Goal: Information Seeking & Learning: Find specific page/section

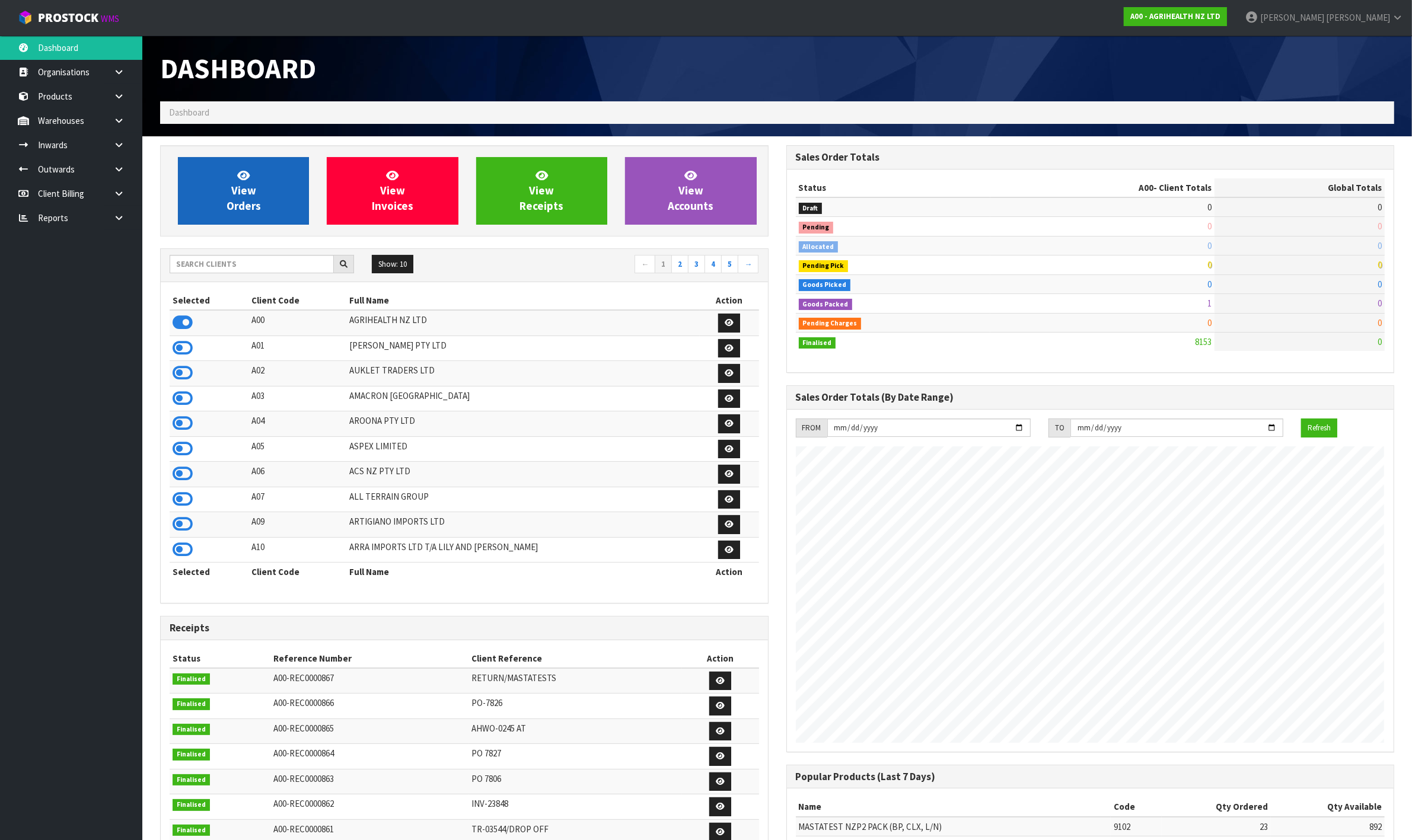
scroll to position [901, 625]
click at [217, 274] on div "Show: 10 5 10 25 50 ← 1 2 3 4 5 →" at bounding box center [464, 265] width 607 height 21
click at [219, 270] on input "text" at bounding box center [251, 264] width 164 height 19
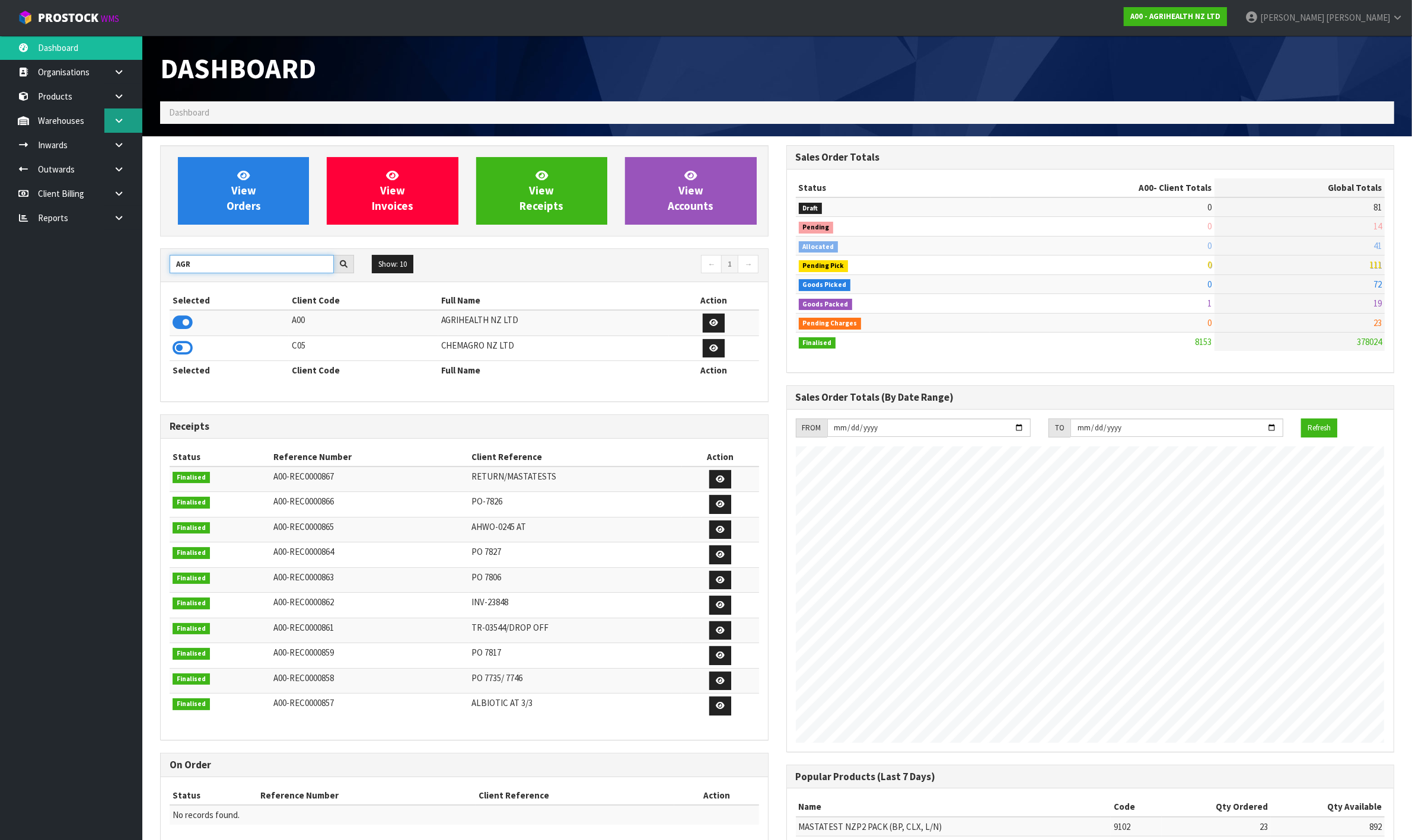
type input "AGR"
click at [116, 116] on icon at bounding box center [119, 120] width 12 height 9
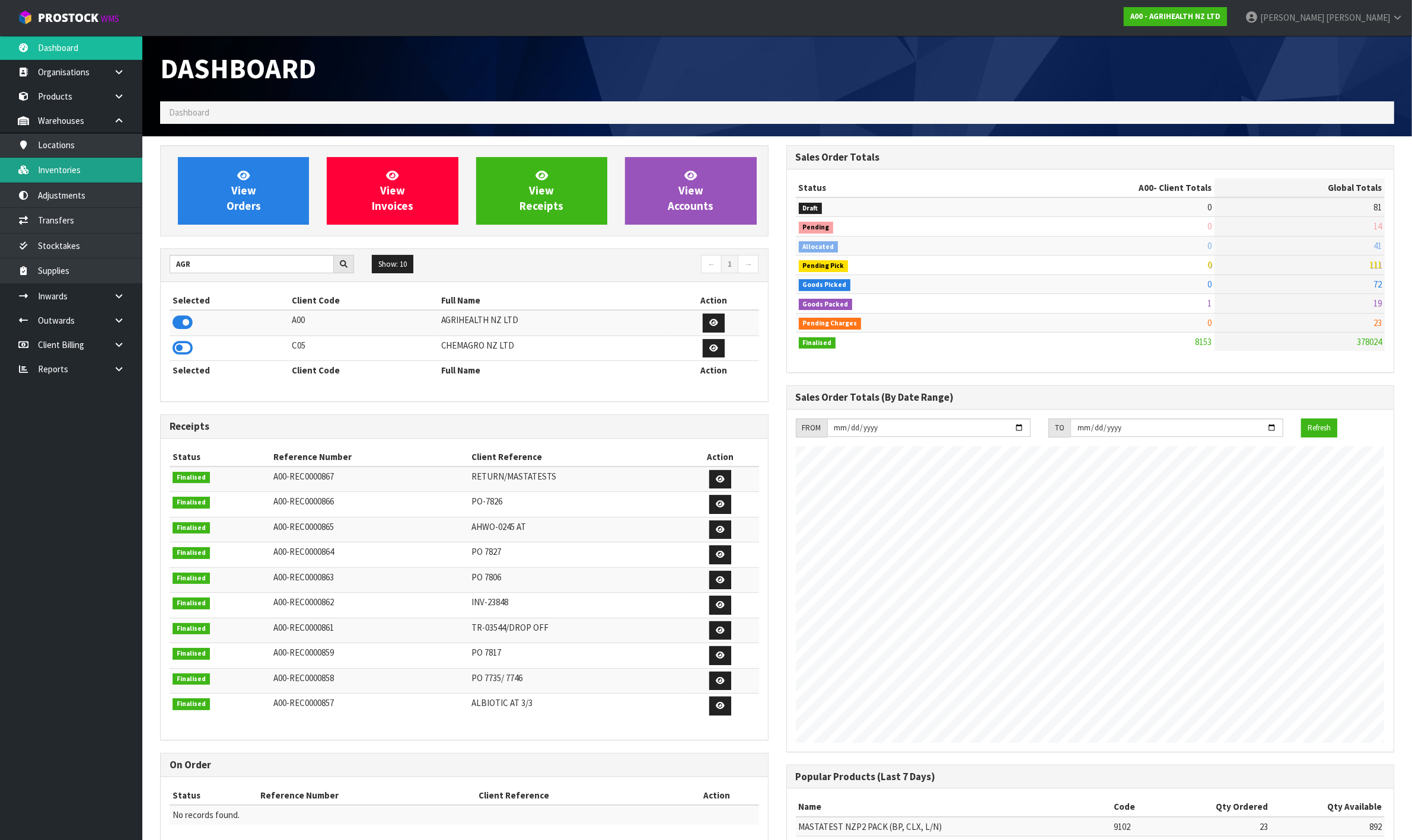
click at [90, 173] on link "Inventories" at bounding box center [71, 169] width 142 height 24
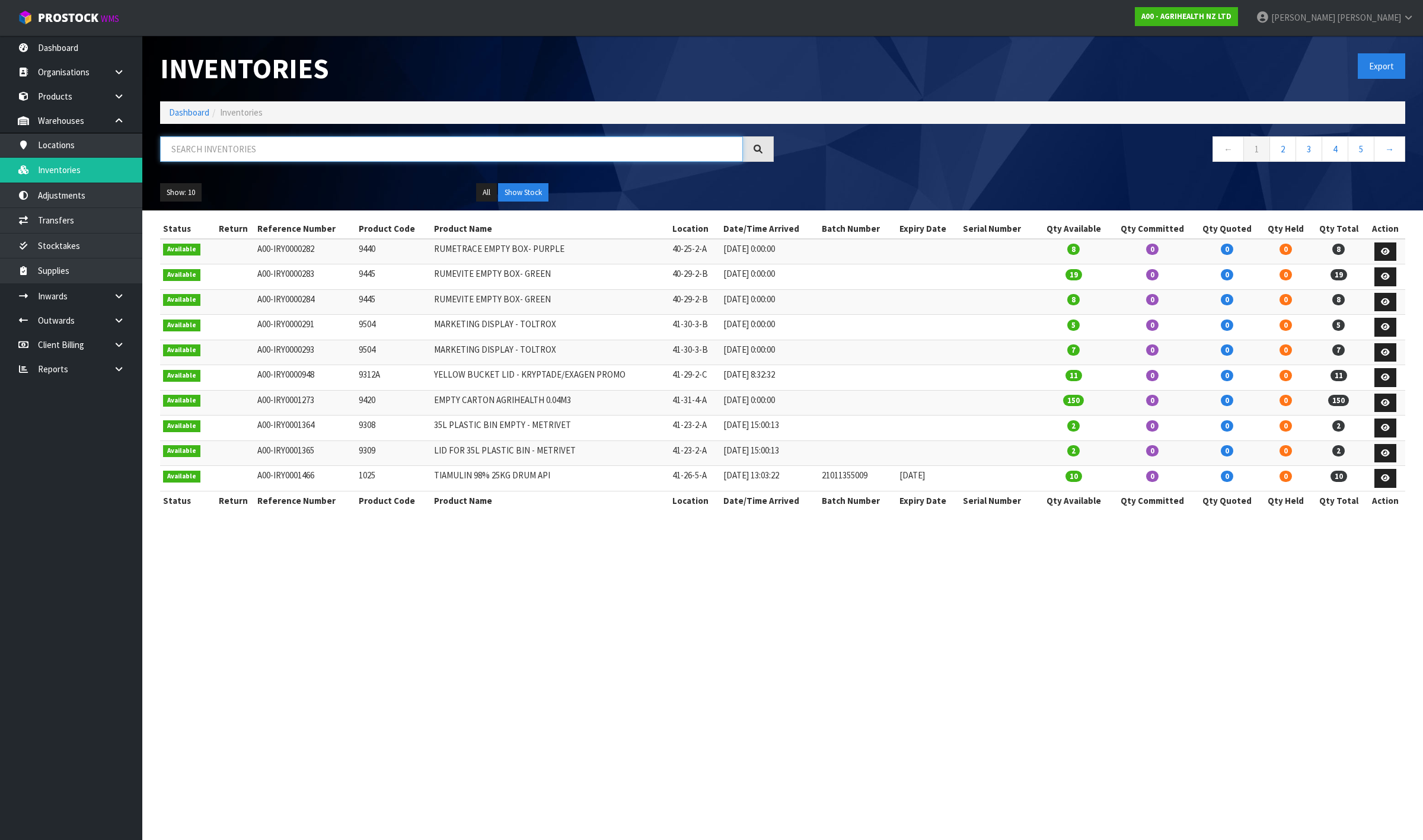
click at [217, 144] on input "text" at bounding box center [451, 149] width 583 height 26
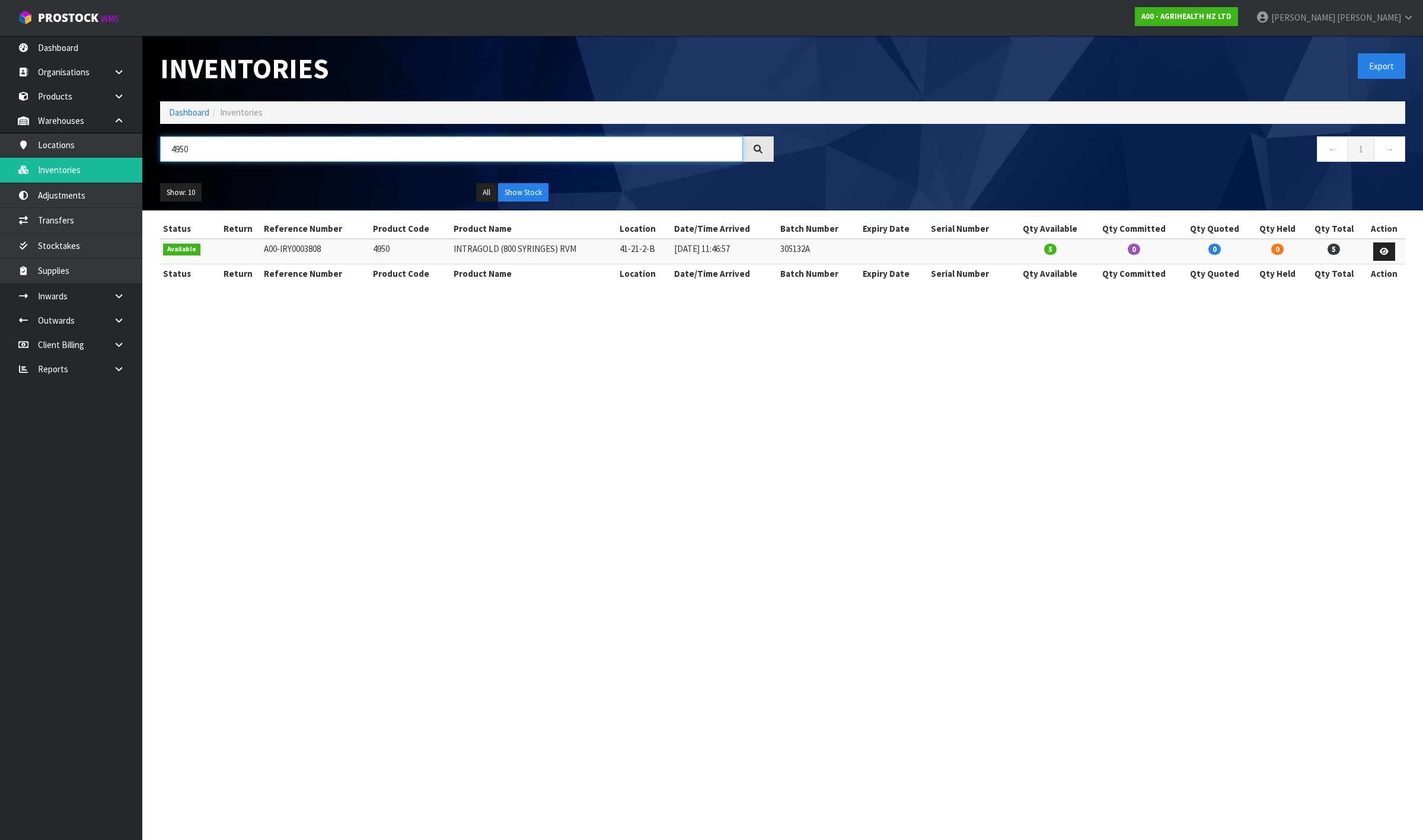
type input "4950"
click at [1232, 12] on strong "A00 - AGRIHEALTH NZ LTD" at bounding box center [1187, 16] width 90 height 10
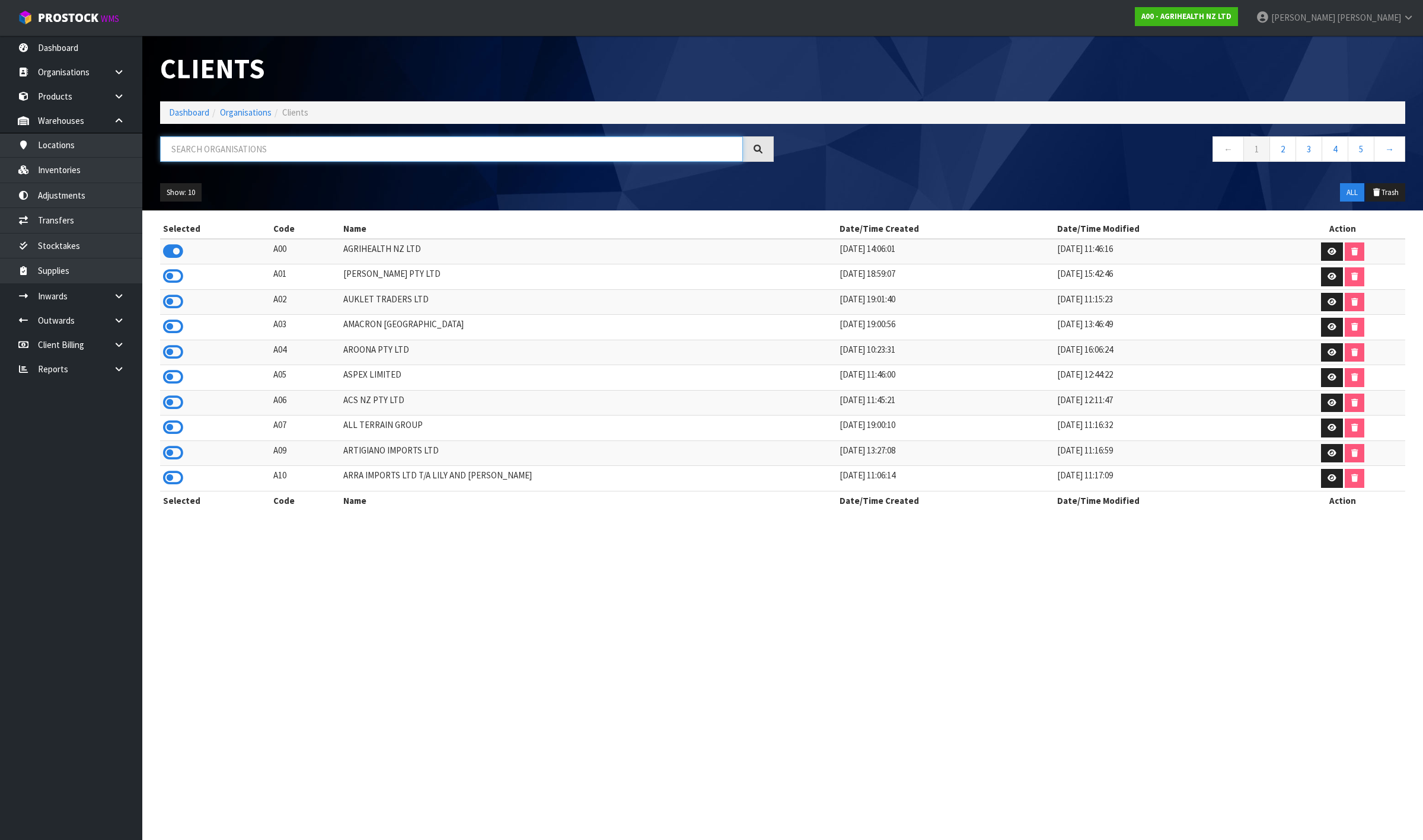
click at [304, 147] on input "text" at bounding box center [451, 149] width 583 height 26
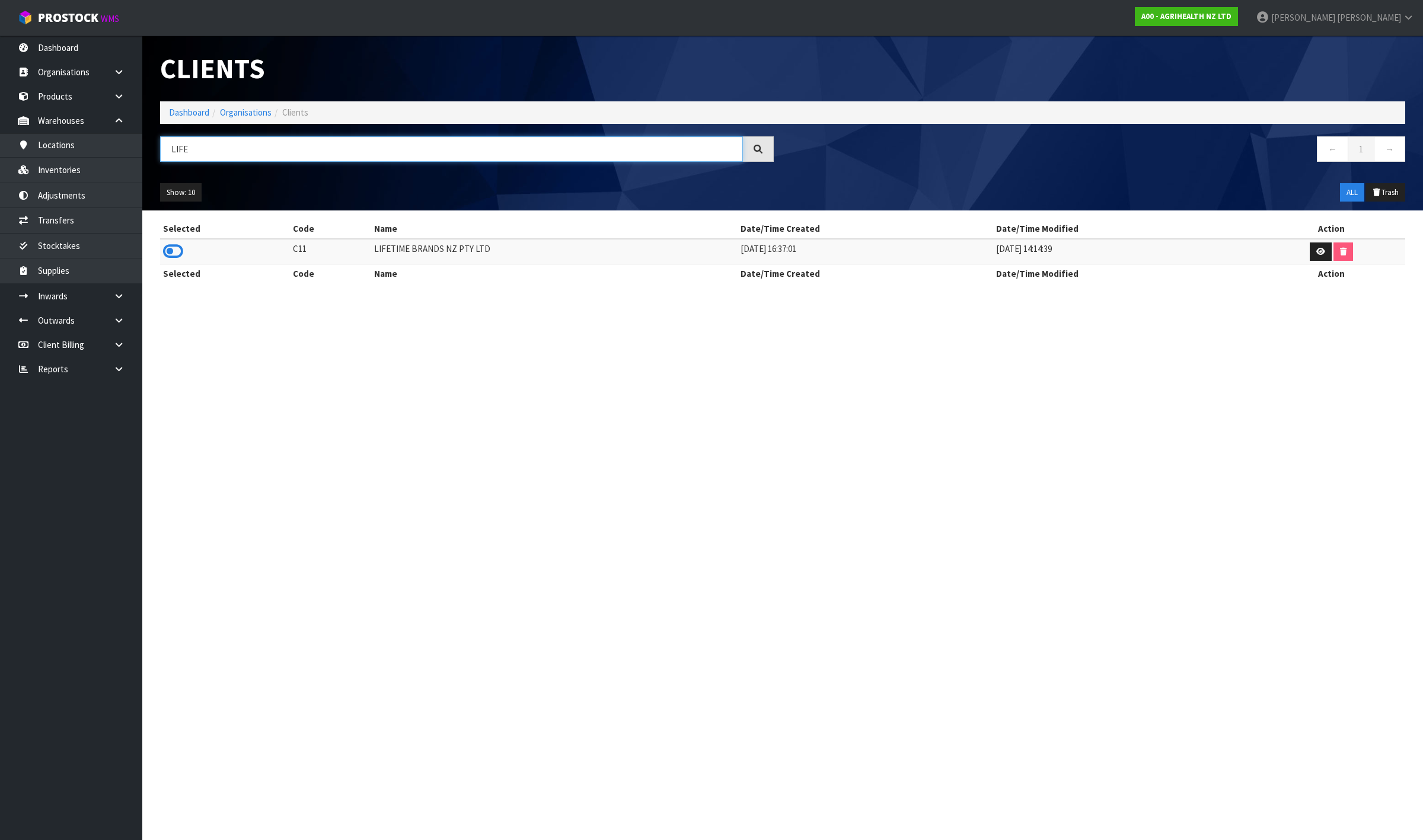
type input "LIFE"
click at [162, 249] on td at bounding box center [224, 252] width 130 height 26
click at [170, 249] on icon at bounding box center [173, 251] width 20 height 18
click at [74, 164] on link "Inventories" at bounding box center [71, 169] width 142 height 24
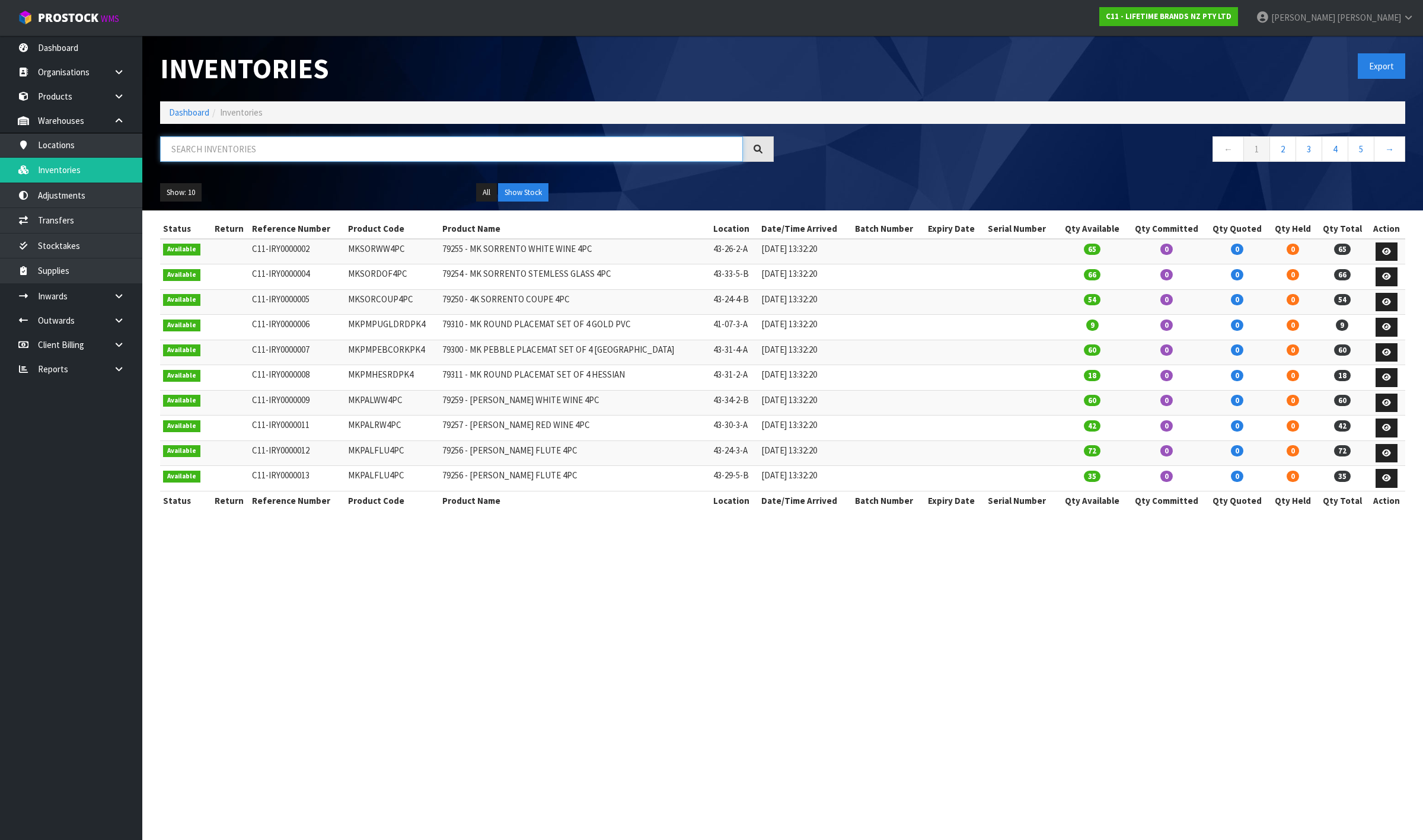
click at [237, 146] on input "text" at bounding box center [451, 149] width 583 height 26
paste input "PSH0011"
type input "PSH0011"
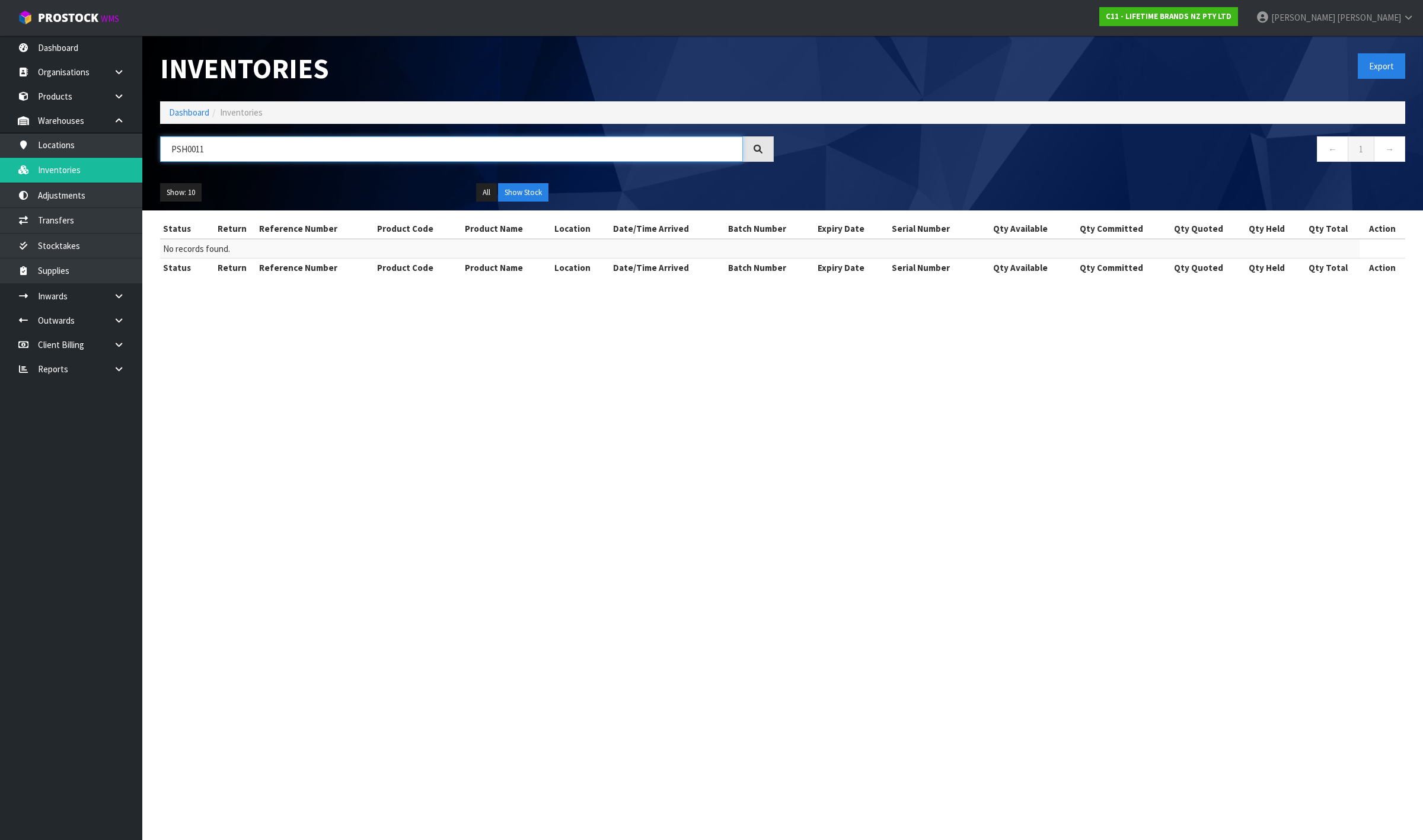
drag, startPoint x: 221, startPoint y: 147, endPoint x: 164, endPoint y: 145, distance: 57.0
click at [164, 145] on input "PSH0011" at bounding box center [451, 149] width 583 height 26
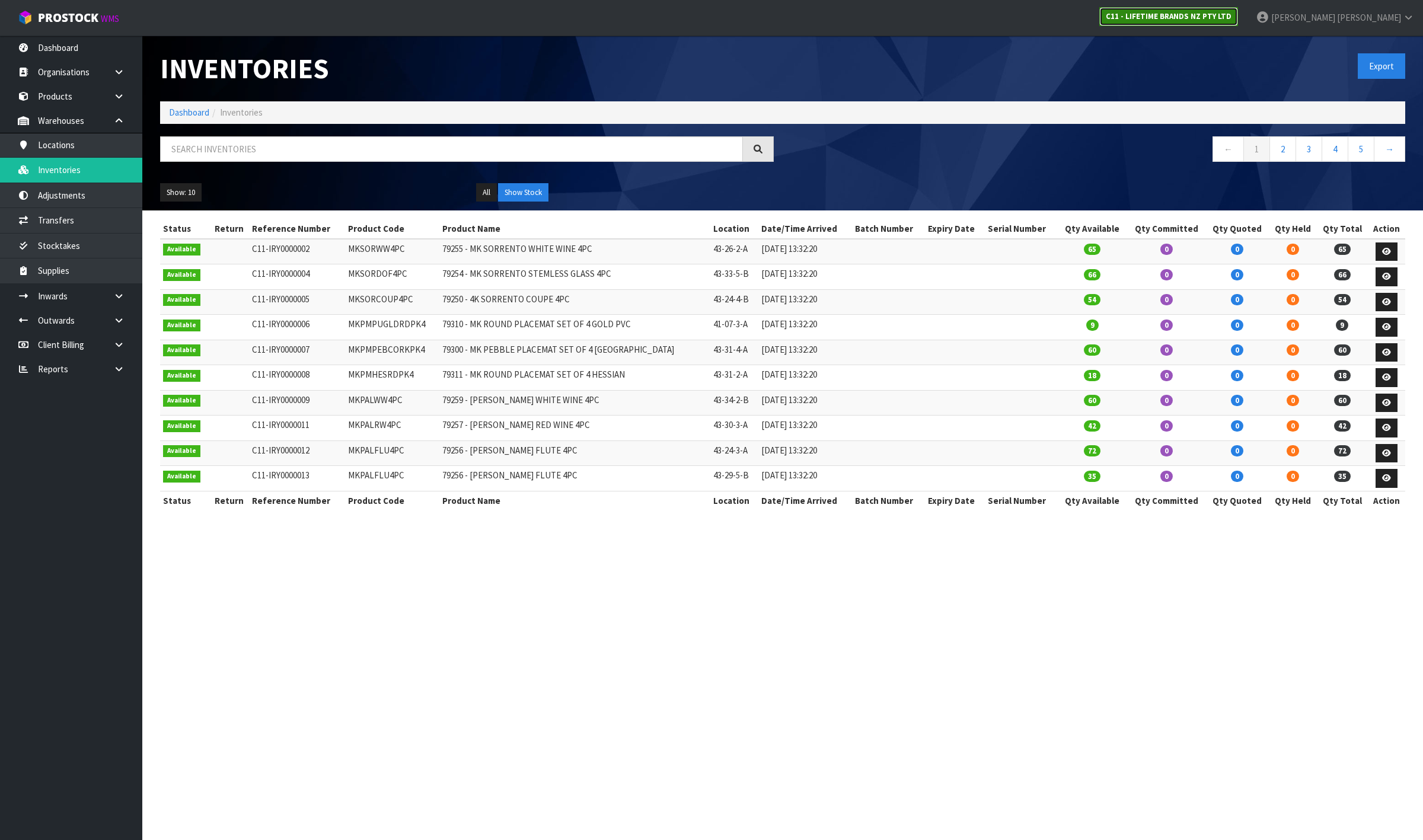
click at [1232, 12] on strong "C11 - LIFETIME BRANDS NZ PTY LTD" at bounding box center [1169, 16] width 126 height 10
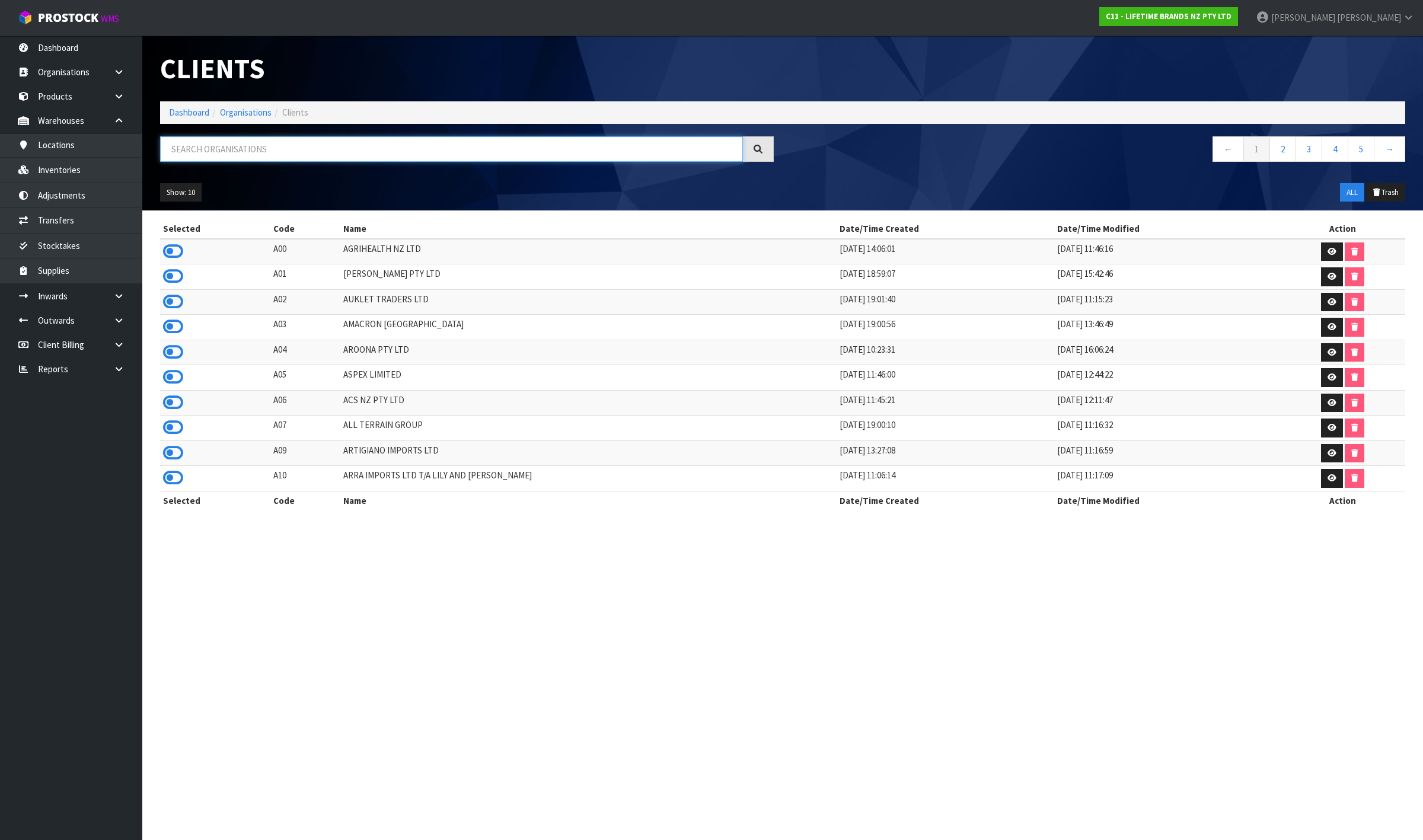
click at [547, 151] on input "text" at bounding box center [451, 149] width 583 height 26
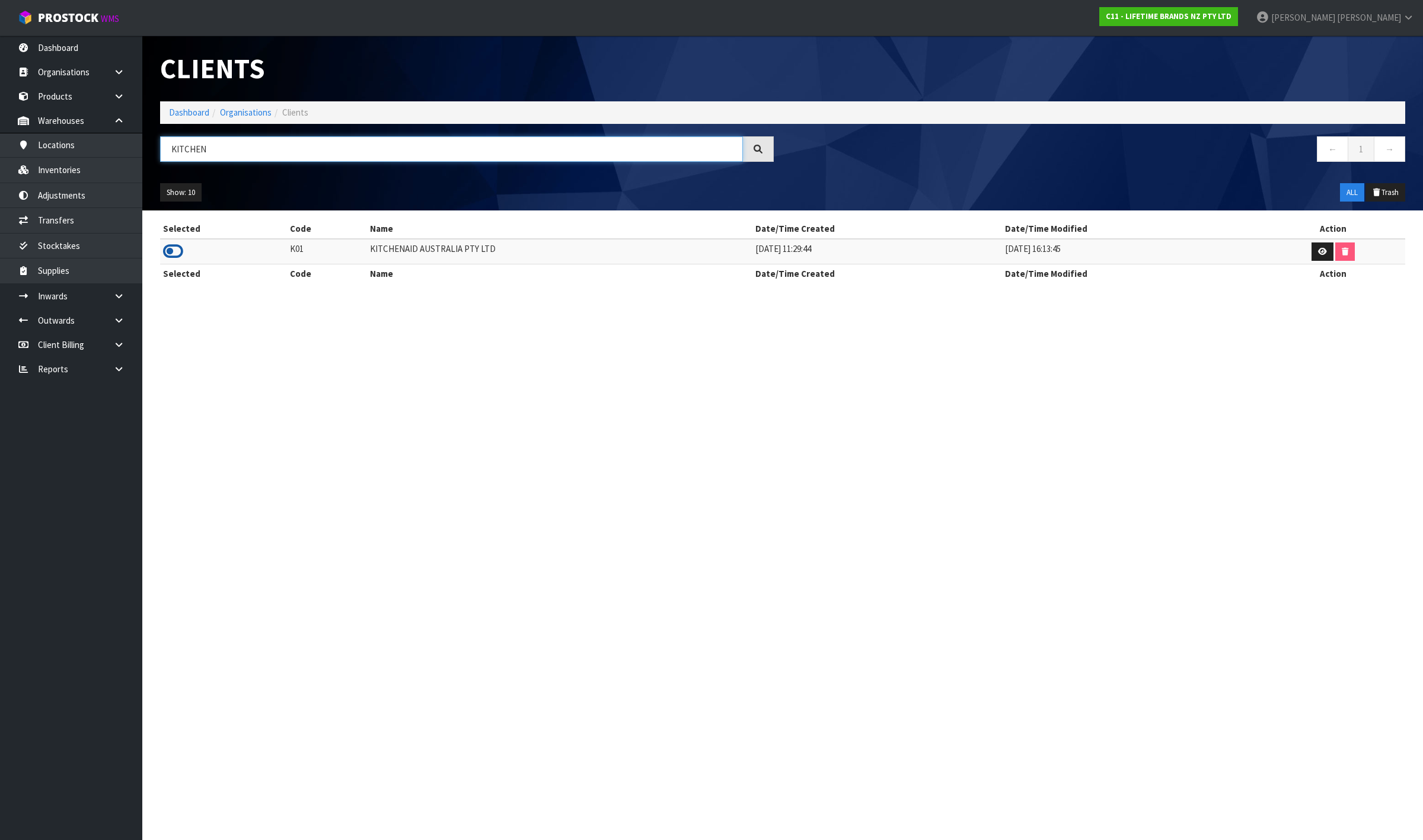
type input "KITCHEN"
click at [173, 249] on icon at bounding box center [173, 251] width 20 height 18
click at [77, 174] on link "Inventories" at bounding box center [71, 169] width 142 height 24
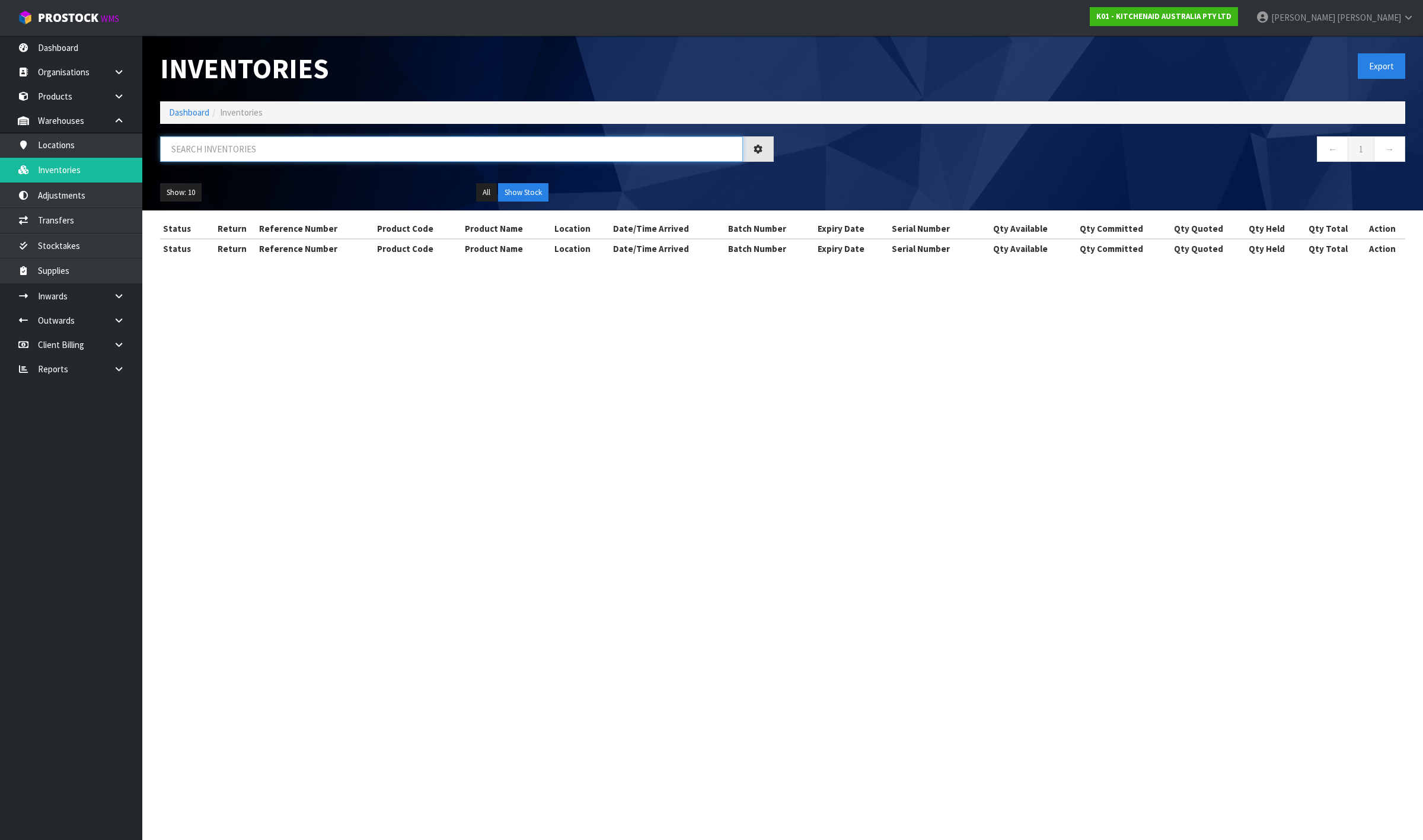
click at [188, 147] on input "text" at bounding box center [451, 149] width 583 height 26
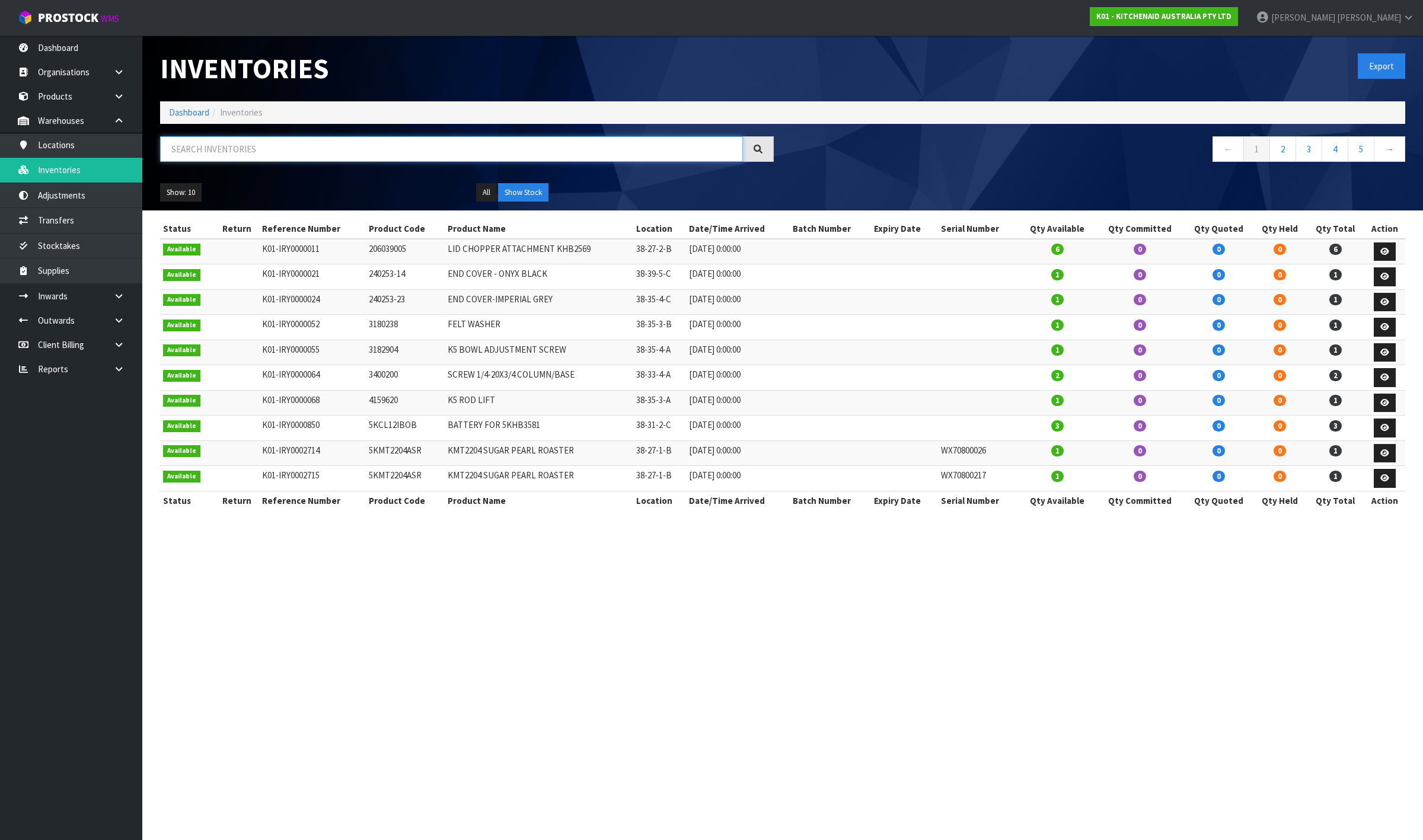
paste input "PSH0011"
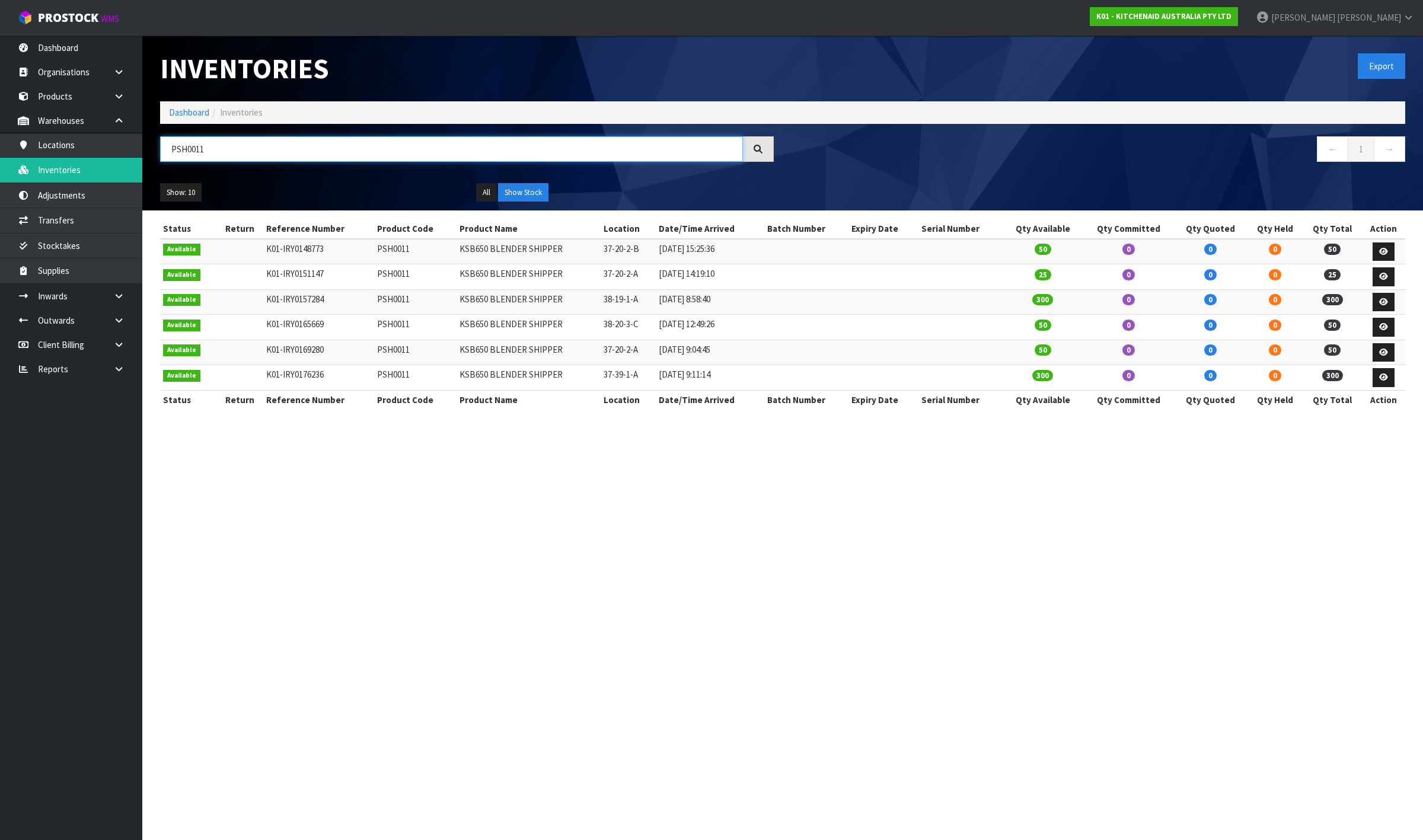
type input "PSH0011"
click at [1103, 615] on section "Inventories Export Dashboard Inventories PSH0011 ← 1 → Show: 10 5 10 25 50 All …" at bounding box center [712, 420] width 1423 height 840
click at [327, 470] on section "Inventories Export Dashboard Inventories PSH0011 ← 1 → Show: 10 5 10 25 50 All …" at bounding box center [712, 420] width 1423 height 840
click at [114, 218] on link "Transfers" at bounding box center [71, 220] width 142 height 24
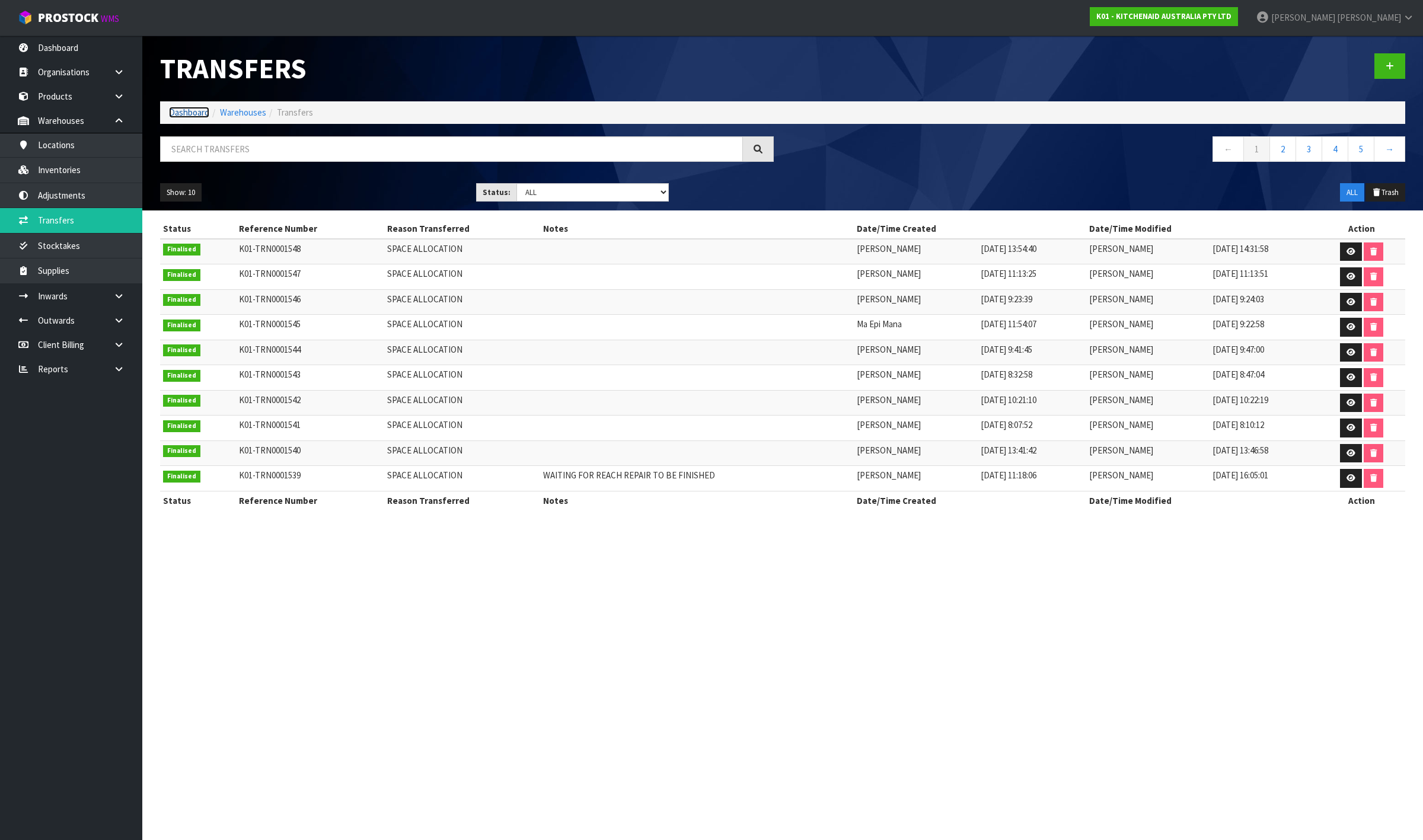
click at [193, 109] on link "Dashboard" at bounding box center [190, 112] width 40 height 12
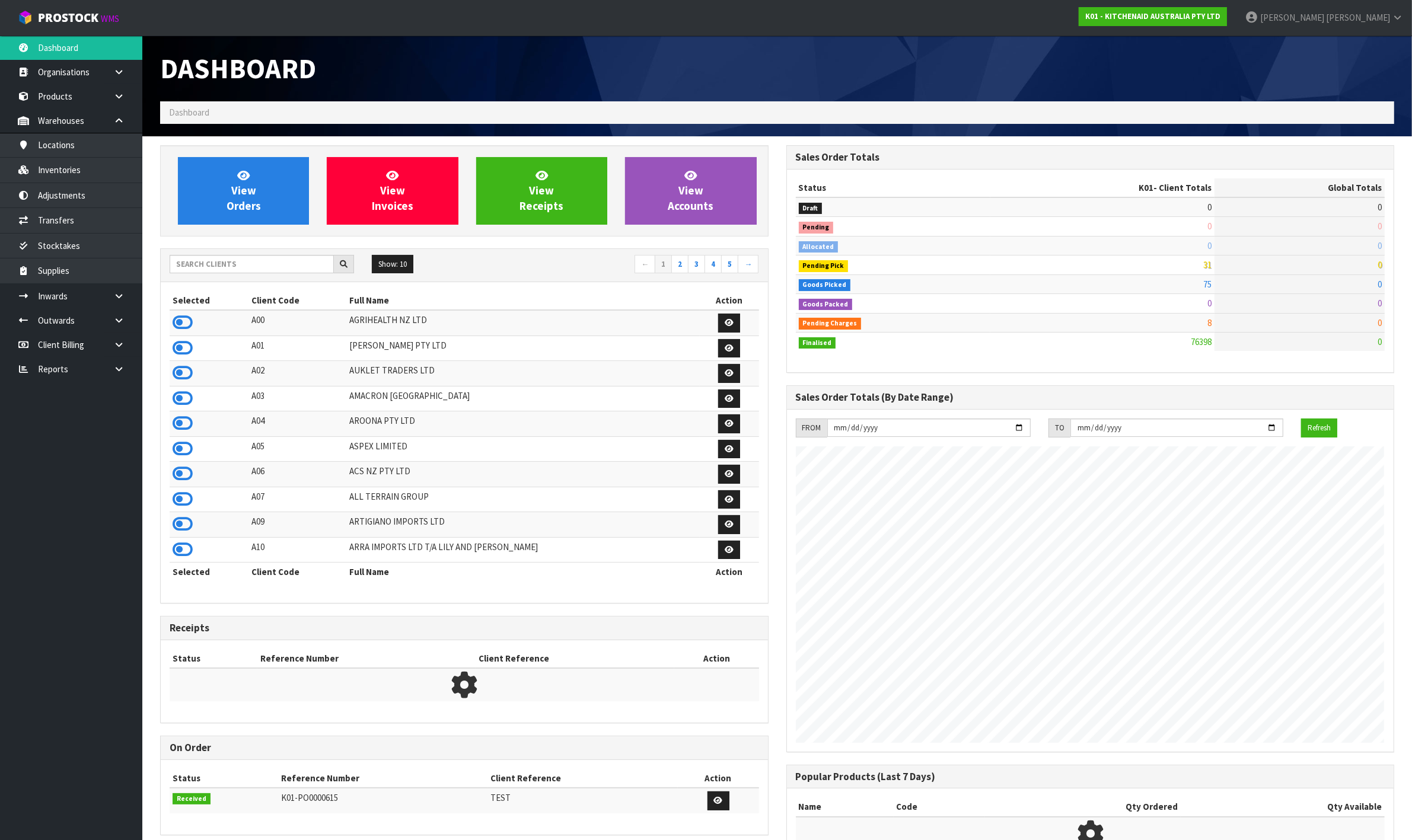
scroll to position [901, 625]
click at [271, 262] on input "text" at bounding box center [251, 264] width 164 height 19
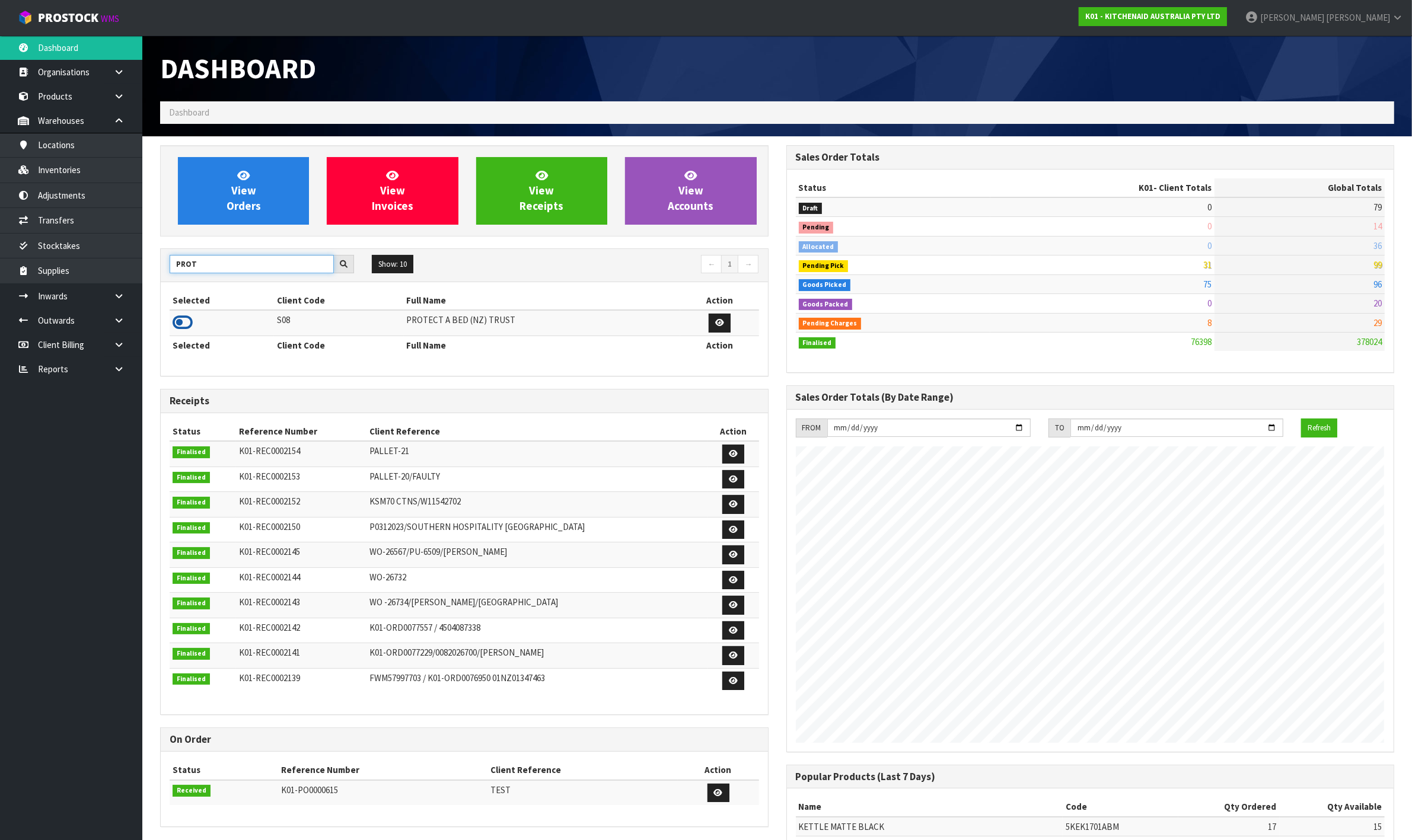
type input "PROT"
click at [179, 321] on icon at bounding box center [183, 322] width 20 height 18
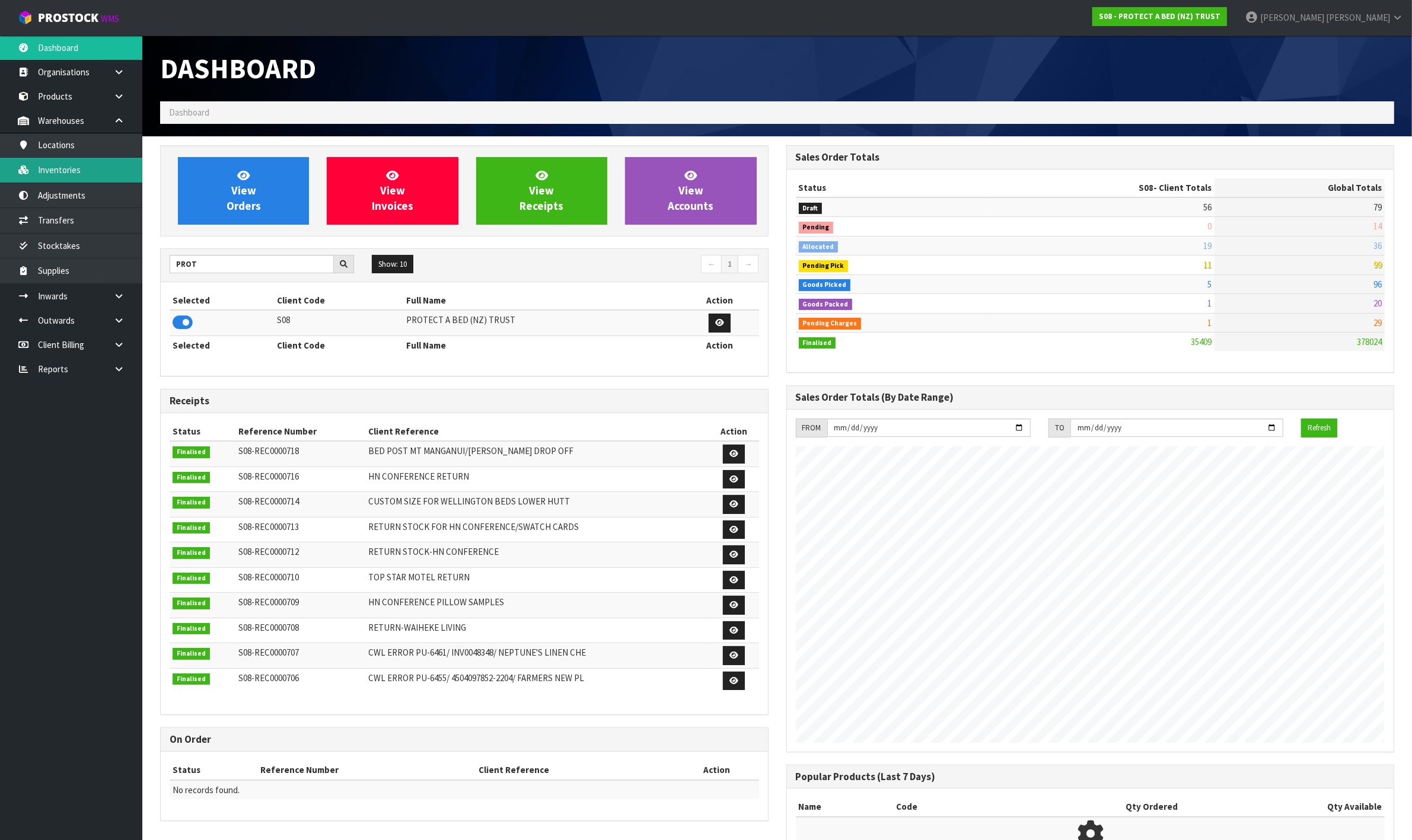
click at [92, 168] on link "Inventories" at bounding box center [71, 169] width 142 height 24
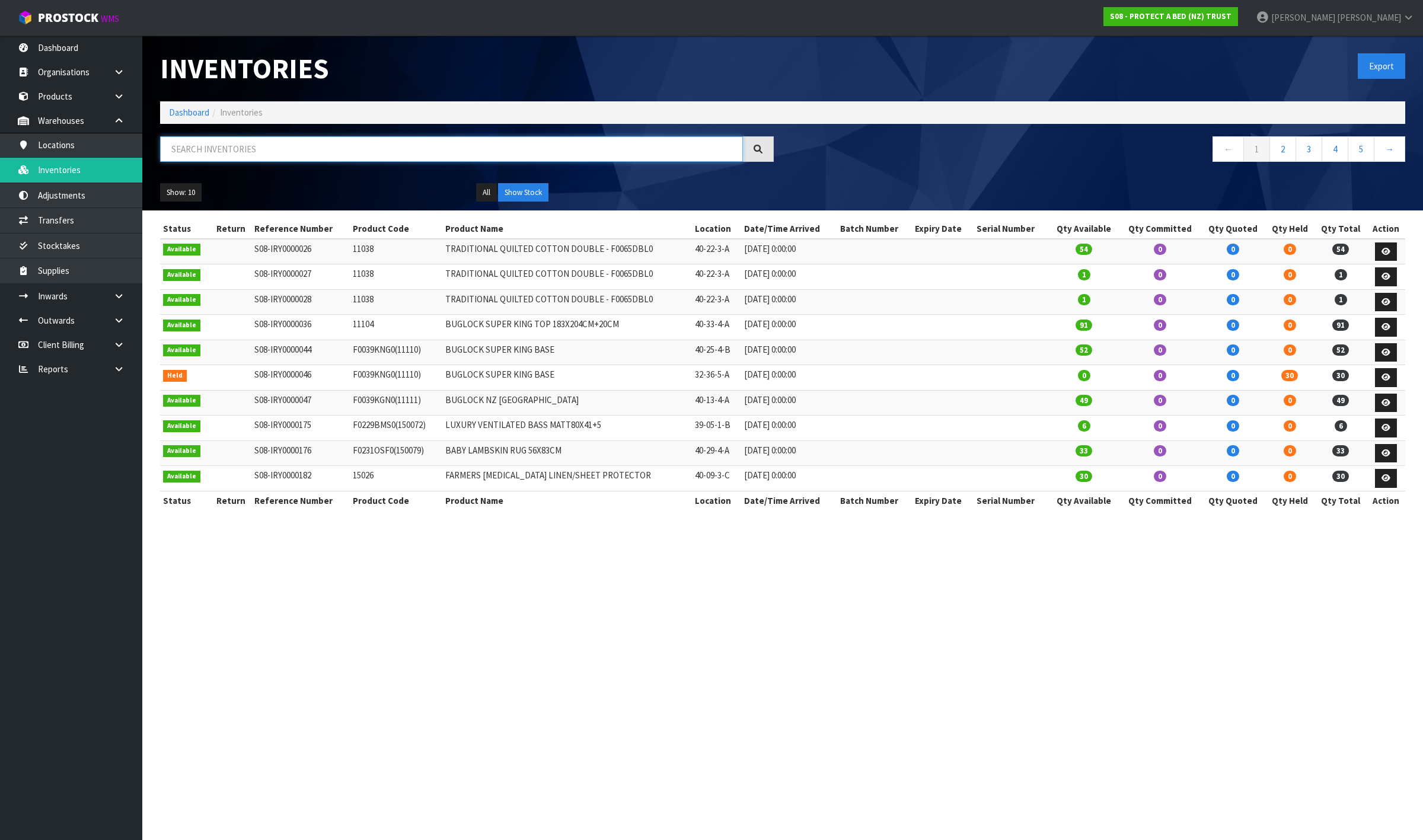
click at [214, 146] on input "text" at bounding box center [451, 149] width 583 height 26
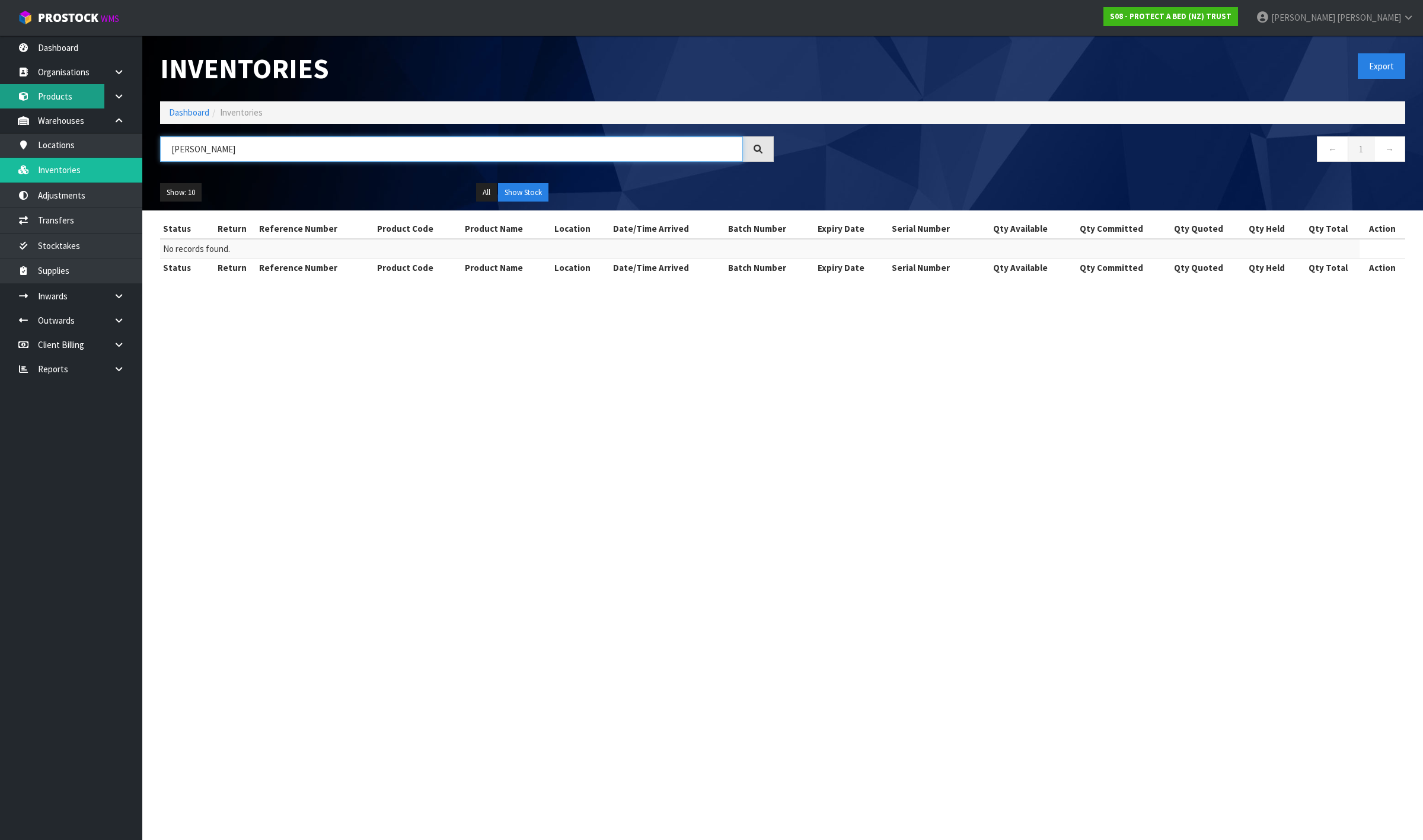
type input "[PERSON_NAME]"
click at [84, 95] on link "Products" at bounding box center [71, 95] width 142 height 24
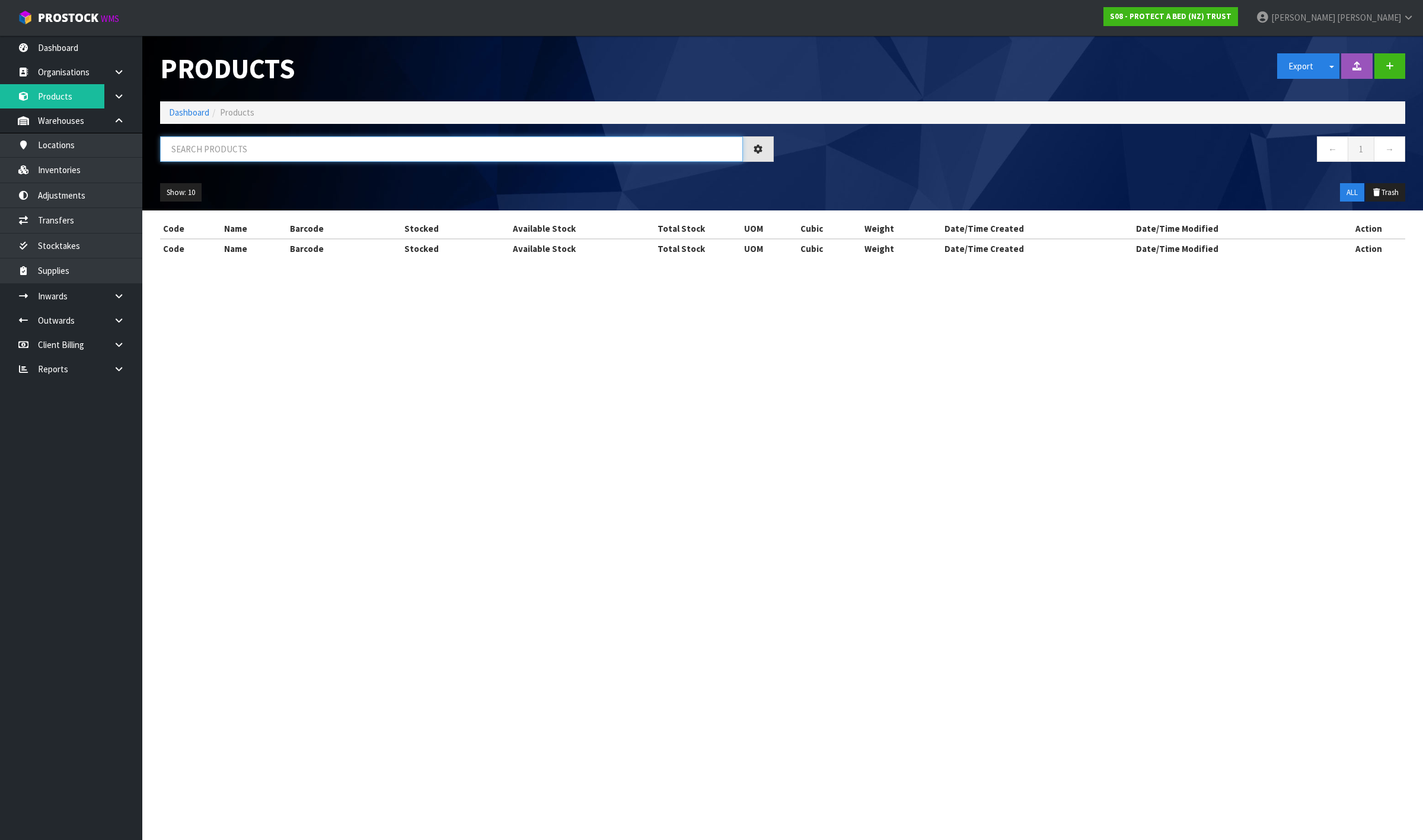
click at [225, 149] on input "text" at bounding box center [451, 149] width 583 height 26
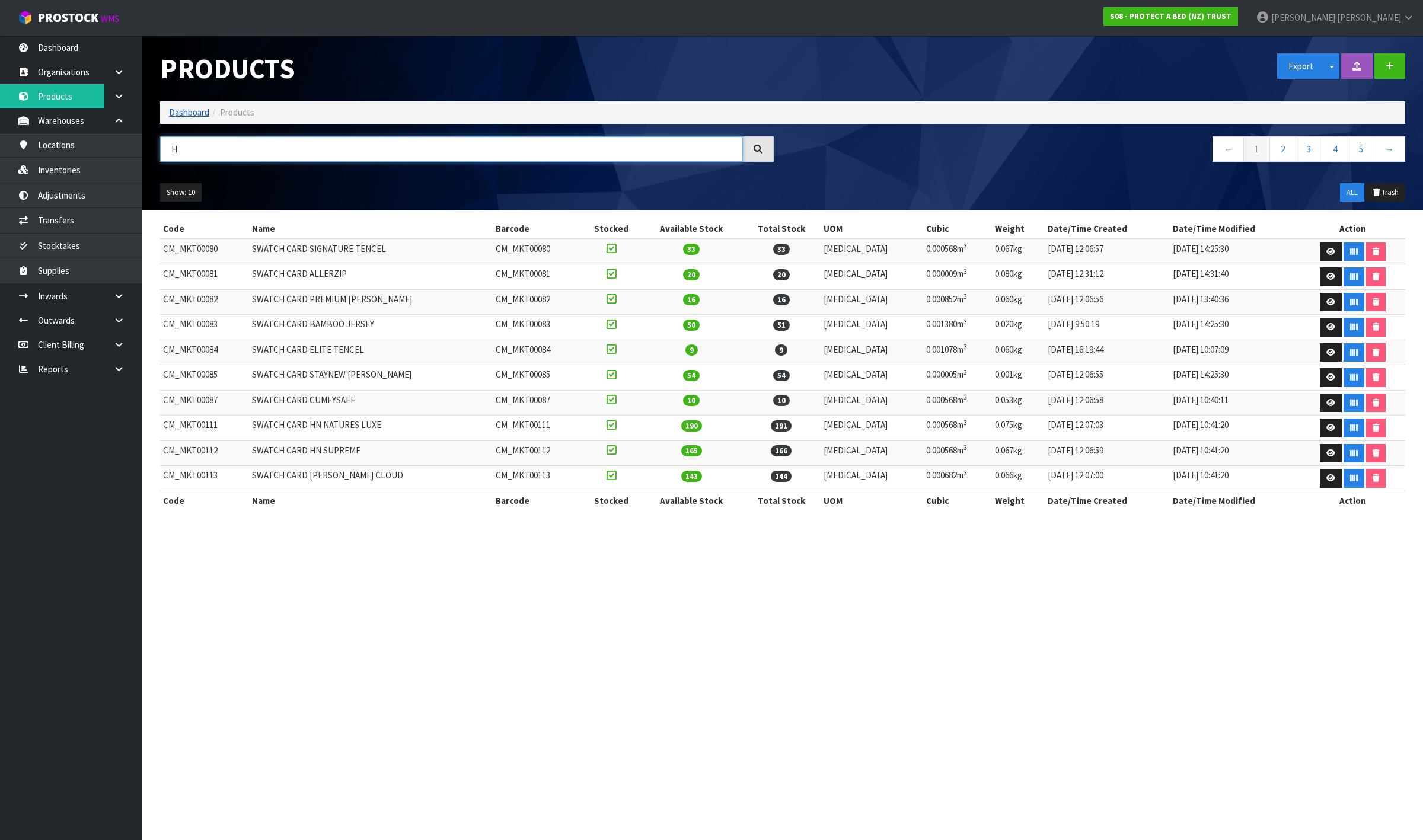
type input "H"
click at [184, 114] on link "Dashboard" at bounding box center [190, 112] width 40 height 12
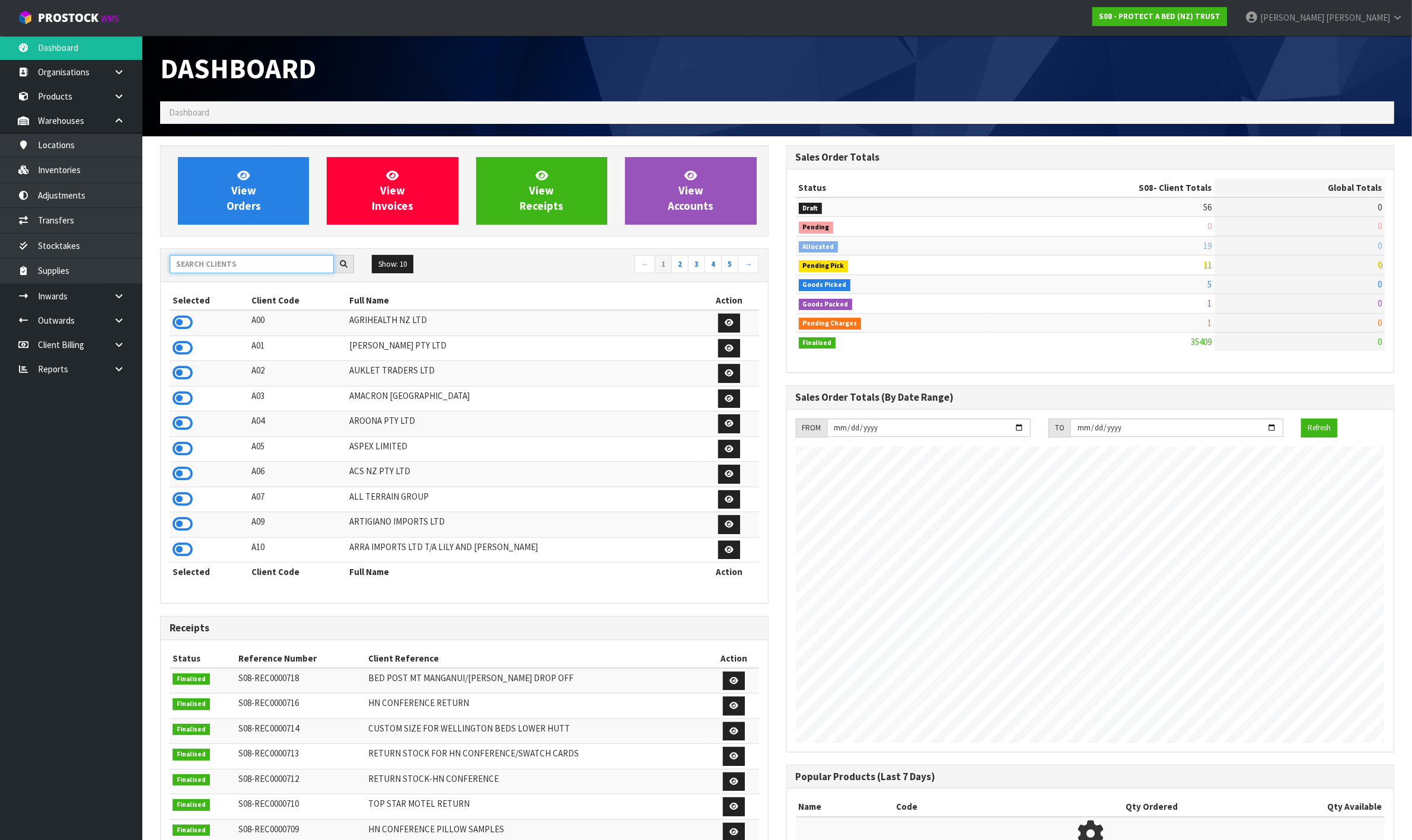
scroll to position [741, 625]
click at [229, 262] on input "text" at bounding box center [251, 264] width 164 height 19
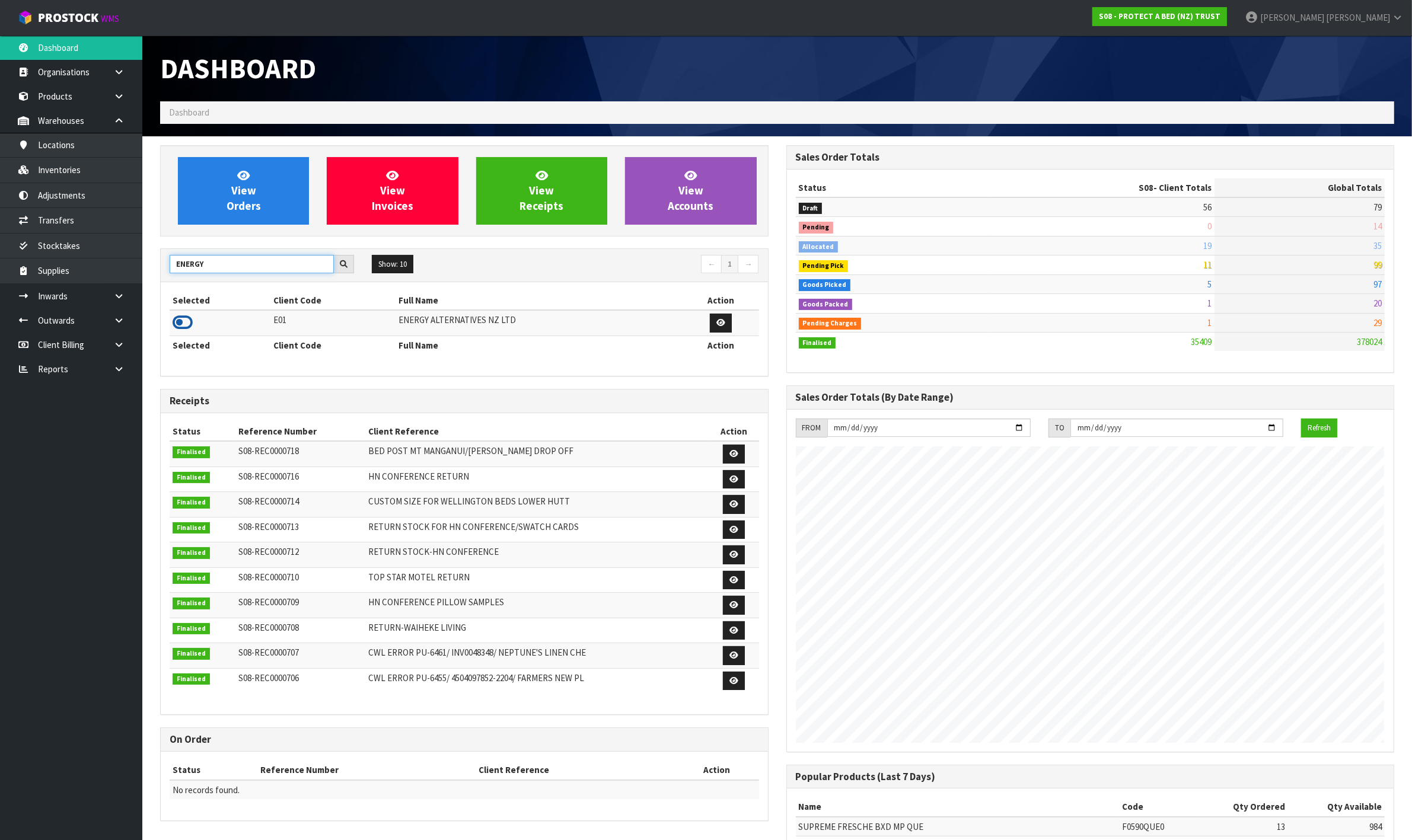
type input "ENERGY"
click at [184, 327] on icon at bounding box center [183, 322] width 20 height 18
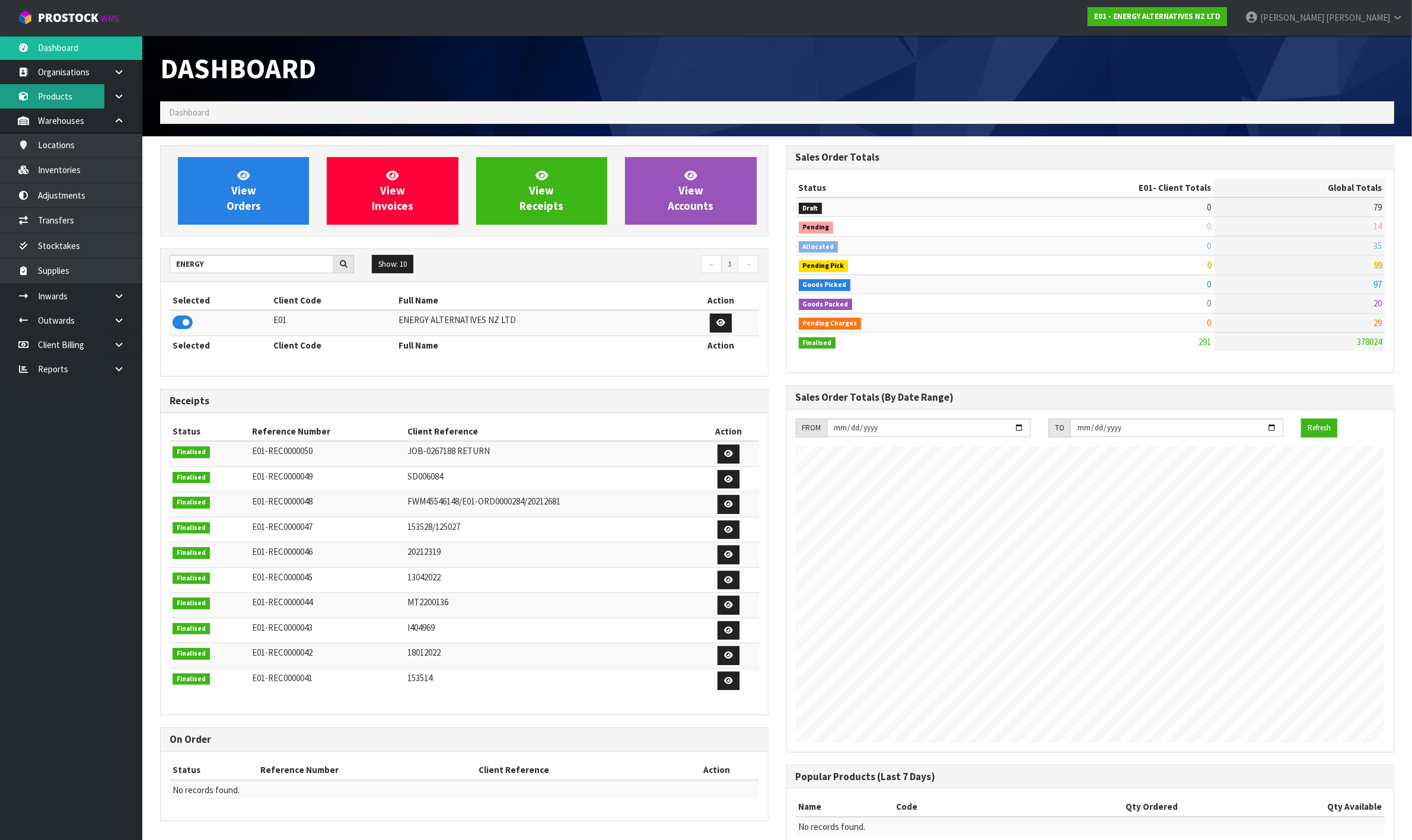
scroll to position [727, 625]
click at [78, 99] on link "Products" at bounding box center [71, 95] width 142 height 24
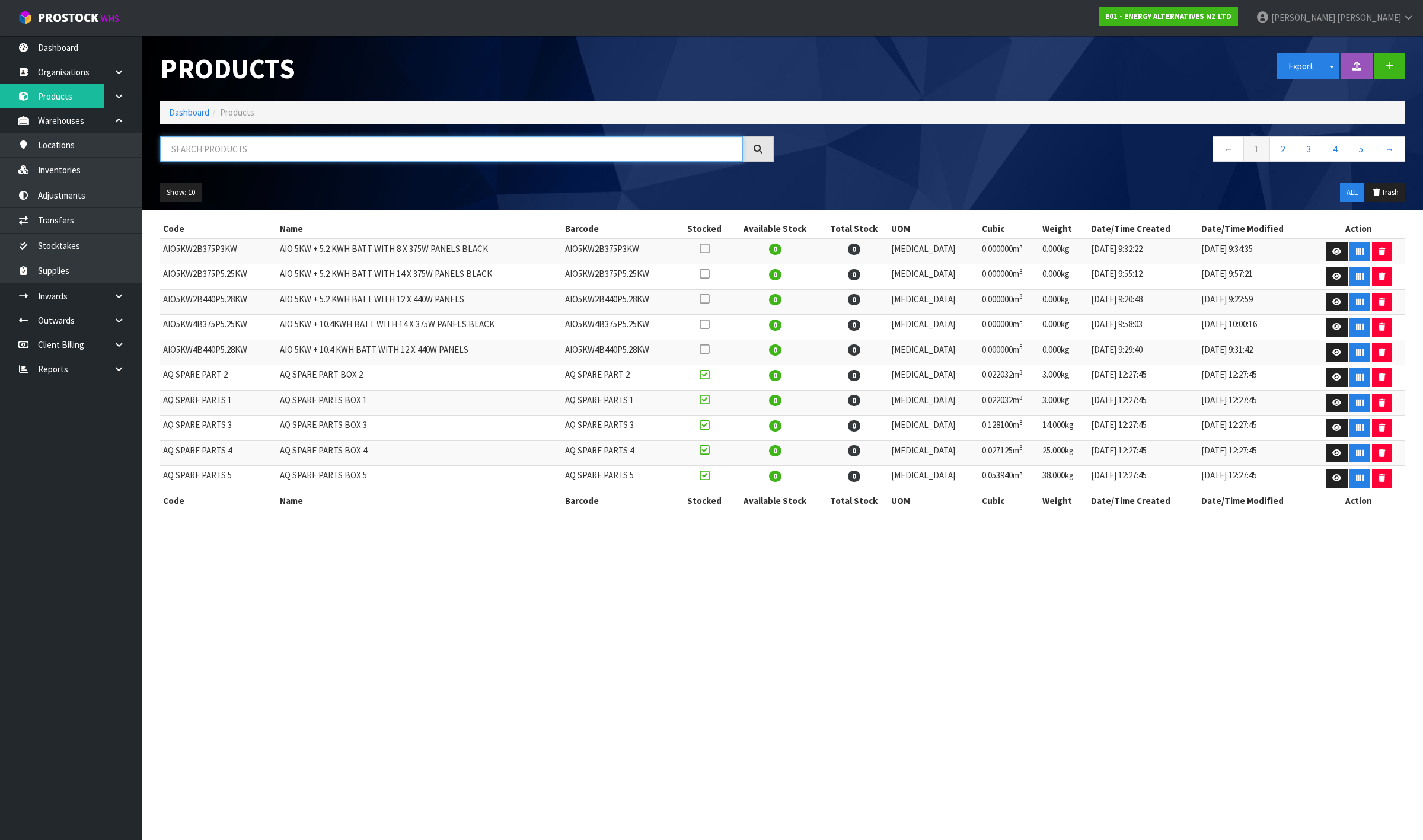
click at [242, 160] on input "text" at bounding box center [451, 149] width 583 height 26
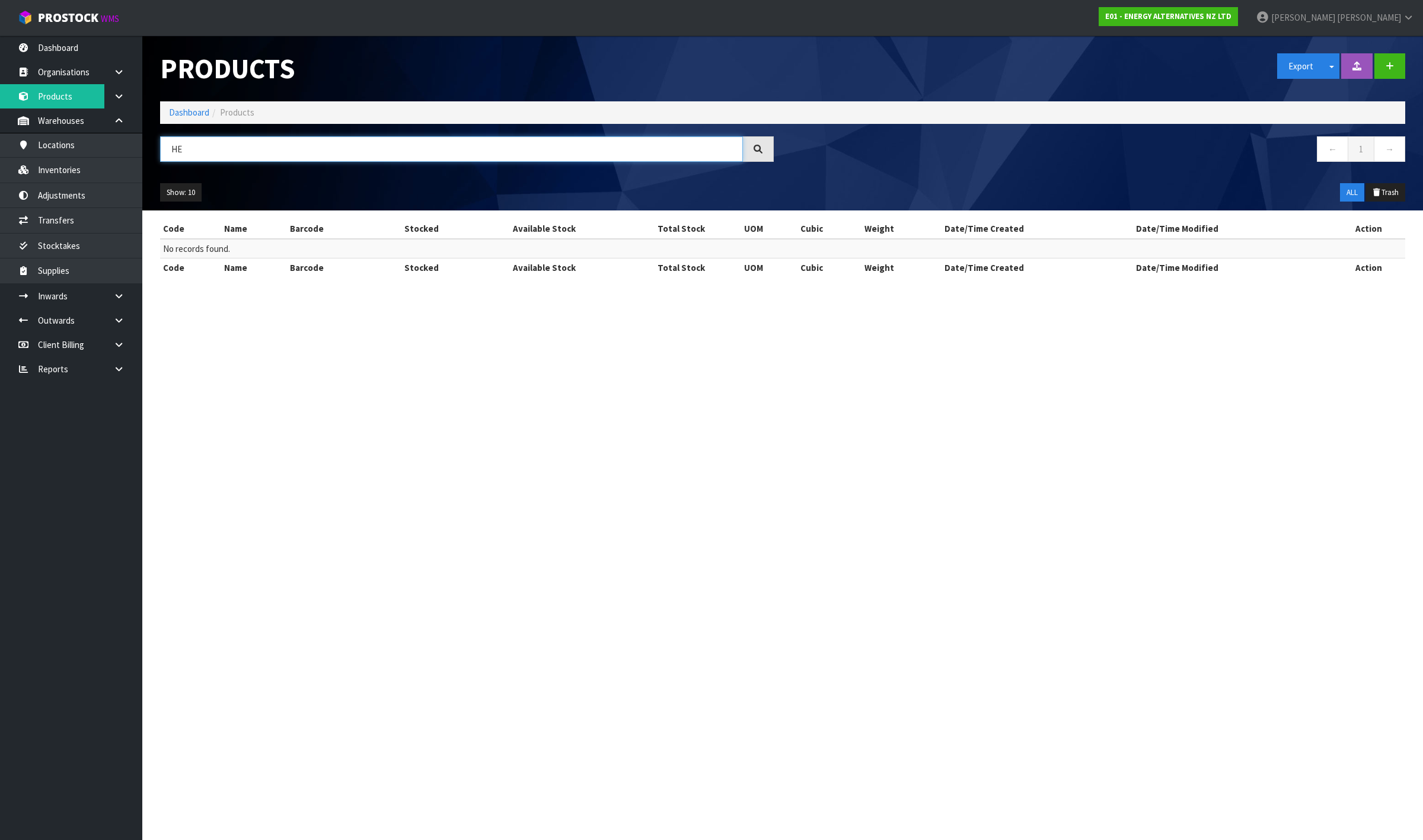
type input "H"
type input "L"
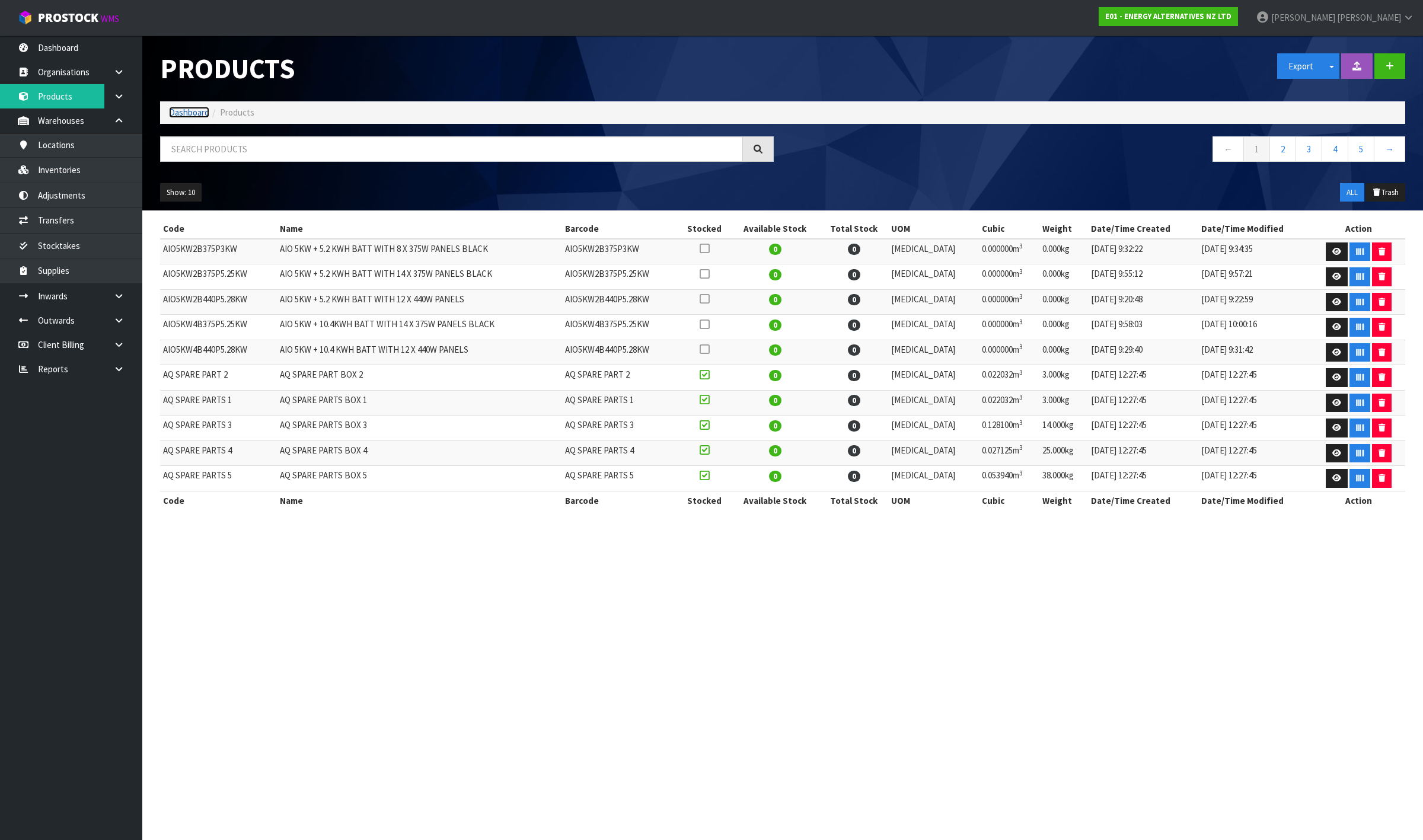
click at [197, 110] on link "Dashboard" at bounding box center [190, 112] width 40 height 12
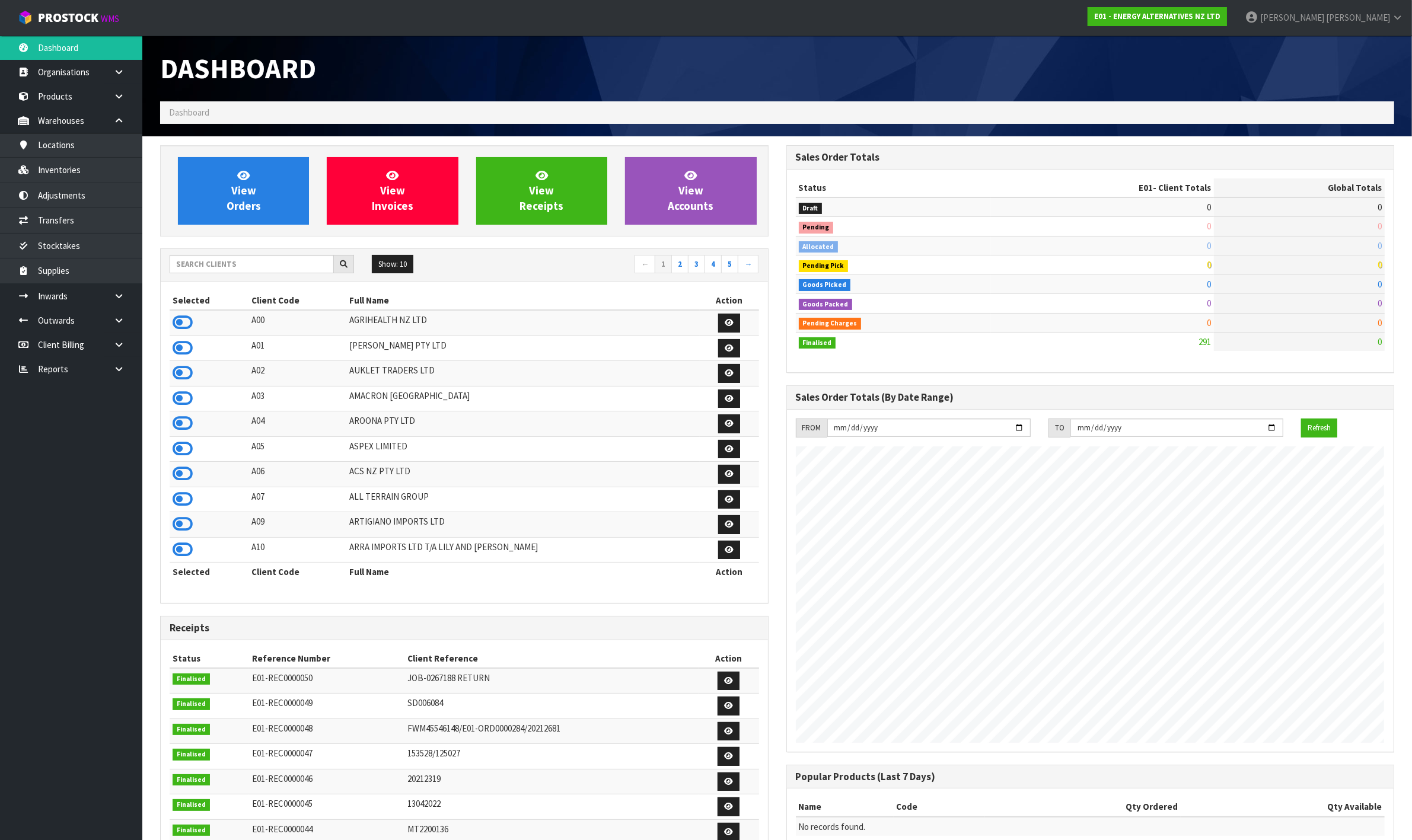
scroll to position [727, 625]
click at [202, 262] on input "text" at bounding box center [251, 264] width 164 height 19
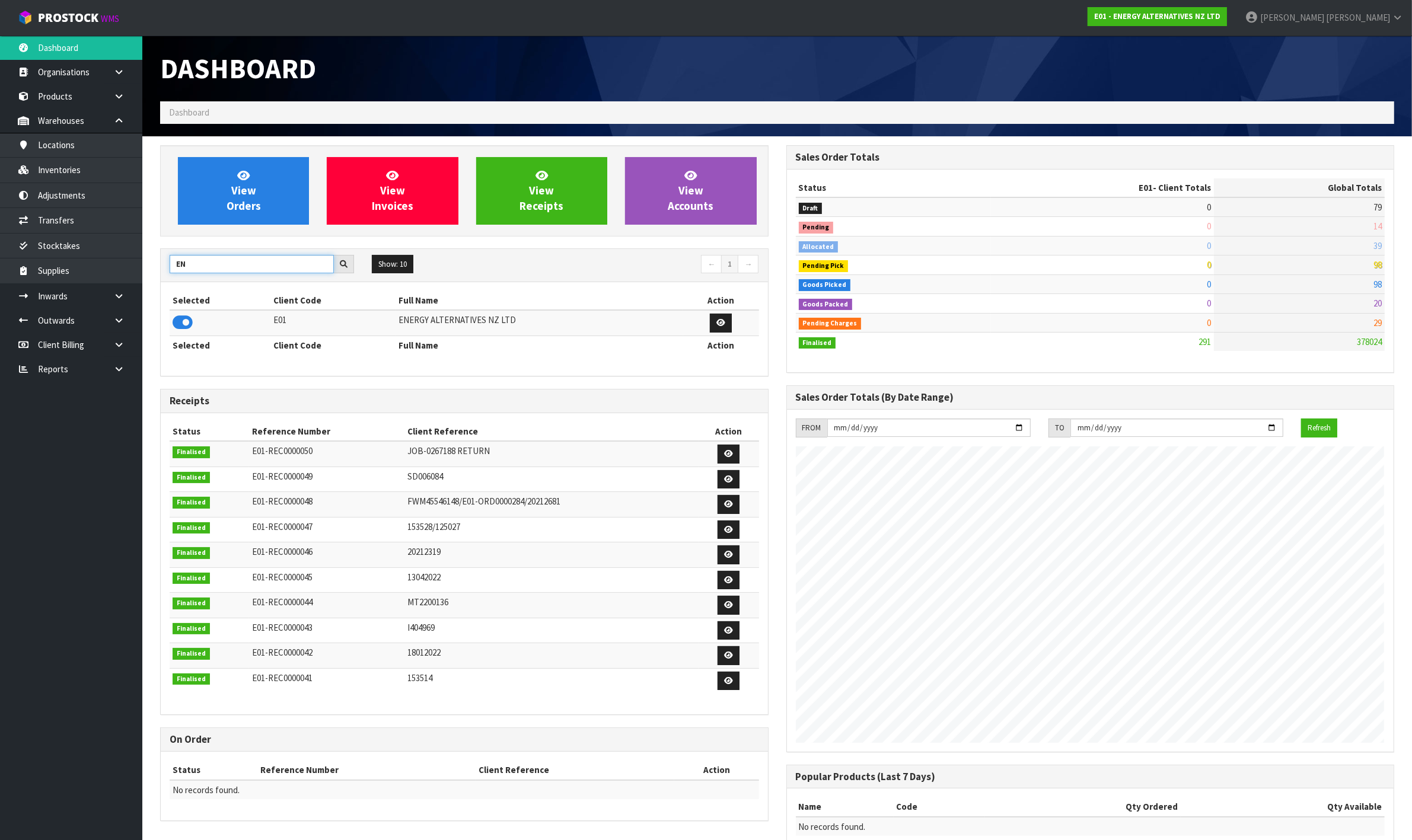
type input "E"
type input "AGRI"
click at [184, 327] on icon at bounding box center [183, 322] width 20 height 18
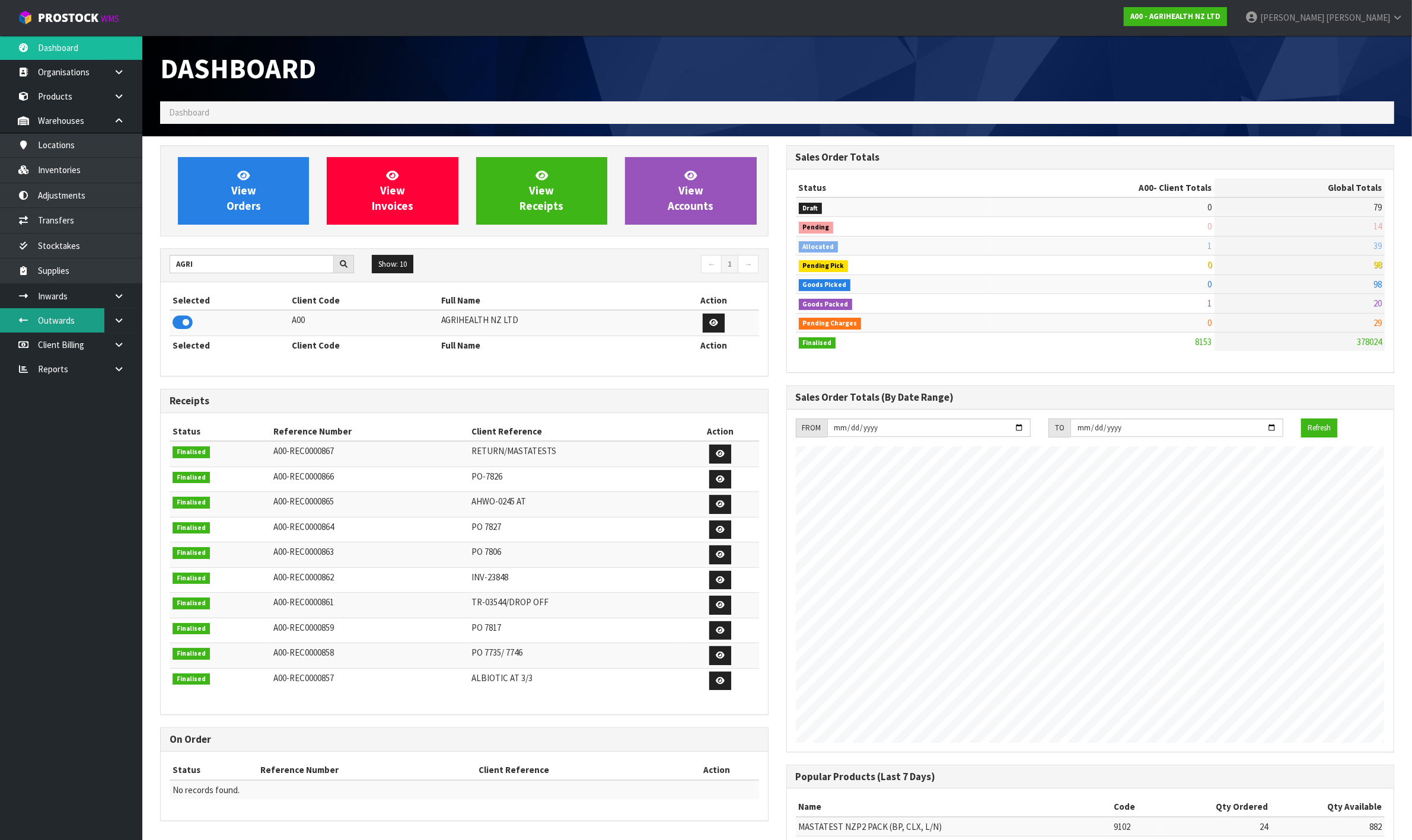
scroll to position [901, 625]
drag, startPoint x: 69, startPoint y: 166, endPoint x: 82, endPoint y: 165, distance: 13.0
click at [69, 167] on link "Inventories" at bounding box center [71, 169] width 142 height 24
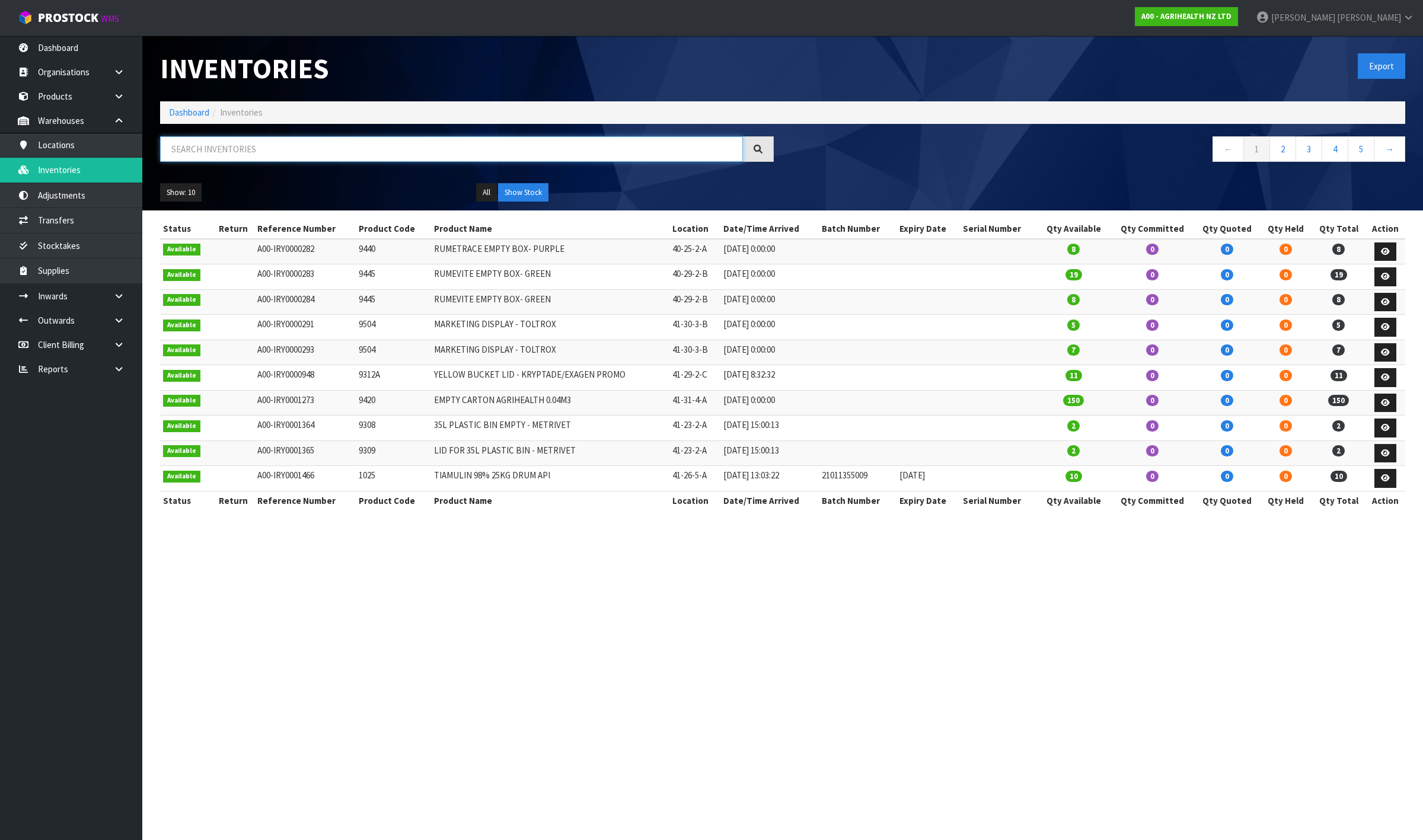
click at [214, 151] on input "text" at bounding box center [451, 149] width 583 height 26
click at [200, 109] on link "Dashboard" at bounding box center [190, 112] width 40 height 12
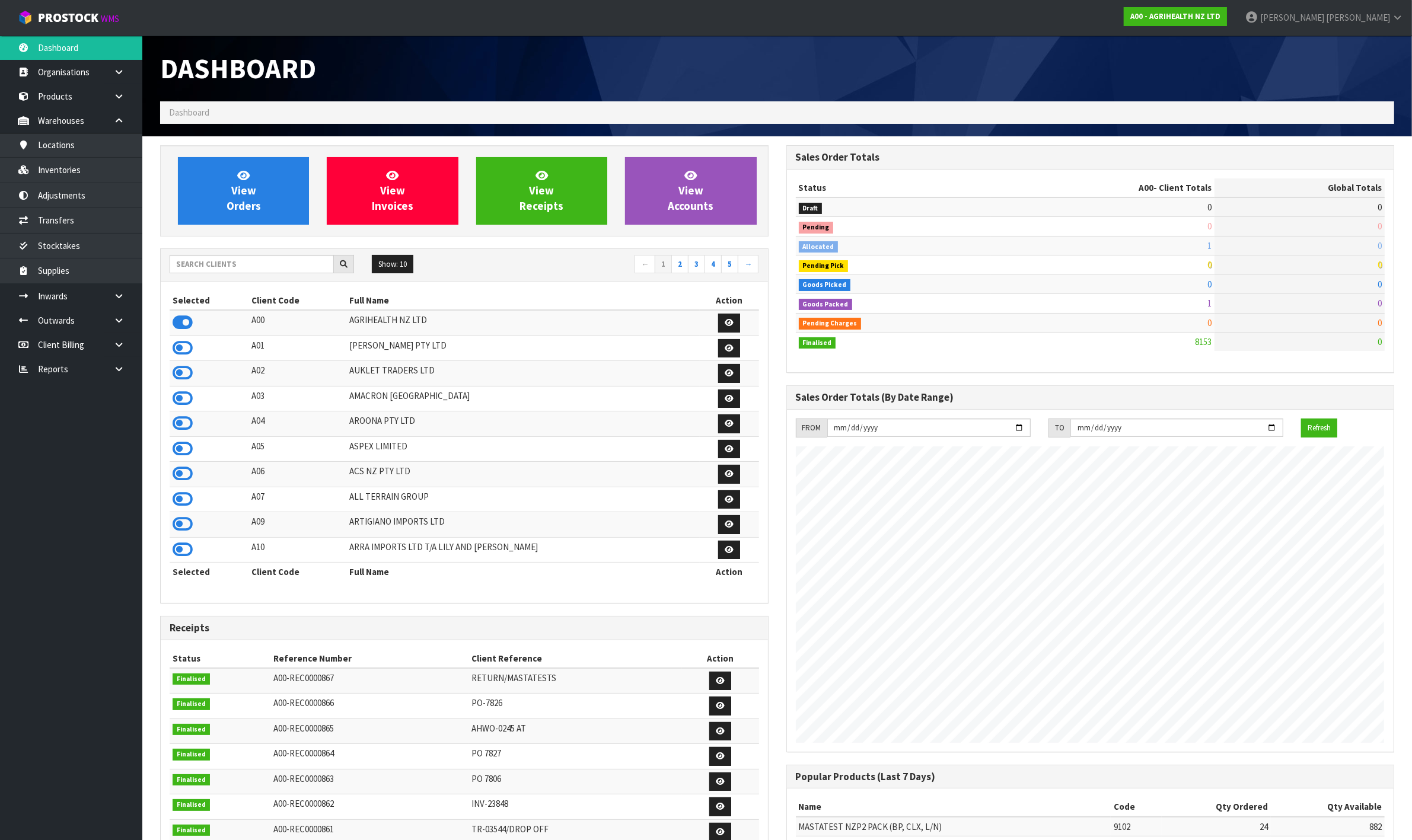
scroll to position [901, 625]
click at [242, 270] on input "text" at bounding box center [251, 264] width 164 height 19
type input "A"
click at [57, 104] on link "Products" at bounding box center [71, 95] width 142 height 24
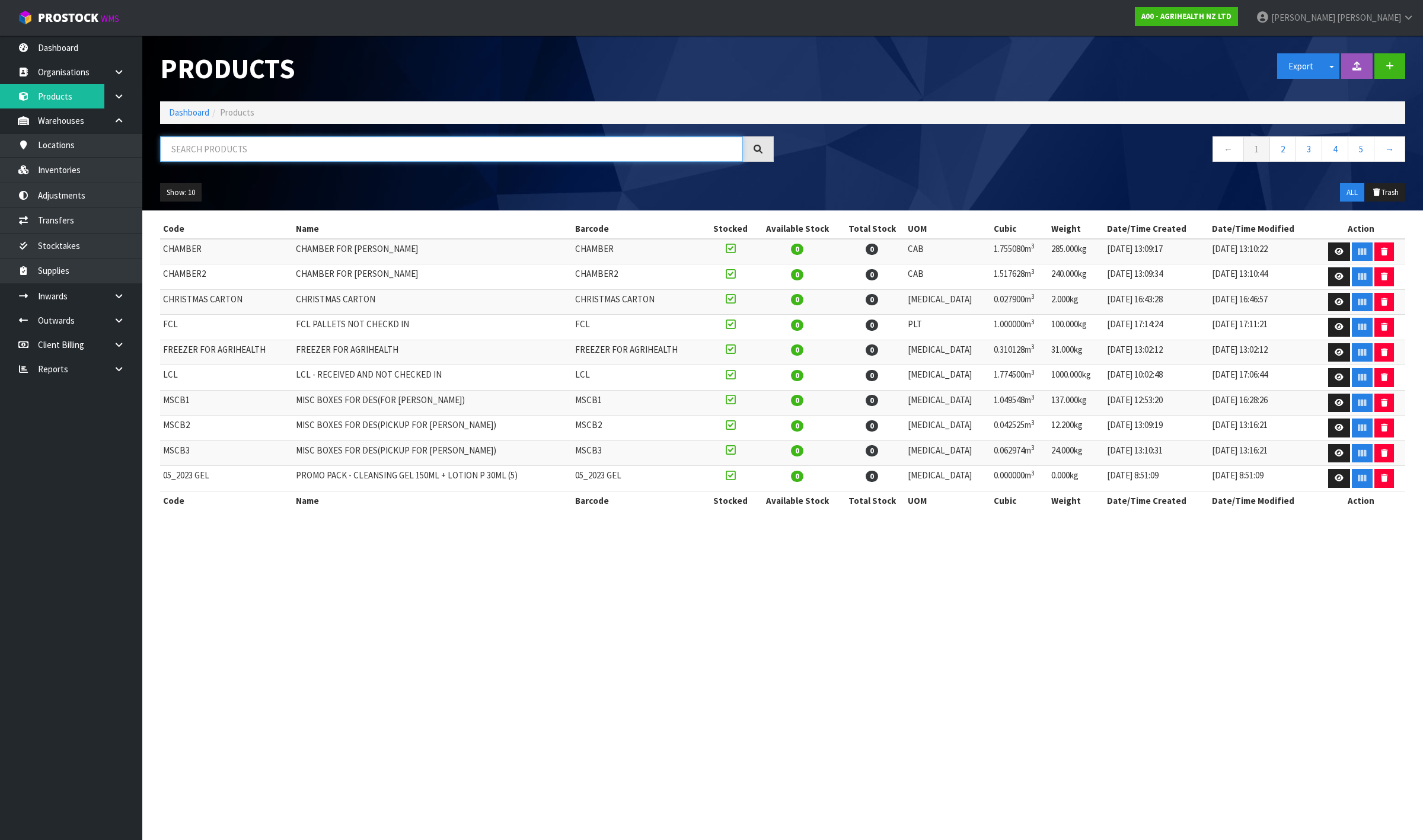
click at [257, 140] on input "text" at bounding box center [451, 149] width 583 height 26
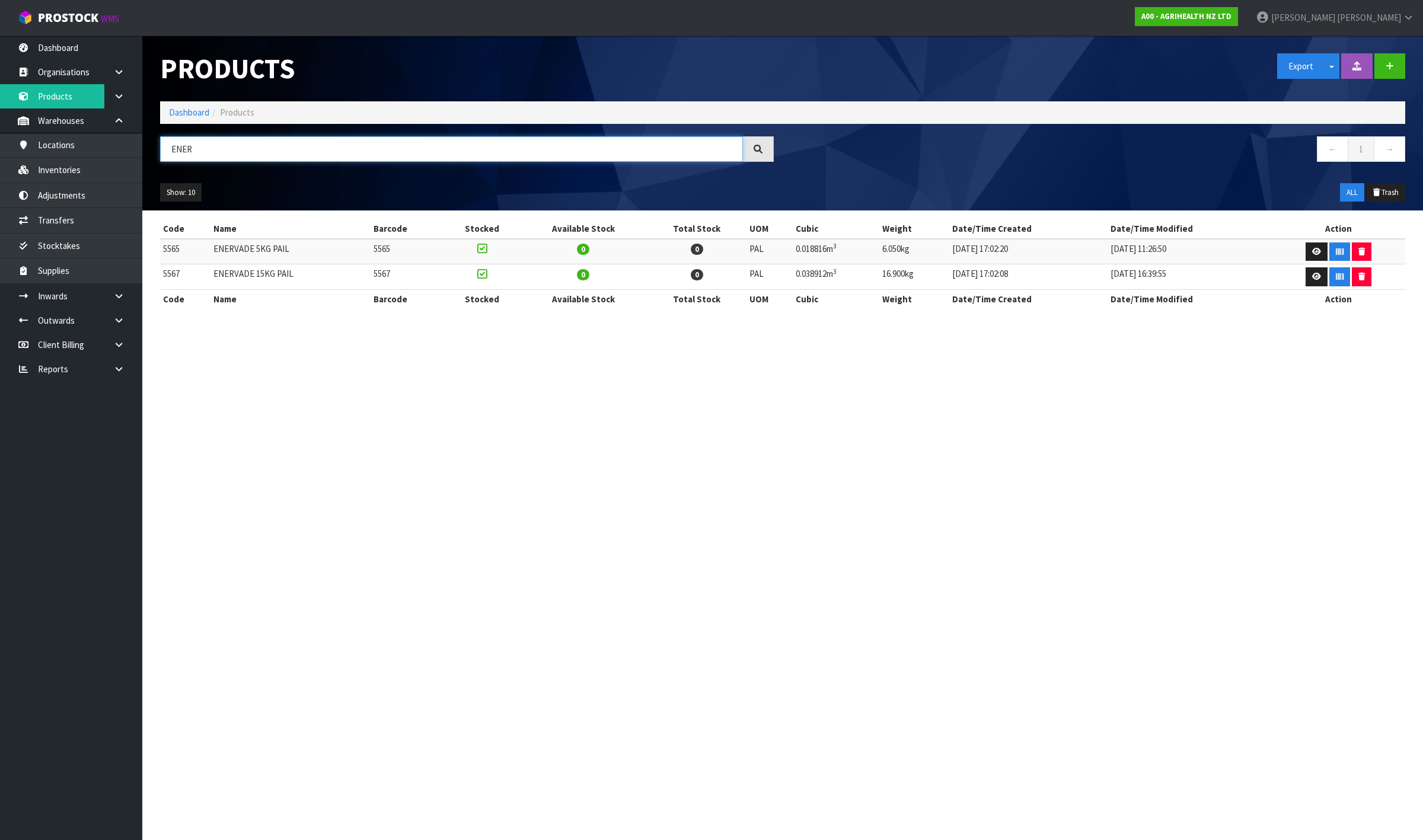
type input "ENER"
click at [166, 107] on ol "Dashboard Products" at bounding box center [782, 113] width 1245 height 22
click at [169, 110] on link "Dashboard" at bounding box center [190, 112] width 40 height 12
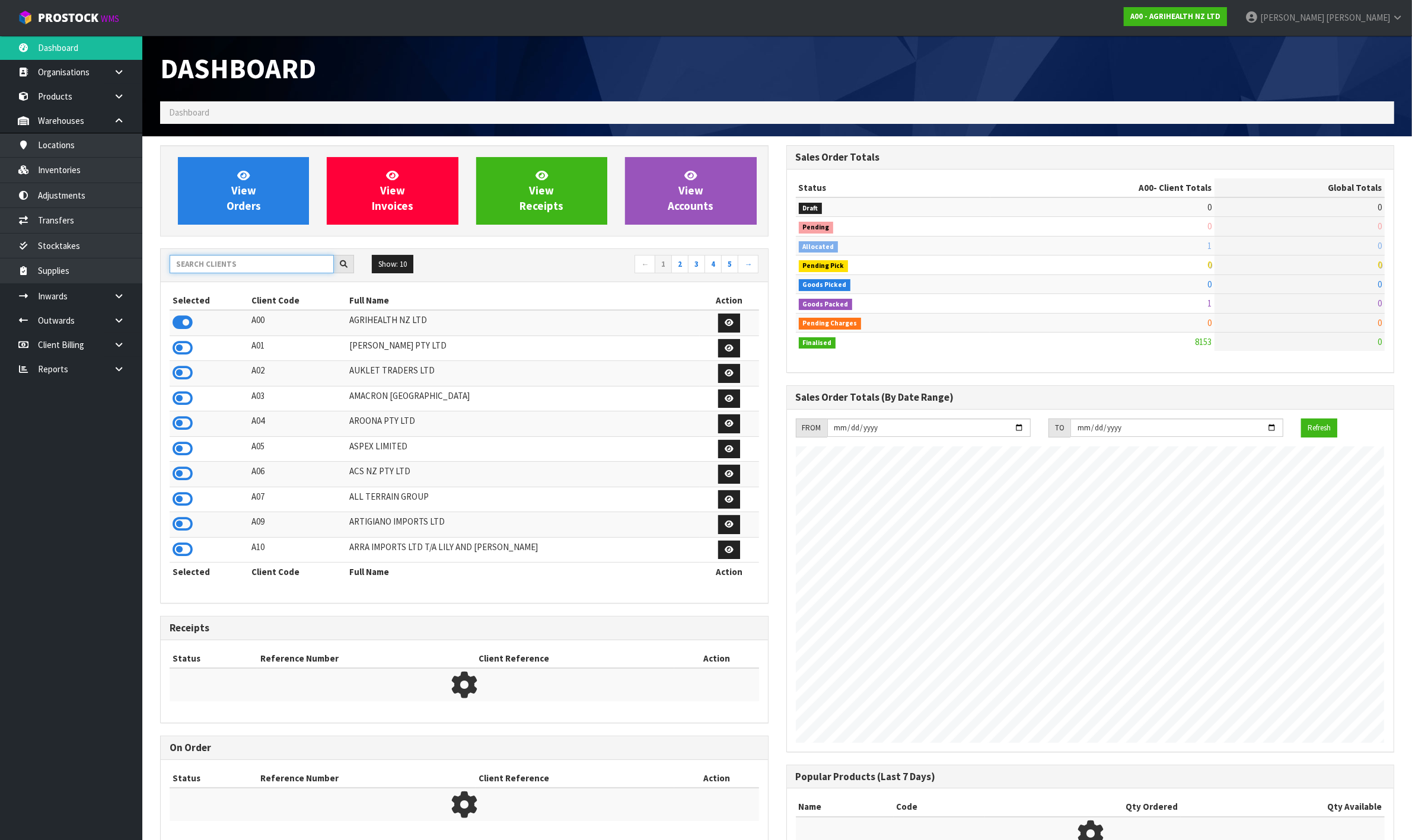
click at [212, 269] on input "text" at bounding box center [251, 264] width 164 height 19
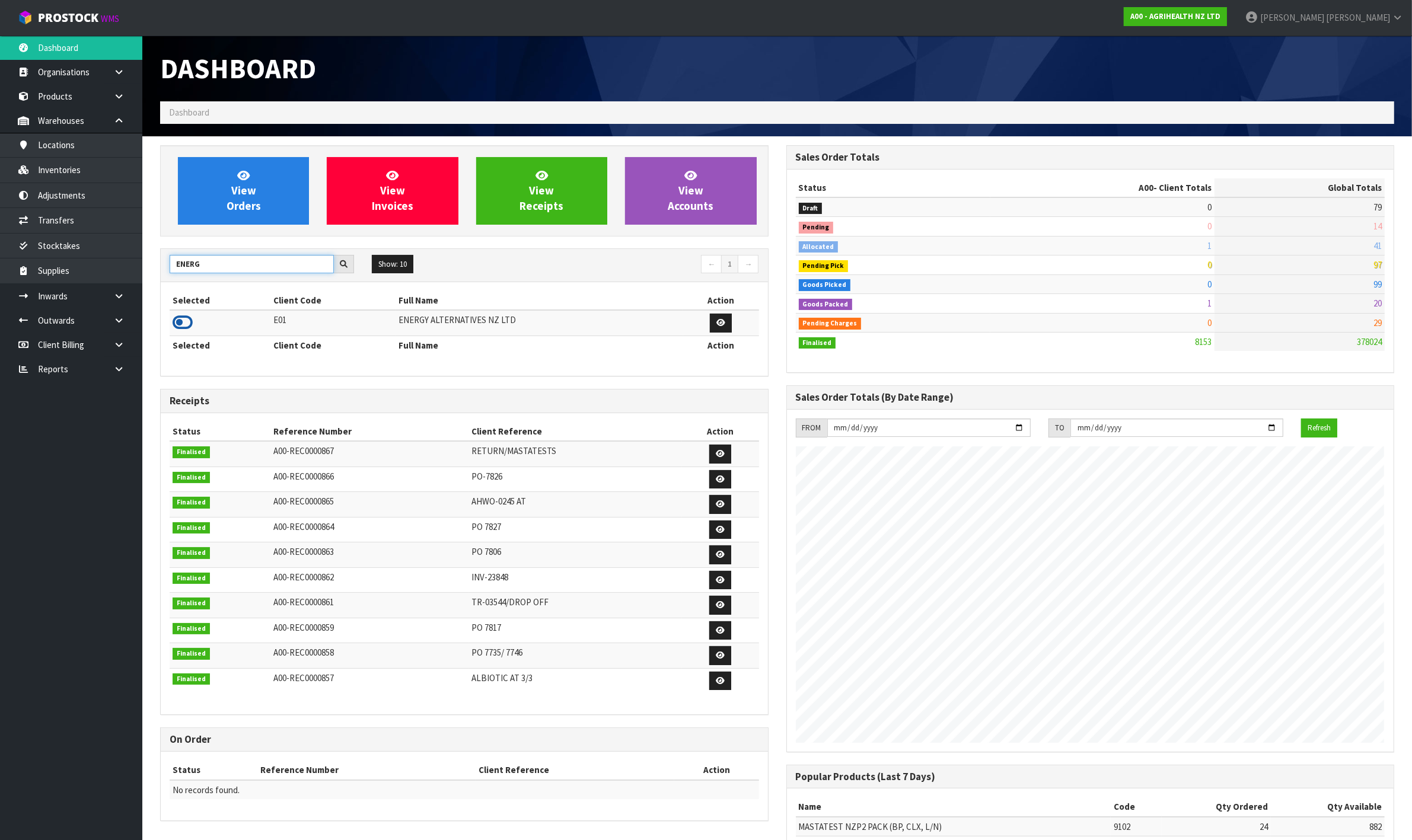
type input "ENERG"
click at [189, 314] on icon at bounding box center [183, 322] width 20 height 18
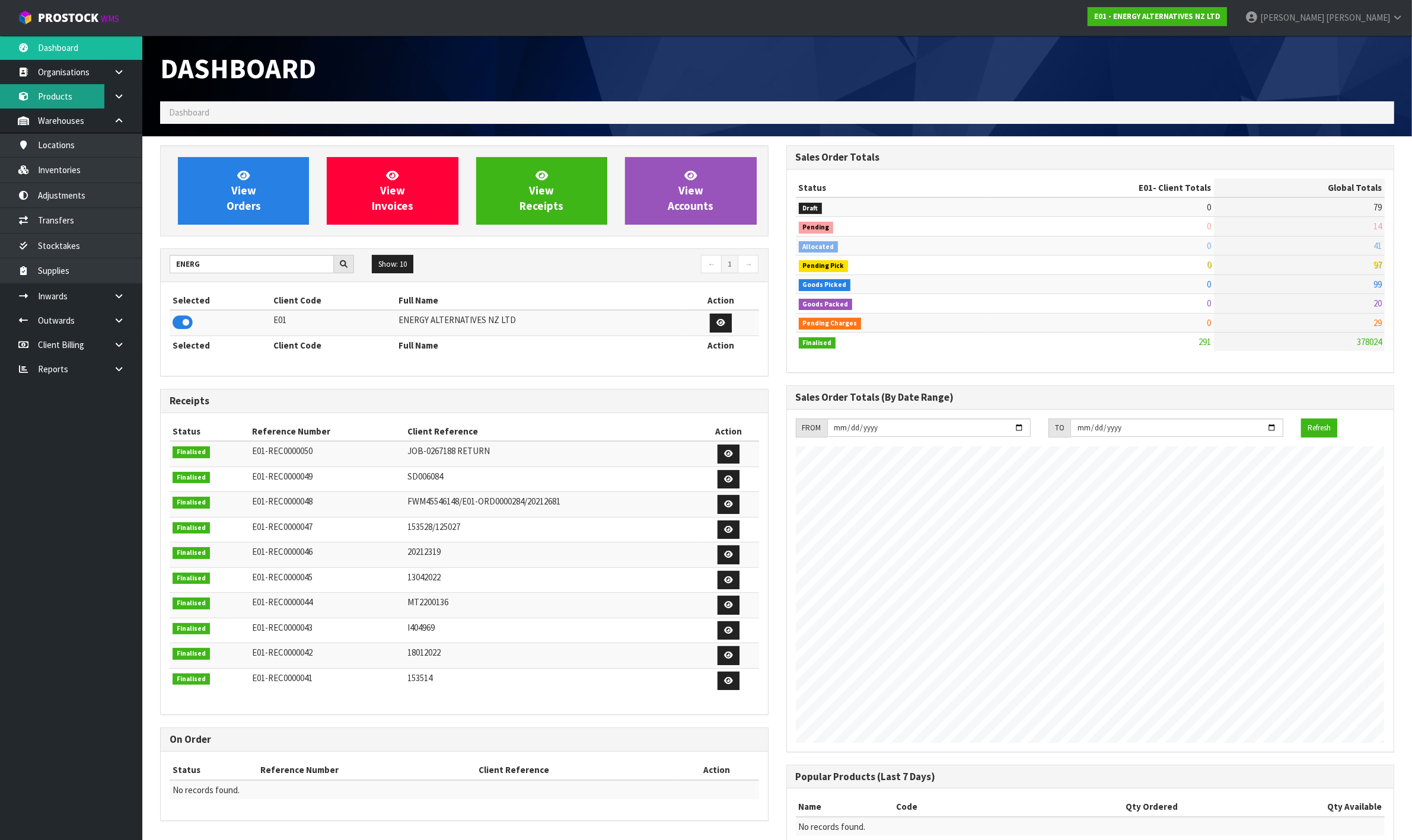
click at [60, 102] on link "Products" at bounding box center [71, 95] width 142 height 24
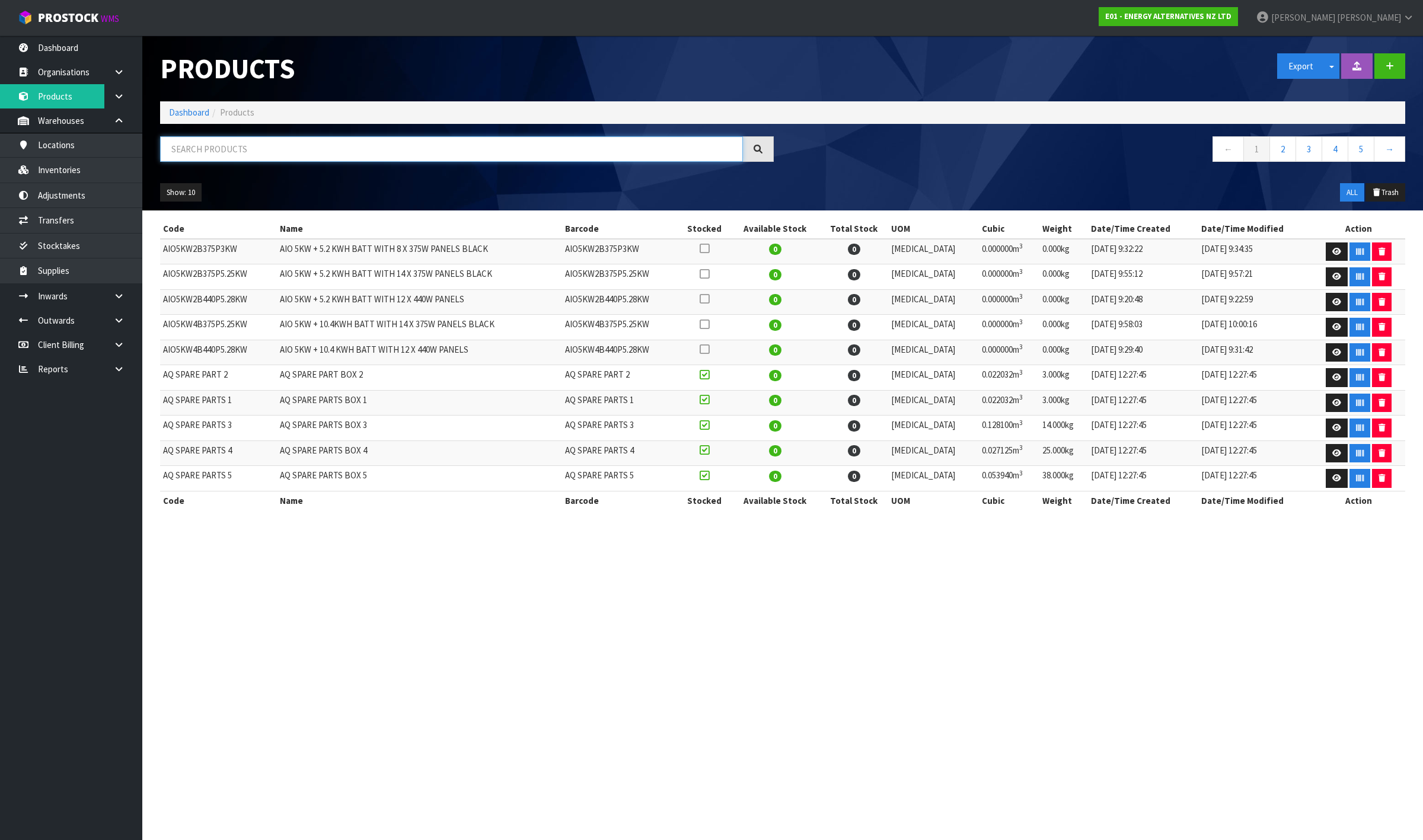
click at [188, 157] on input "text" at bounding box center [451, 149] width 583 height 26
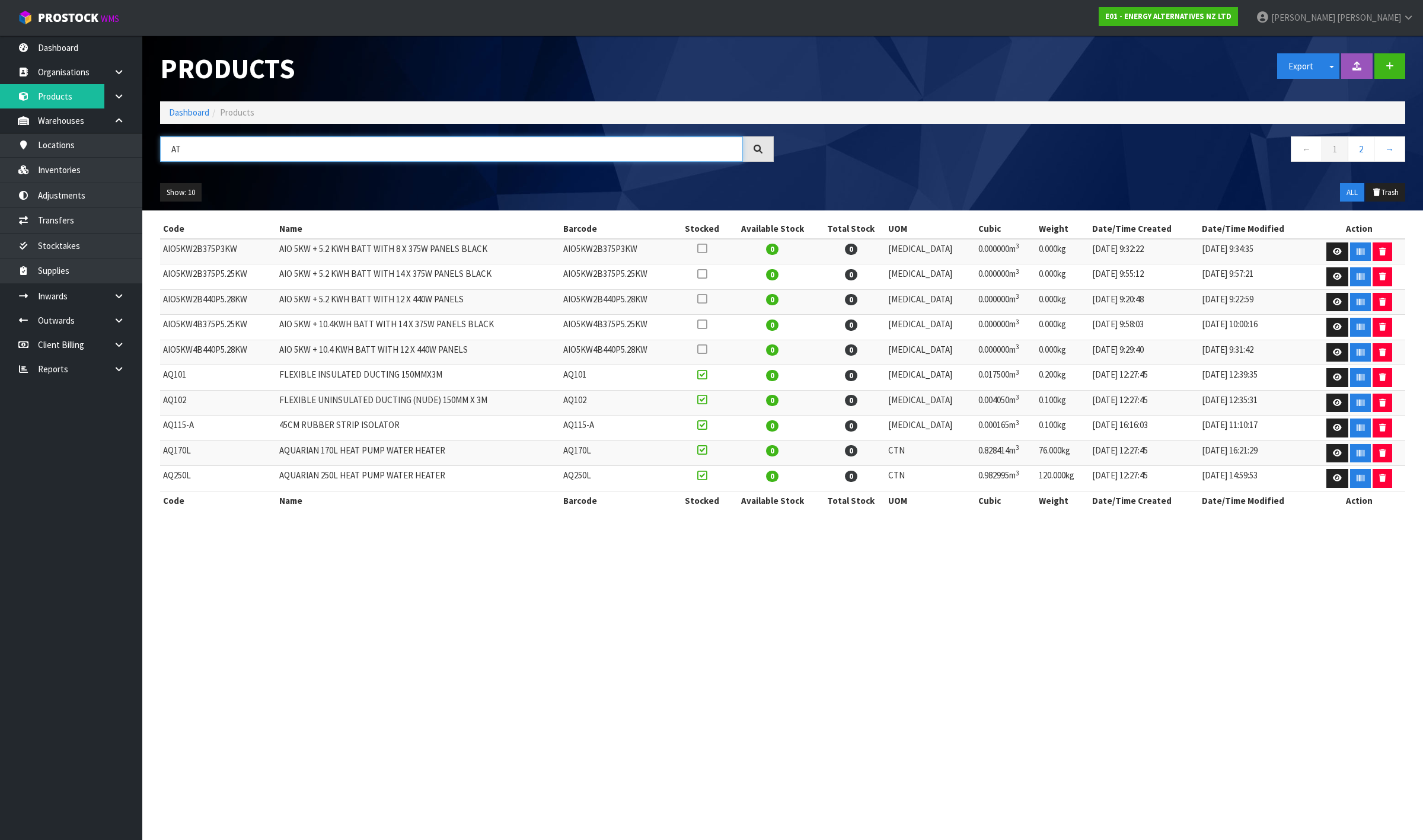
type input "A"
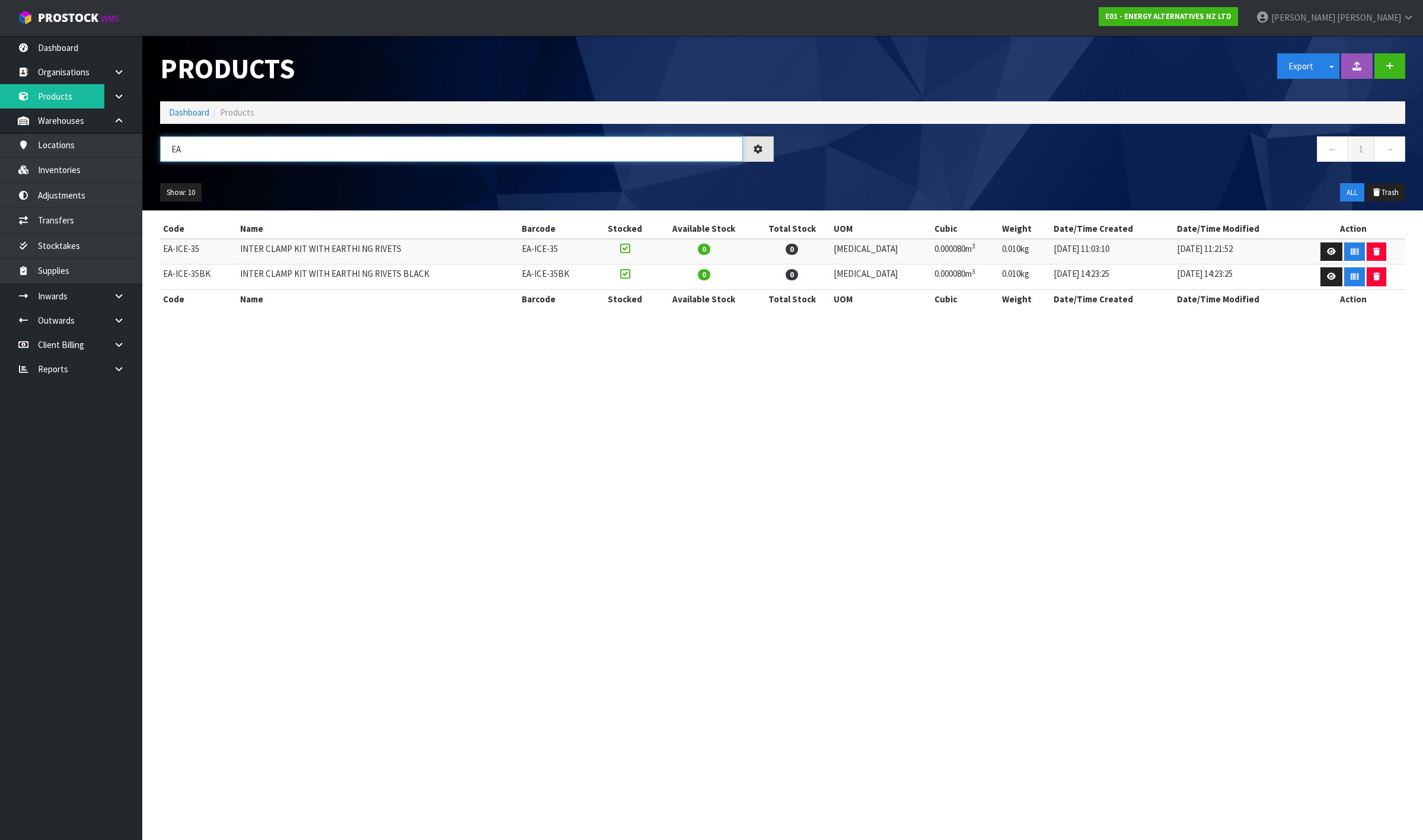
type input "E"
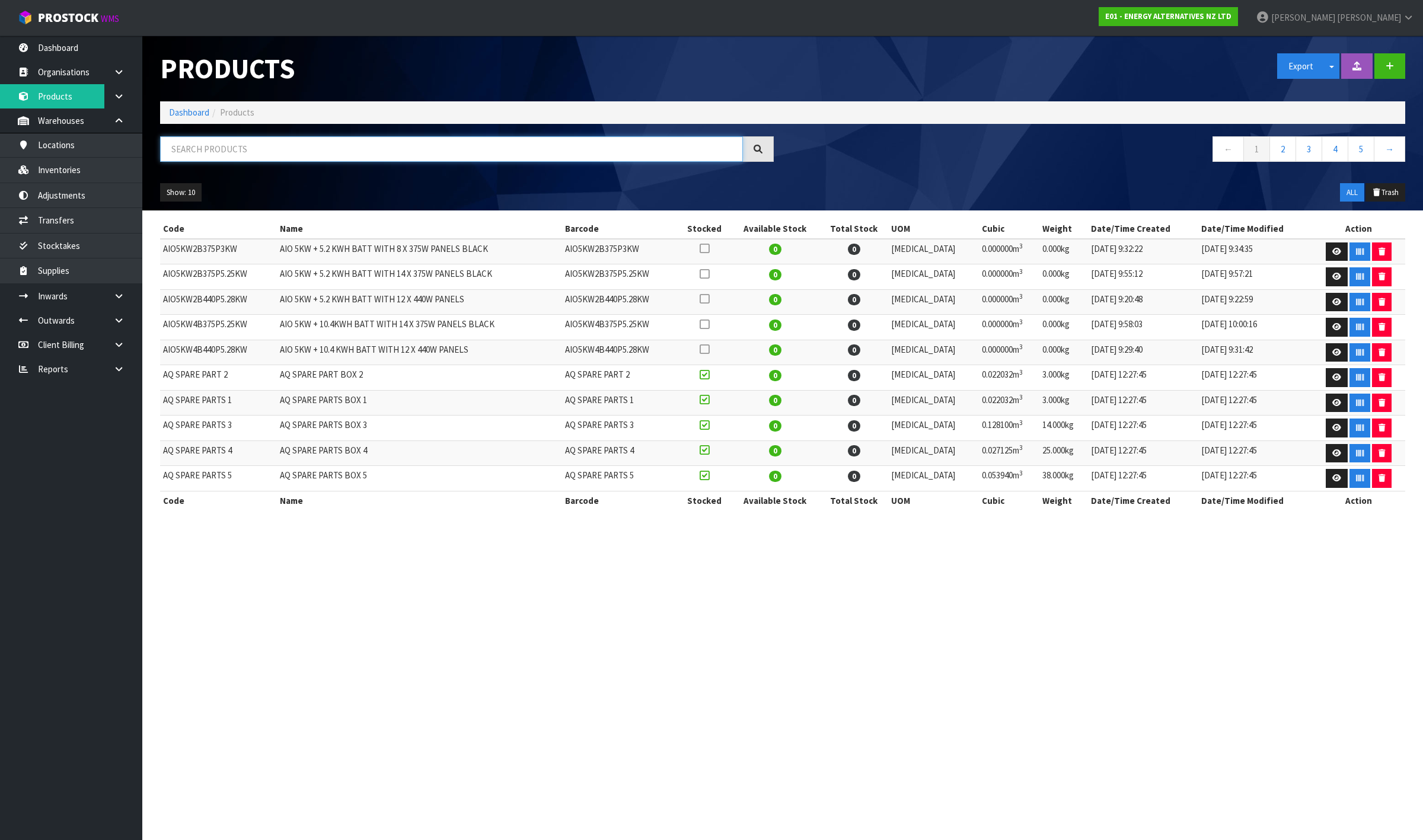
click at [498, 149] on input "text" at bounding box center [451, 149] width 583 height 26
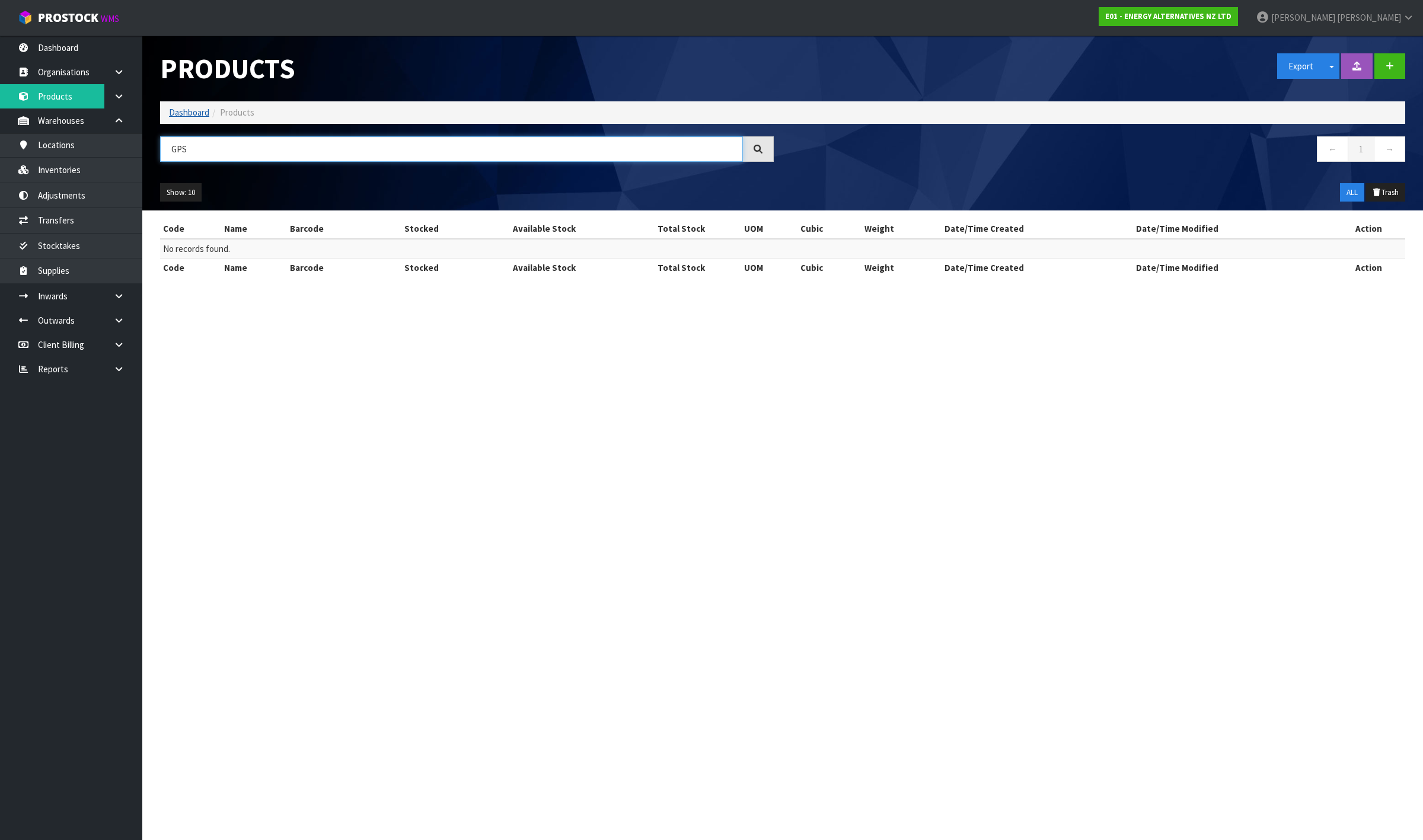
type input "GPS"
click at [197, 110] on link "Dashboard" at bounding box center [190, 112] width 40 height 12
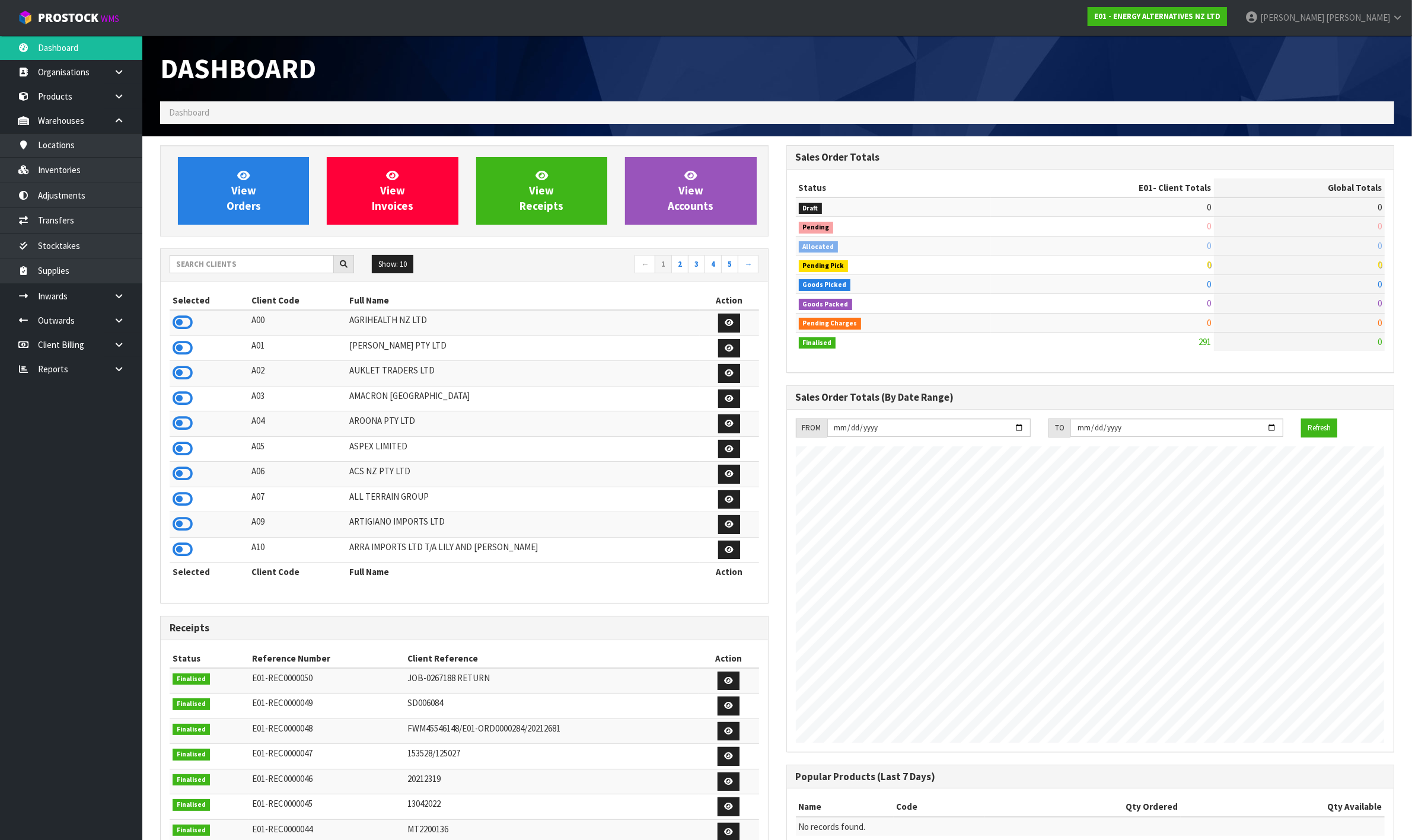
scroll to position [727, 625]
click at [217, 264] on input "text" at bounding box center [251, 264] width 164 height 19
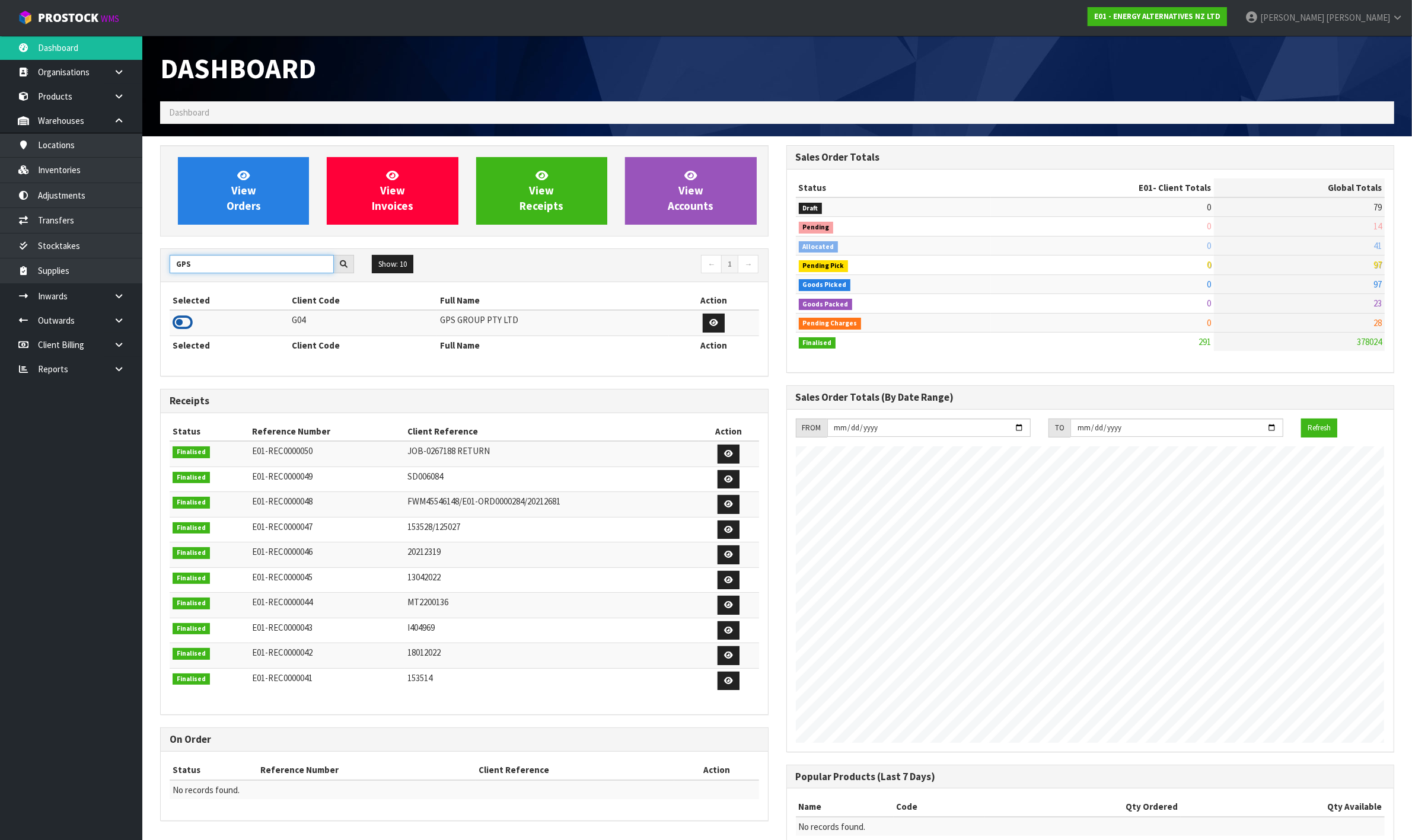
type input "GPS"
click at [187, 317] on icon at bounding box center [183, 322] width 20 height 18
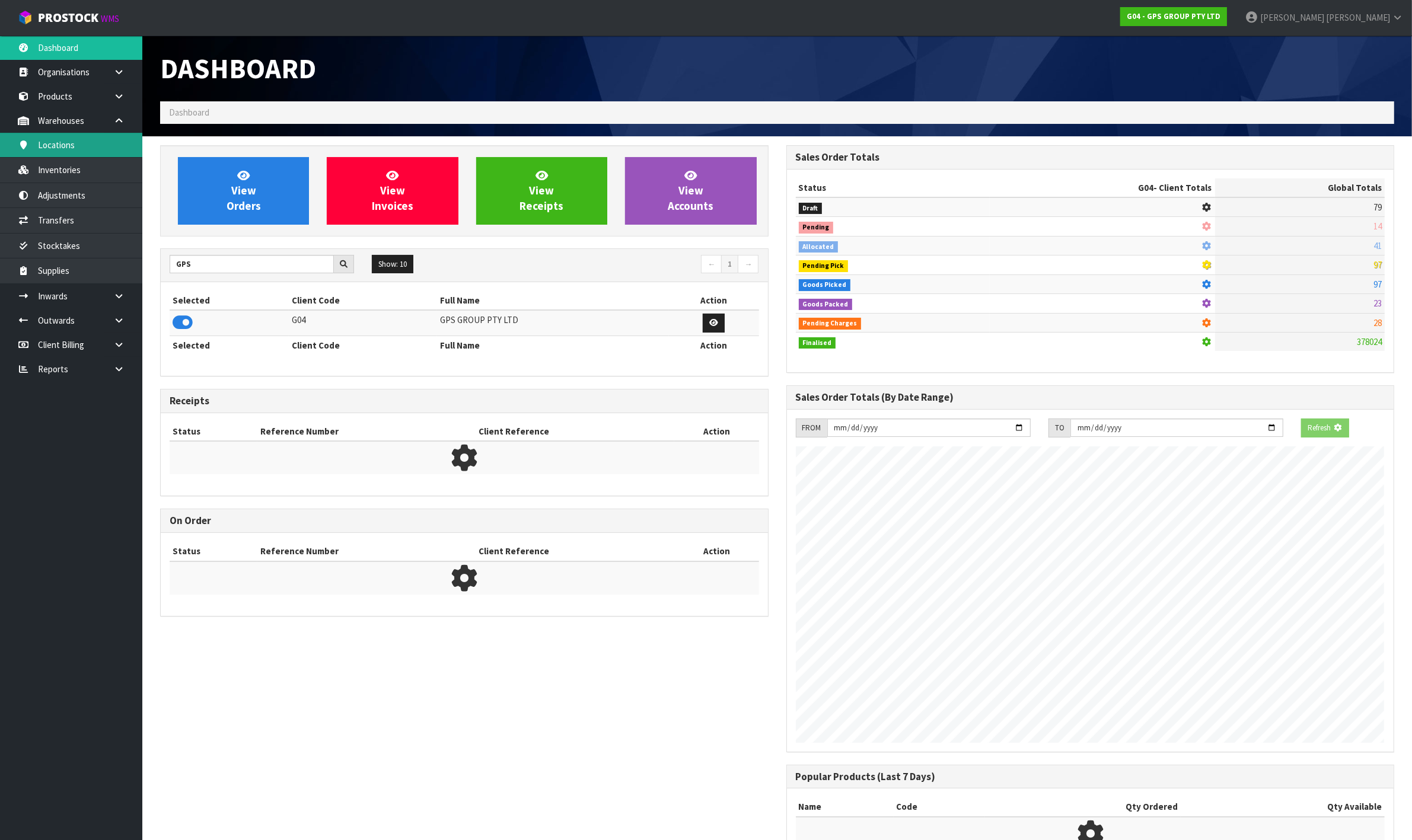
scroll to position [591935, 592308]
click at [78, 109] on link "Warehouses" at bounding box center [71, 120] width 142 height 24
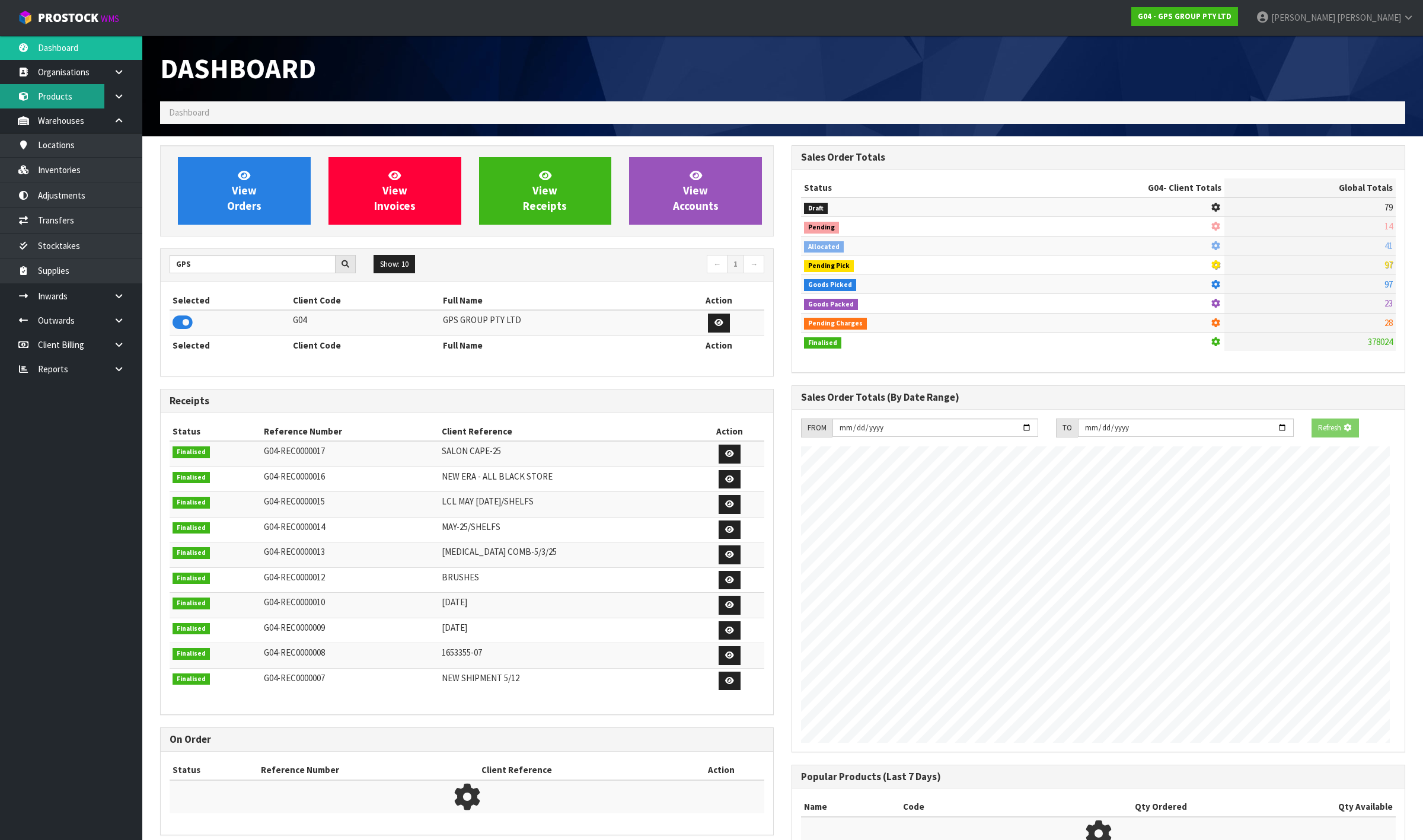
click at [78, 99] on body "Toggle navigation ProStock WMS G04 - GPS GROUP PTY LTD [PERSON_NAME] Logout Das…" at bounding box center [712, 420] width 1423 height 840
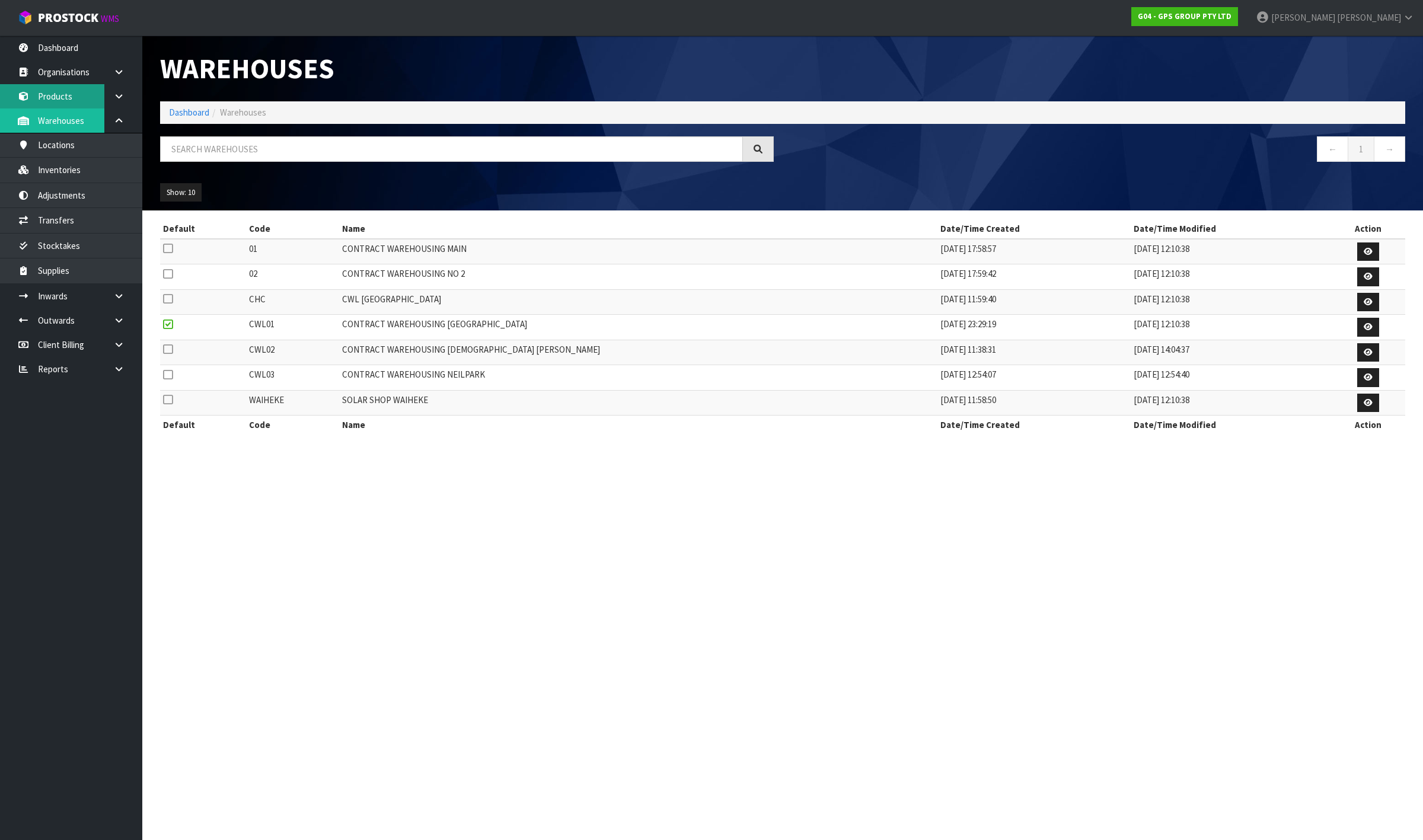
click at [57, 99] on link "Products" at bounding box center [71, 95] width 142 height 24
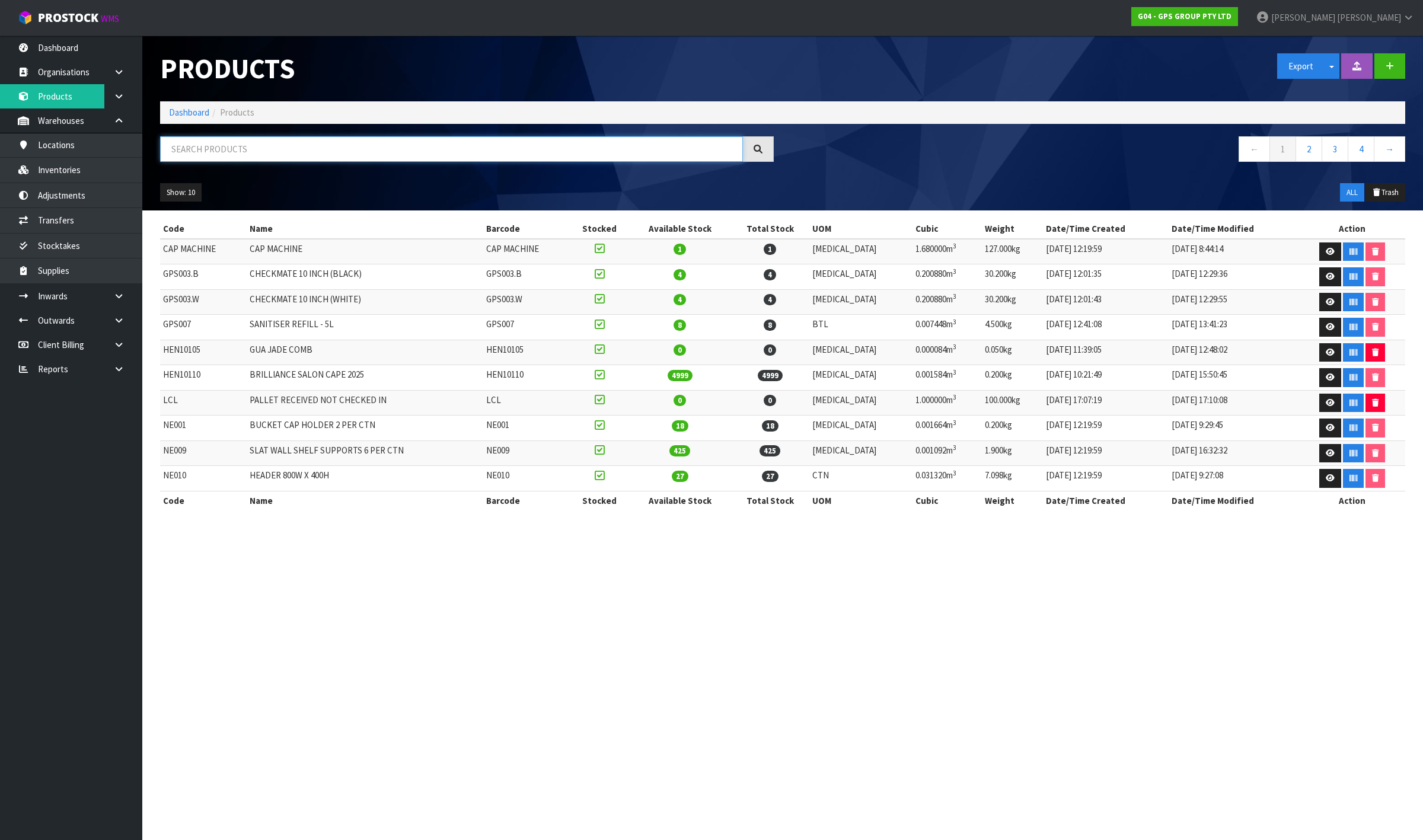
click at [248, 154] on input "text" at bounding box center [451, 149] width 583 height 26
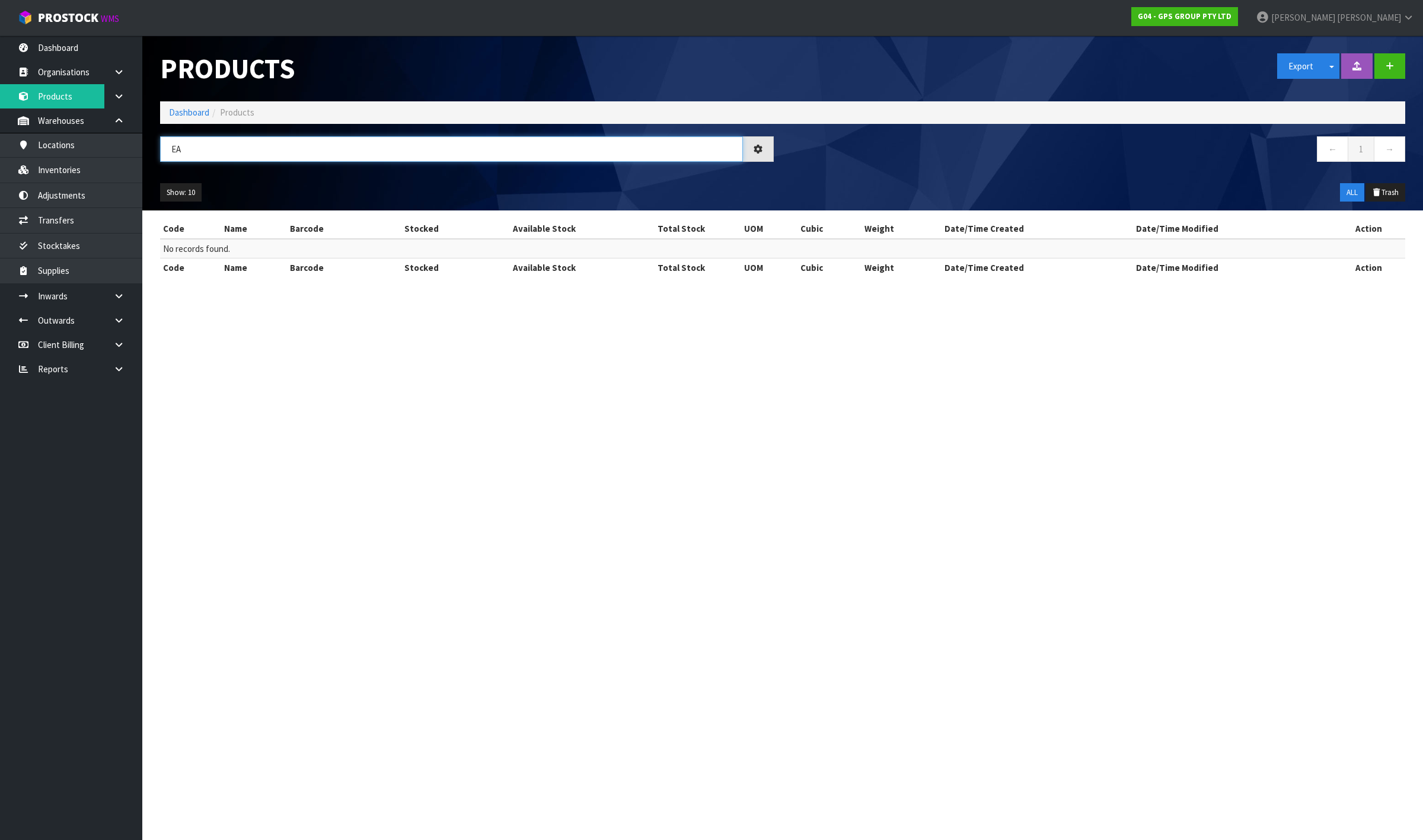
type input "E"
type input "W"
type input "L"
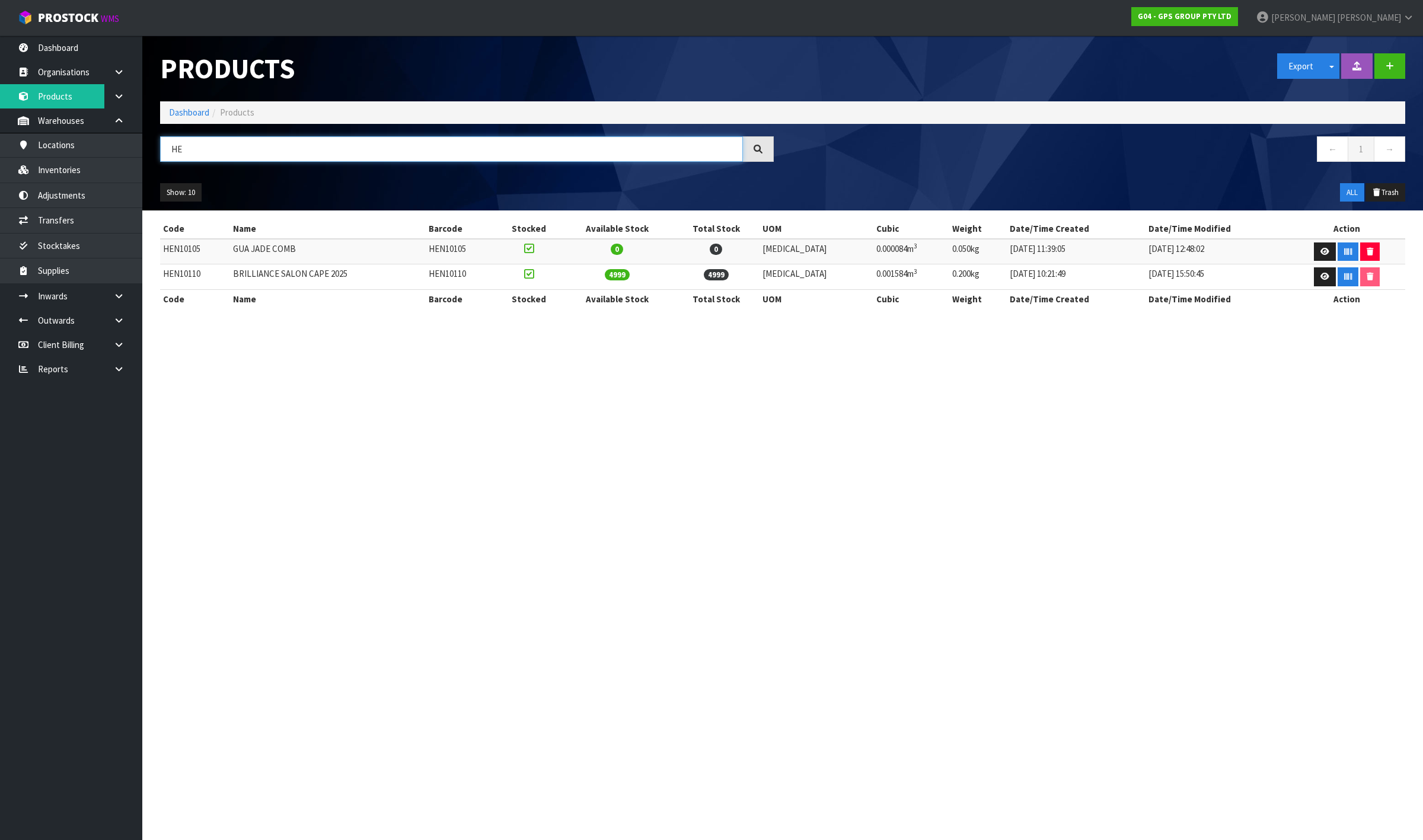
type input "H"
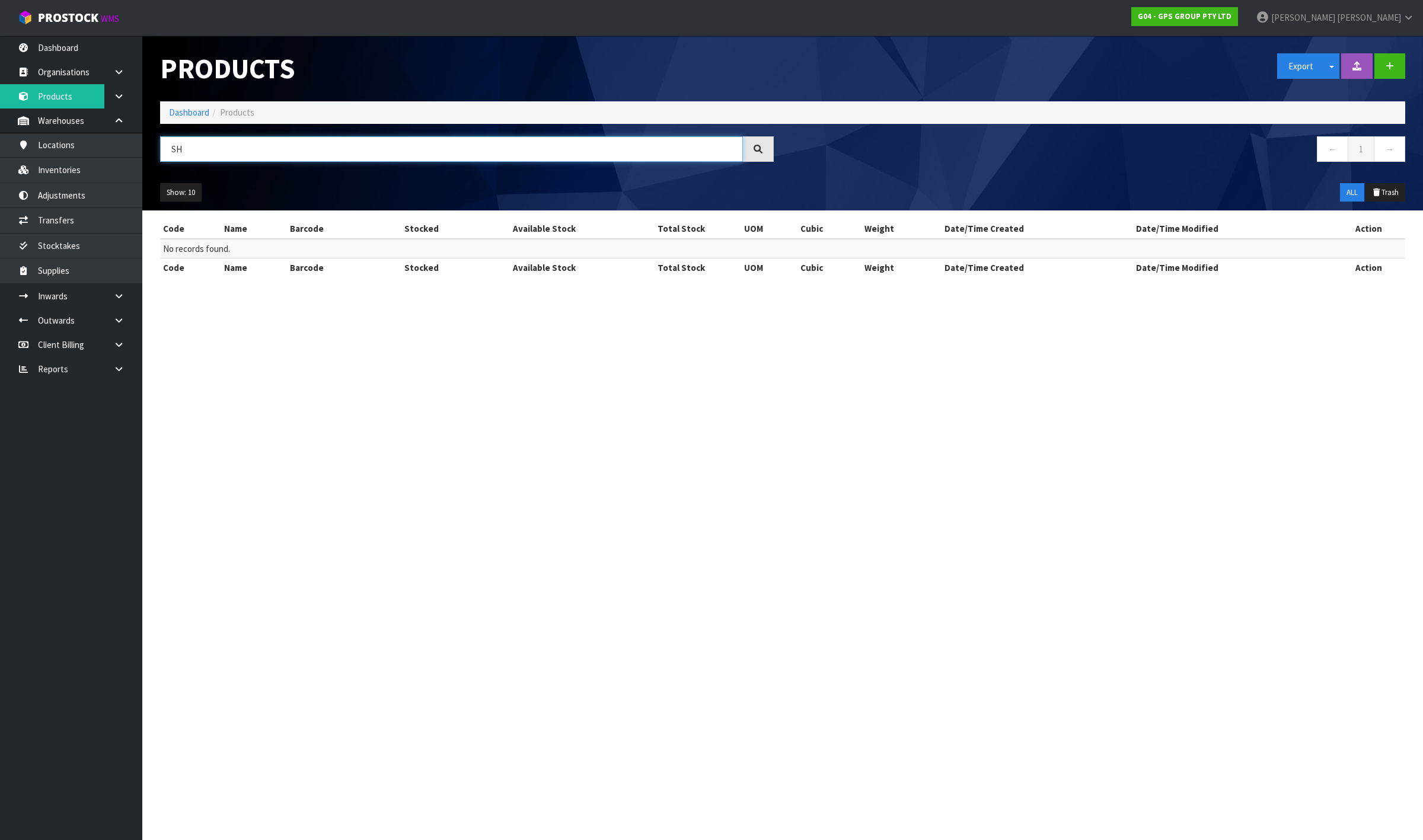
type input "S"
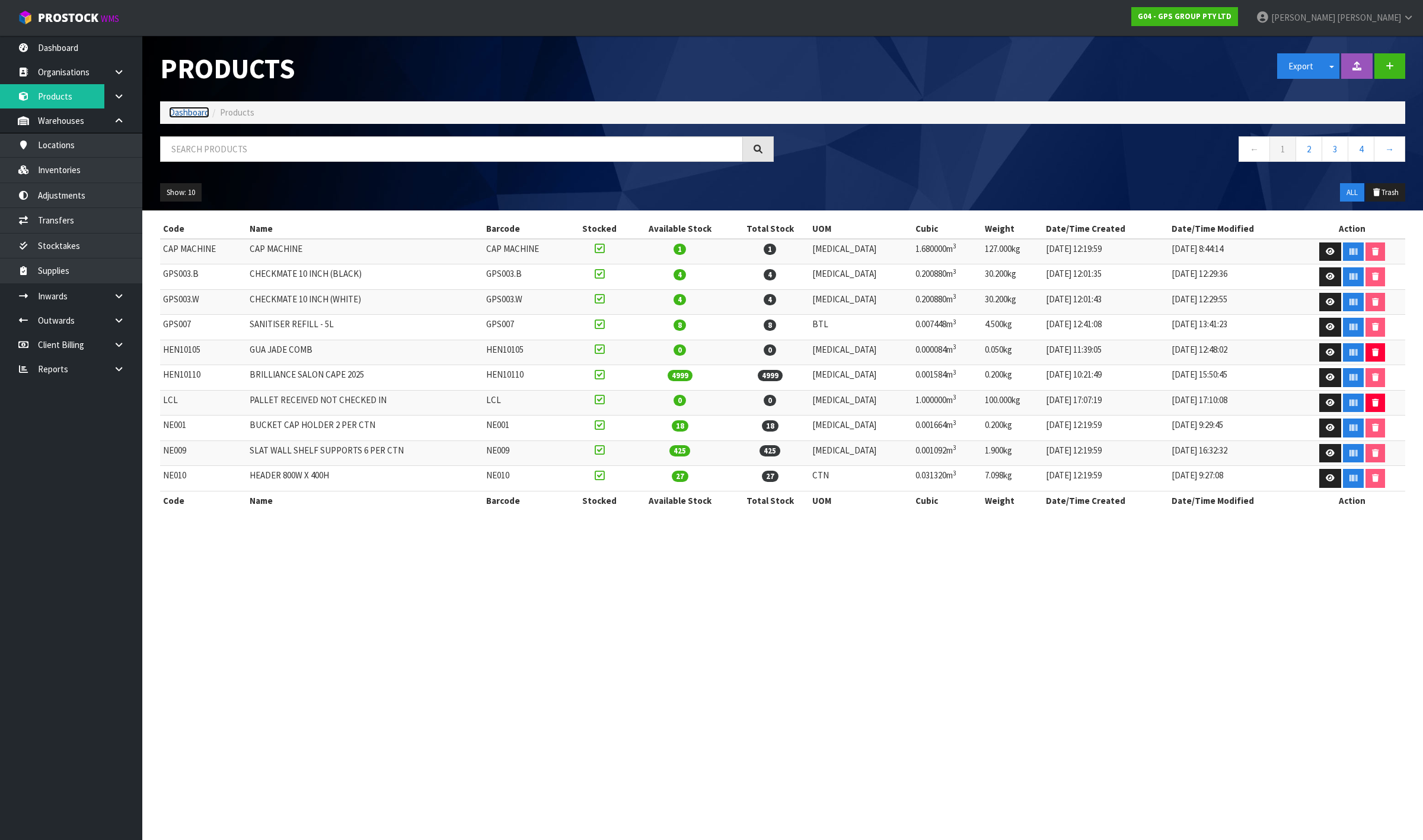
click at [193, 109] on link "Dashboard" at bounding box center [190, 112] width 40 height 12
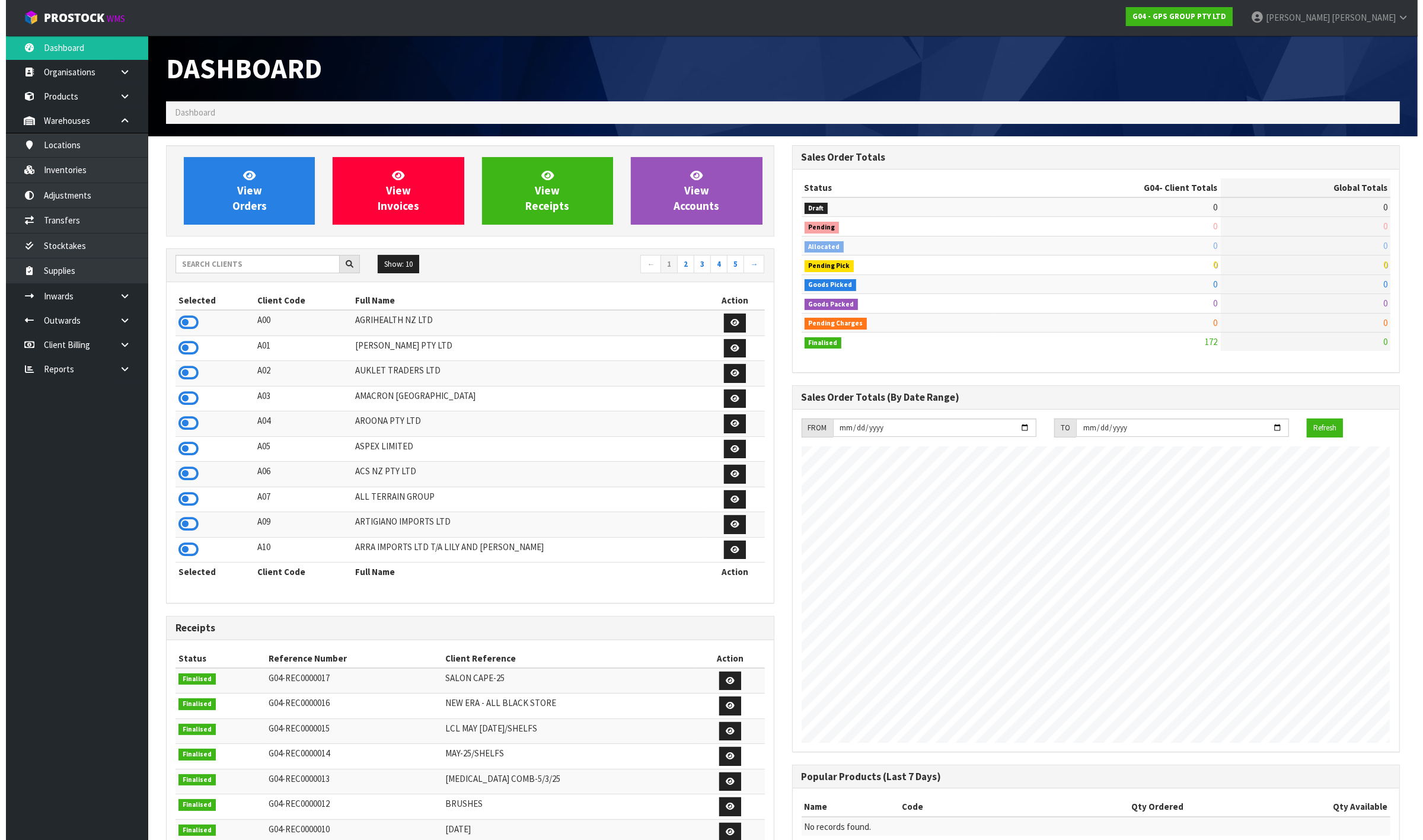
scroll to position [727, 625]
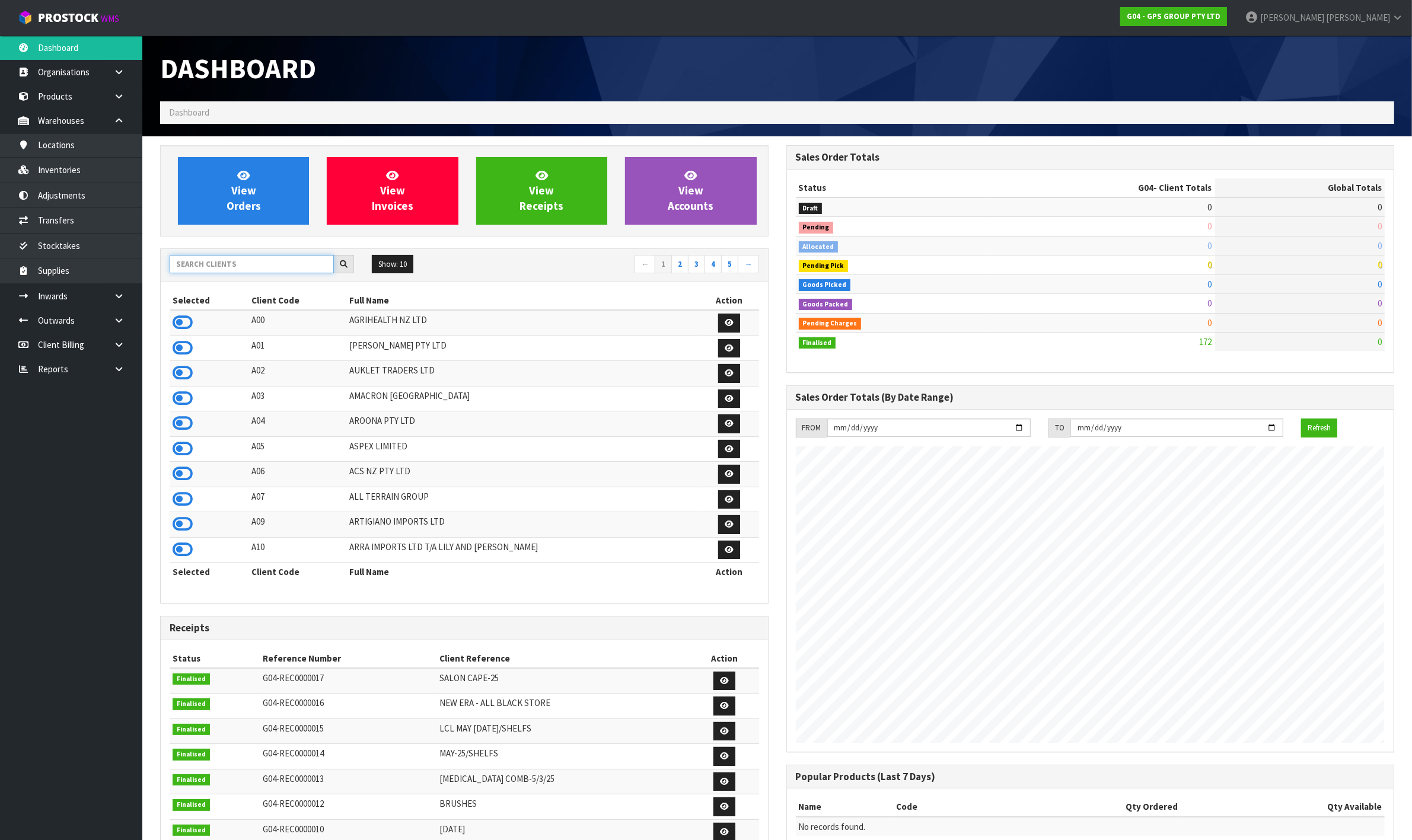
click at [223, 268] on input "text" at bounding box center [251, 264] width 164 height 19
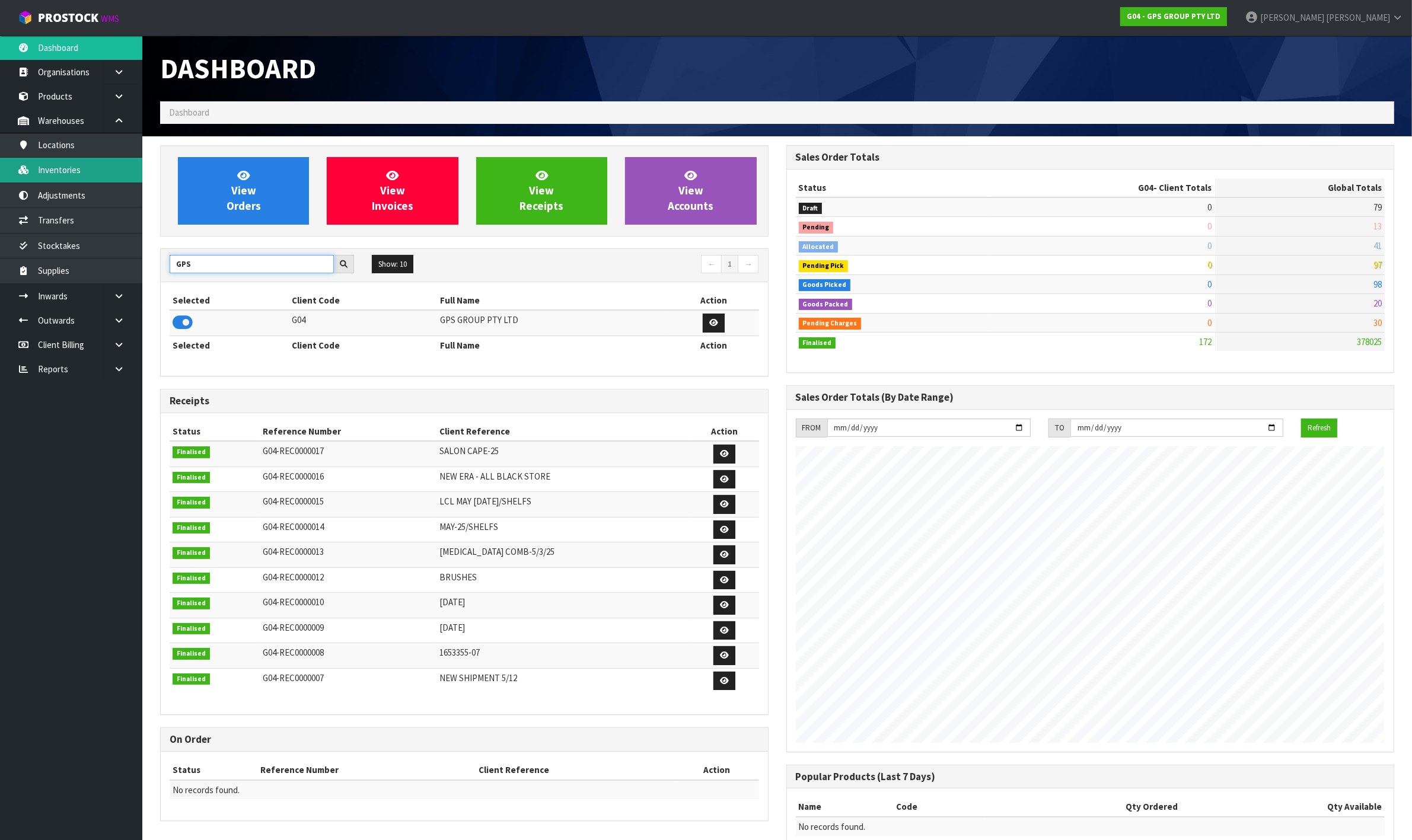
type input "GPS"
click at [82, 161] on link "Inventories" at bounding box center [71, 169] width 142 height 24
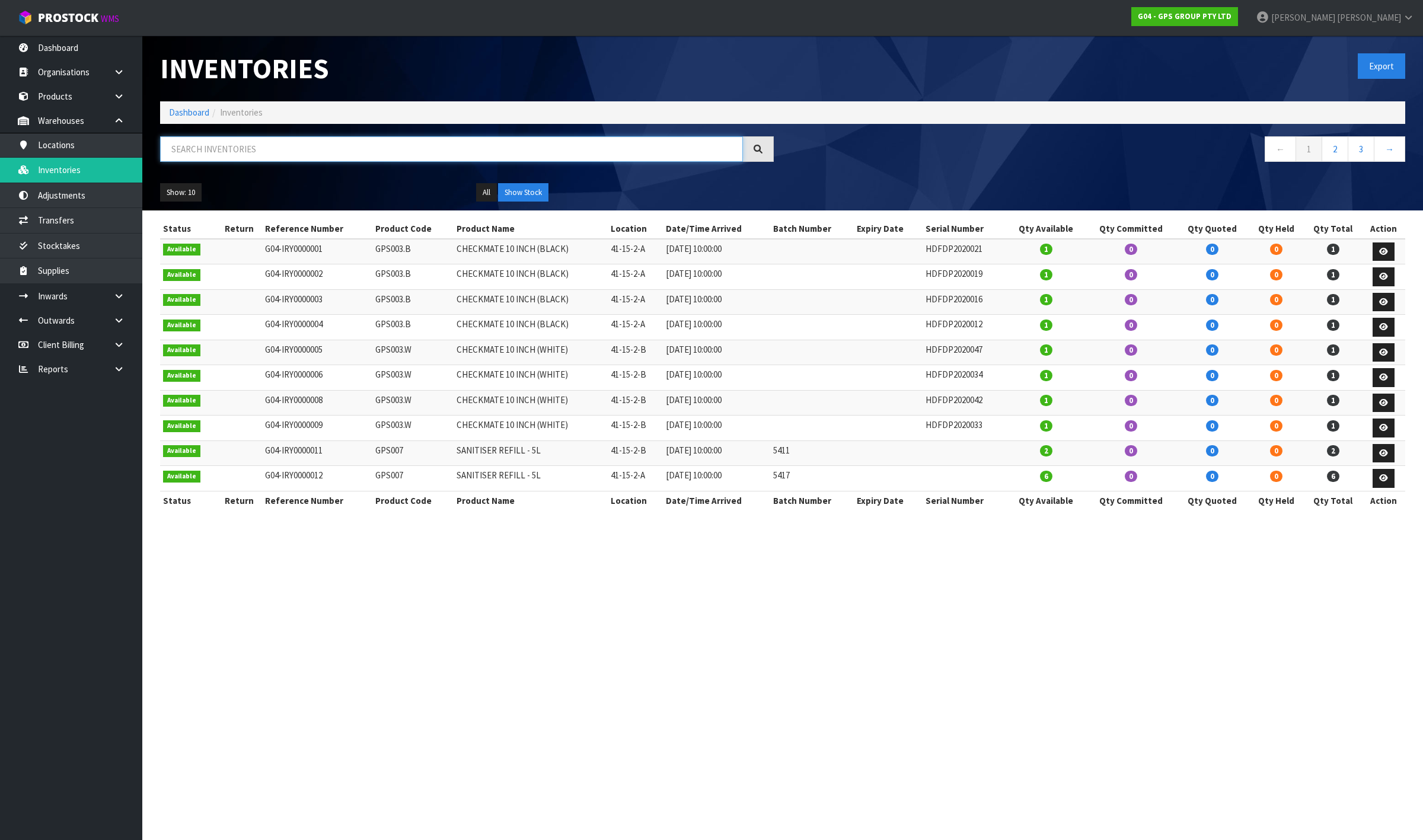
click at [186, 147] on input "text" at bounding box center [451, 149] width 583 height 26
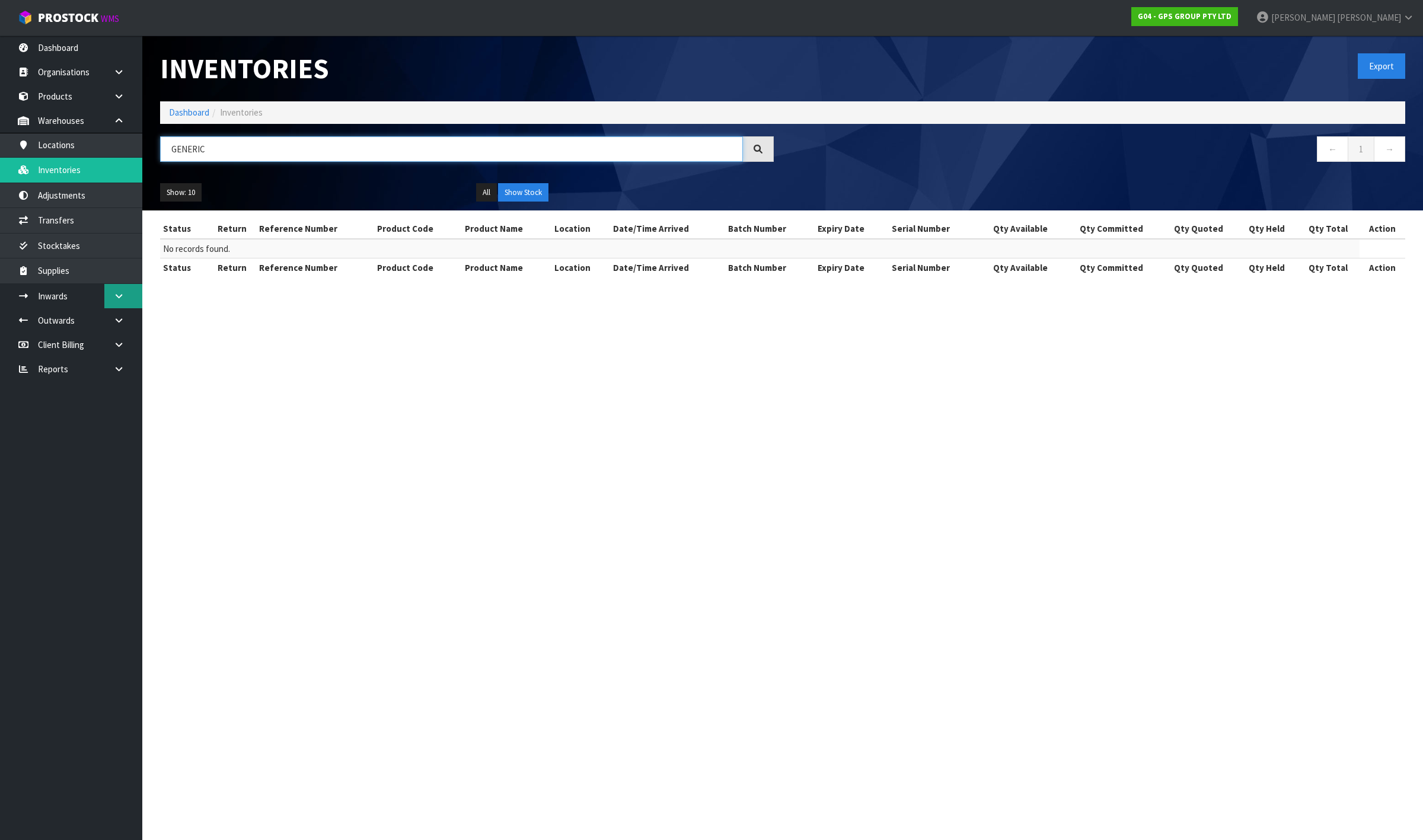
type input "GENERIC"
click at [128, 303] on link at bounding box center [123, 296] width 38 height 24
click at [98, 334] on link "Receipts" at bounding box center [71, 345] width 142 height 24
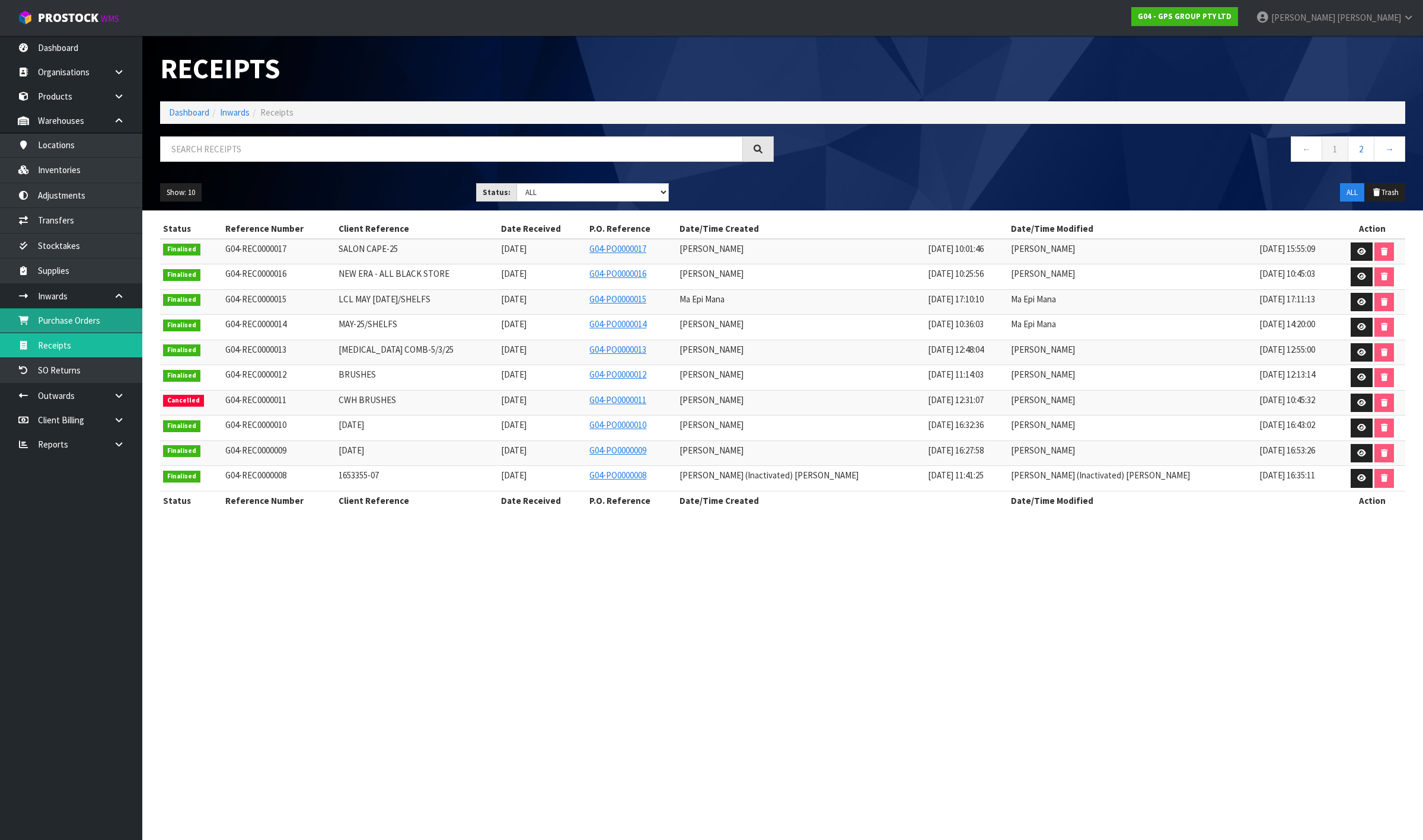
click at [95, 325] on link "Purchase Orders" at bounding box center [71, 320] width 142 height 24
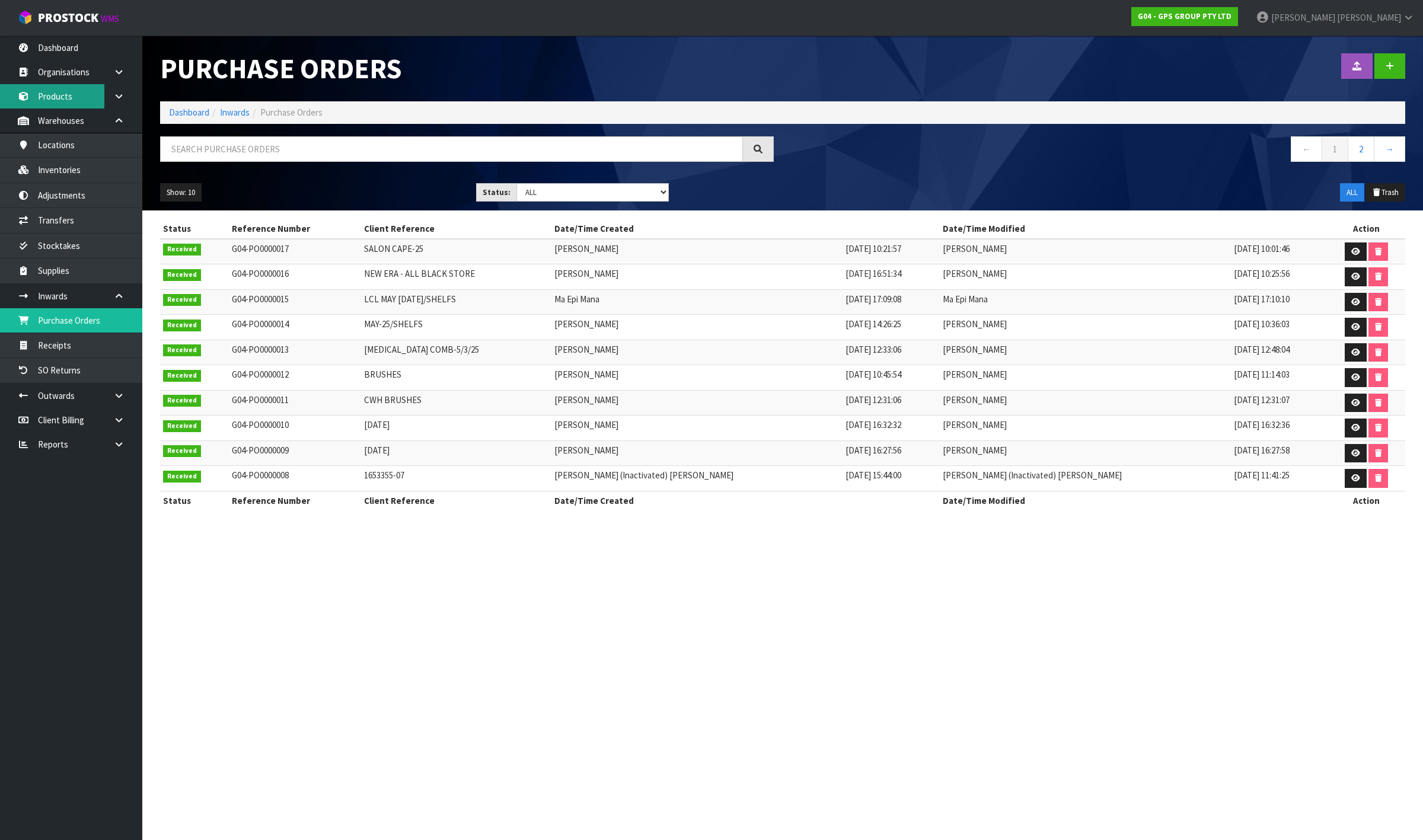
click at [57, 105] on link "Products" at bounding box center [71, 95] width 142 height 24
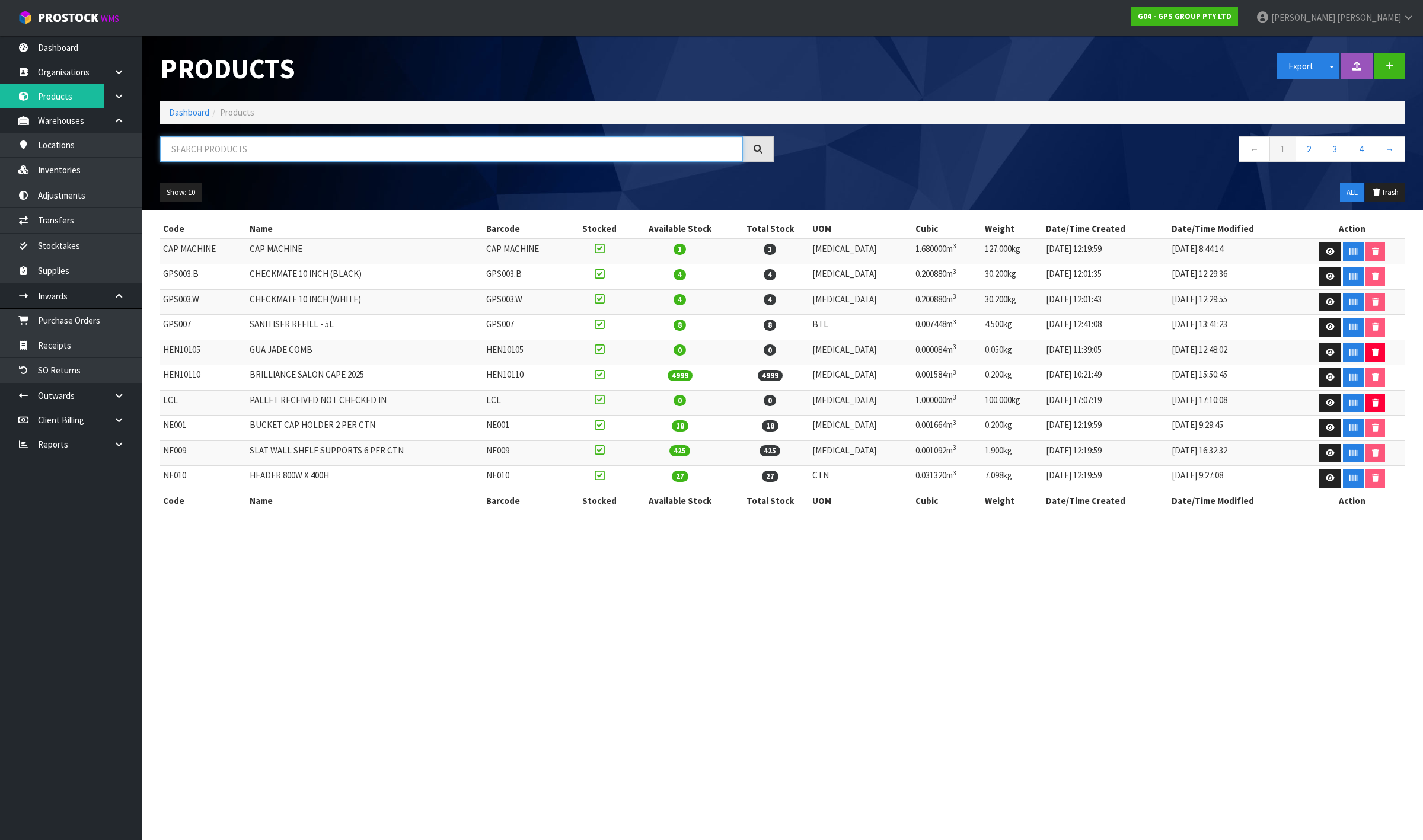
click at [194, 144] on input "text" at bounding box center [451, 149] width 583 height 26
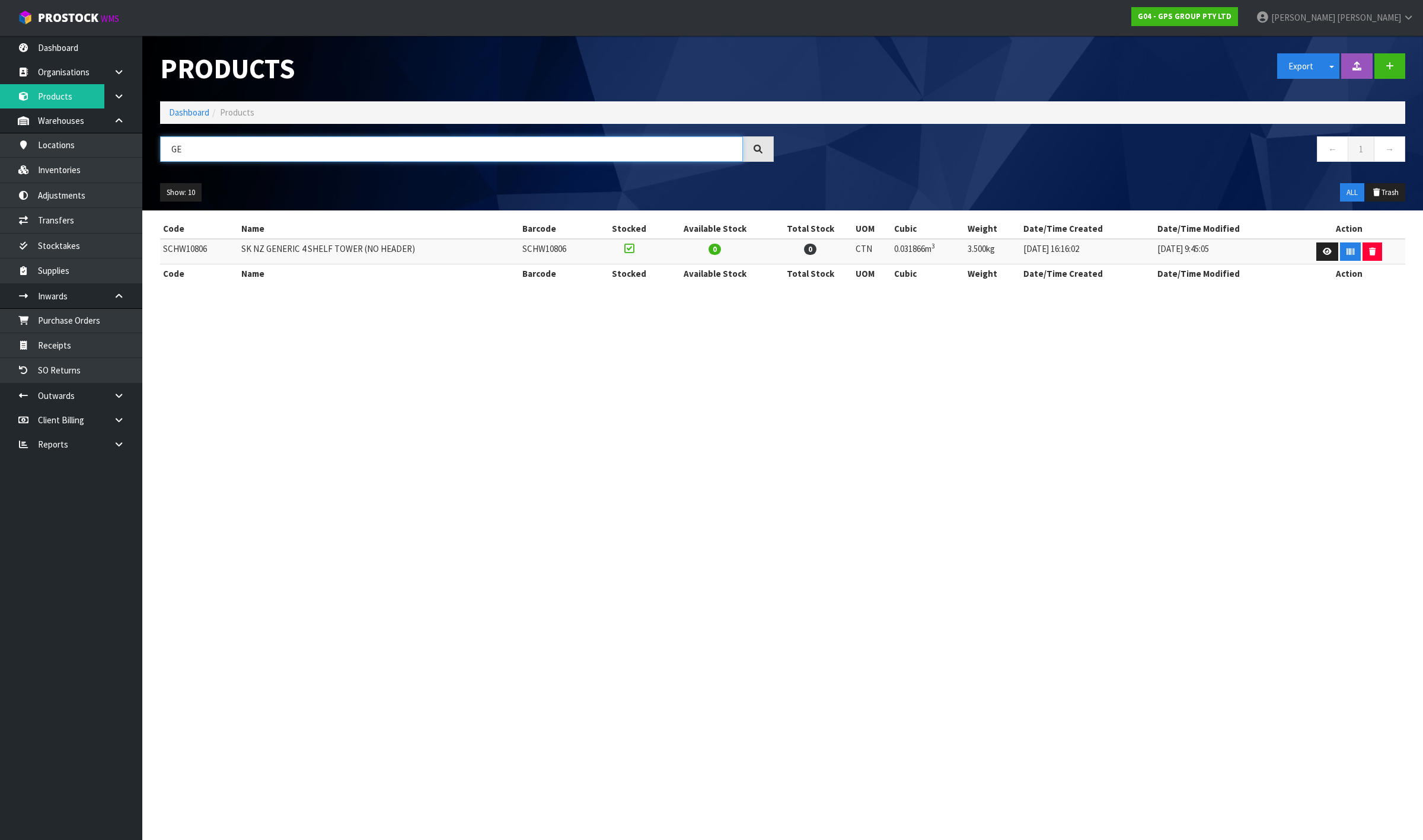
type input "G"
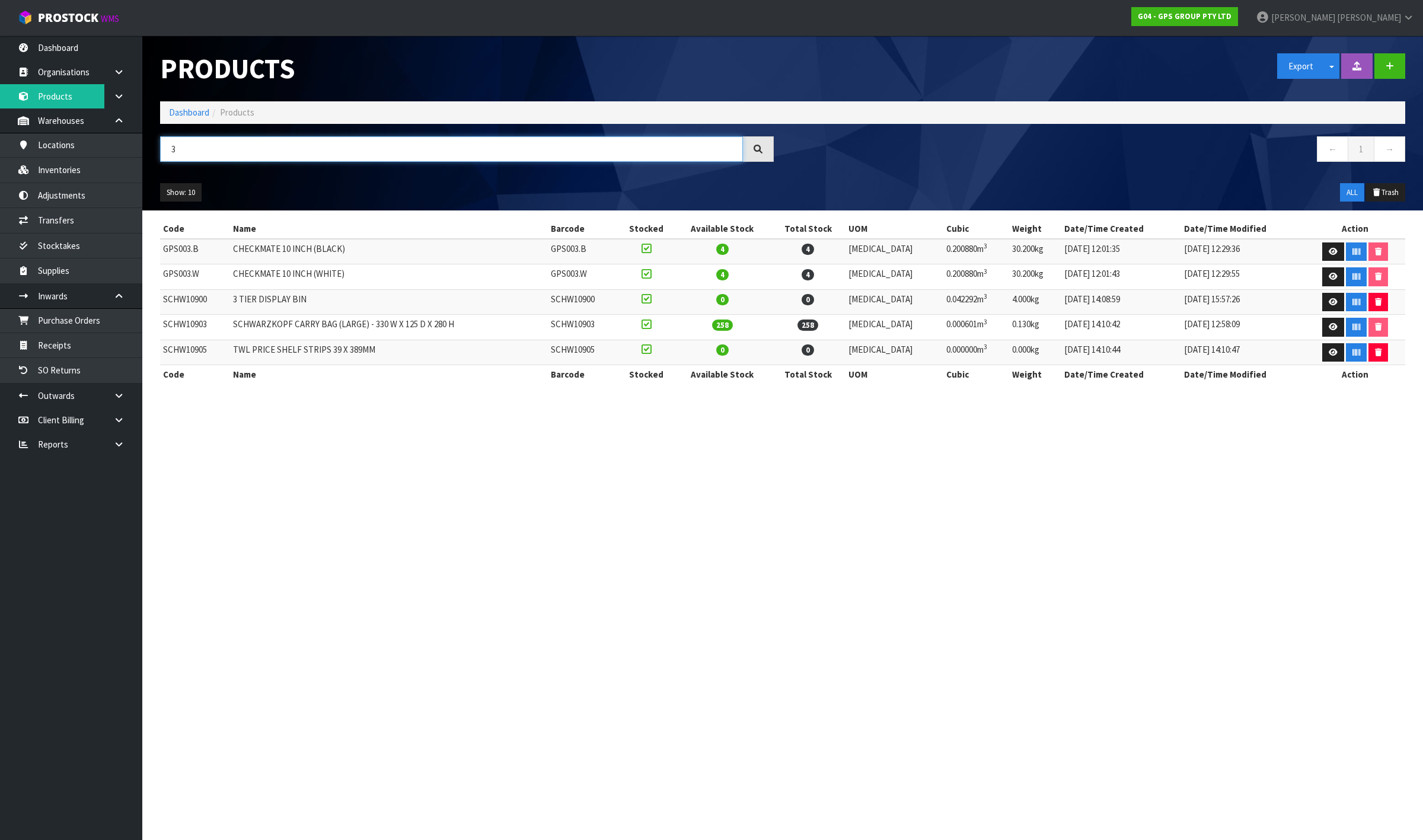
type input "3"
